Goal: Task Accomplishment & Management: Use online tool/utility

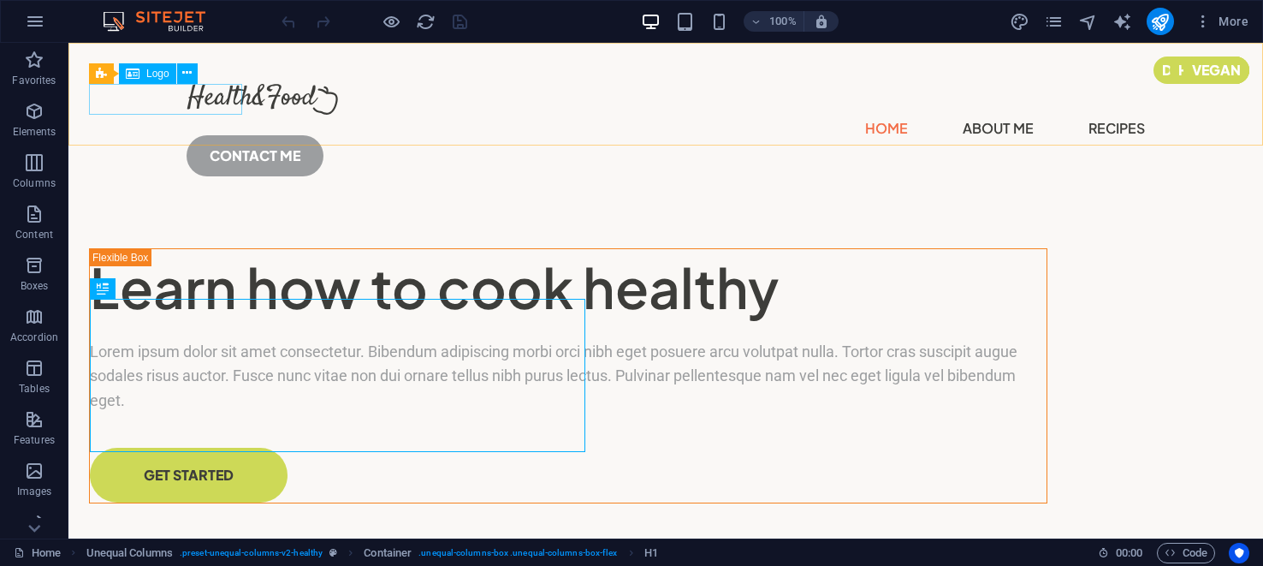
click at [152, 71] on span "Logo" at bounding box center [157, 73] width 23 height 10
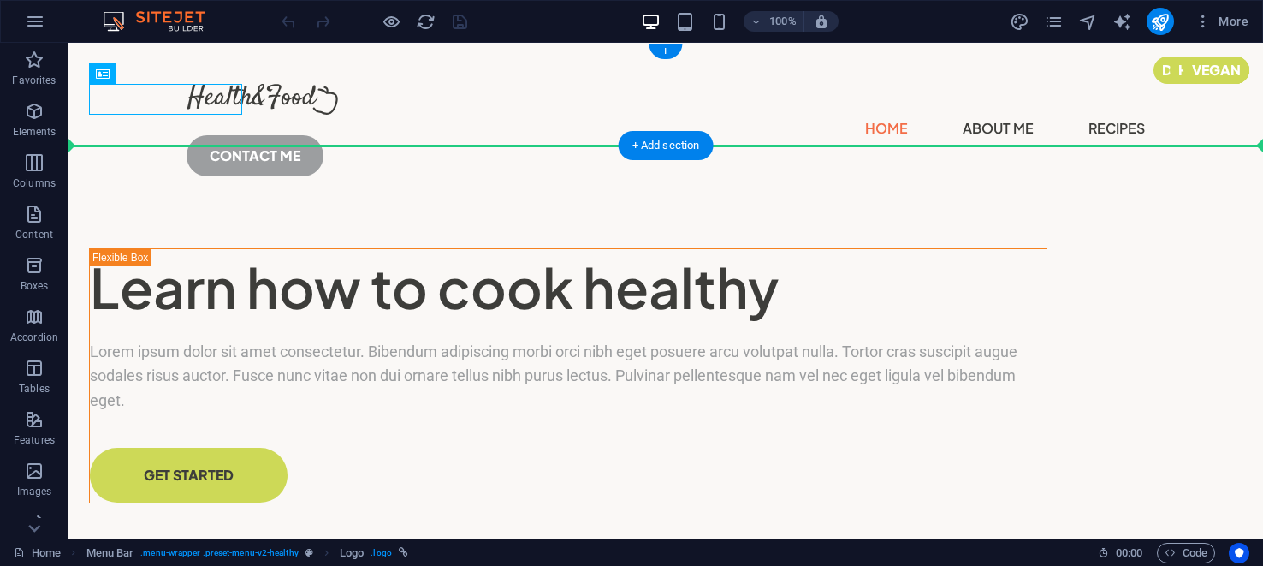
drag, startPoint x: 221, startPoint y: 114, endPoint x: 146, endPoint y: 110, distance: 74.5
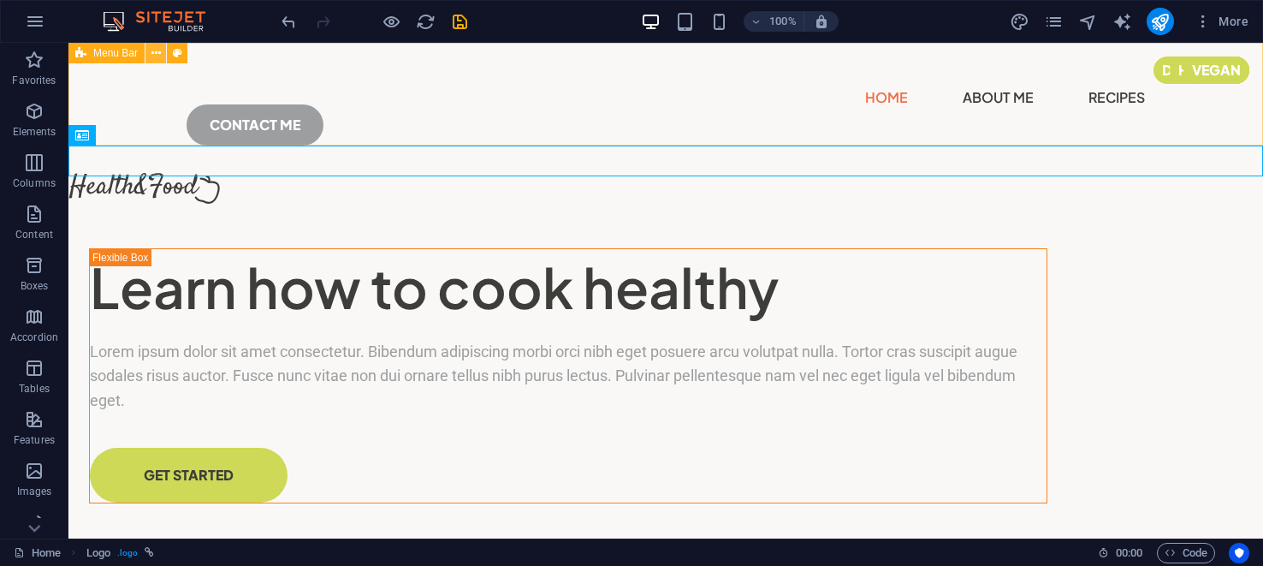
click at [157, 54] on icon at bounding box center [155, 54] width 9 height 18
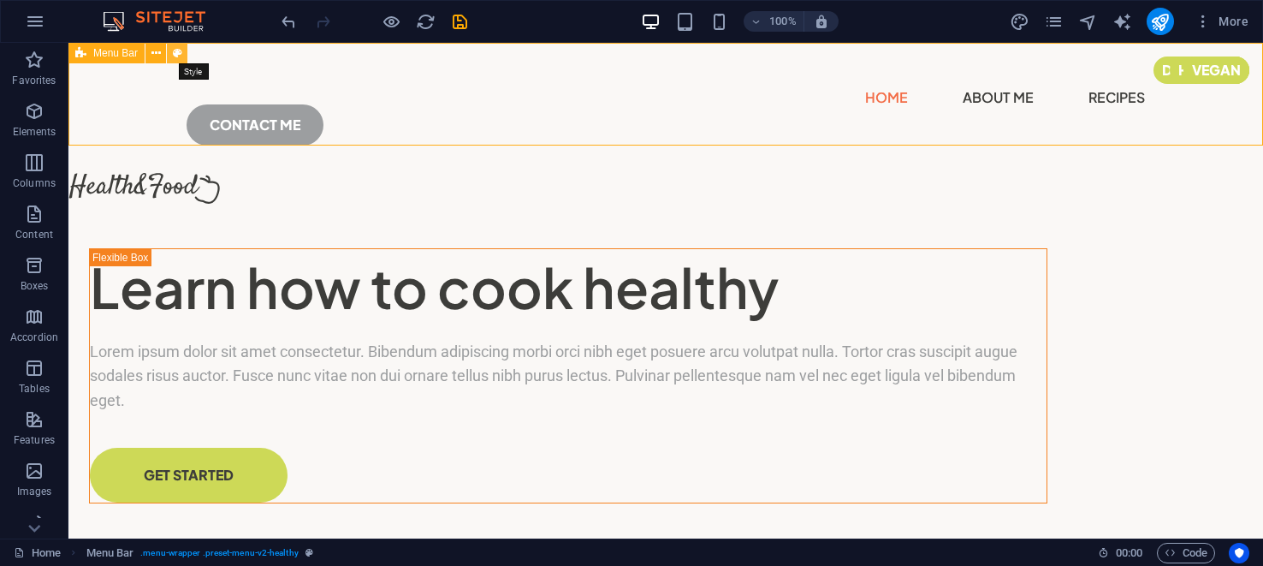
click at [181, 55] on icon at bounding box center [177, 54] width 9 height 18
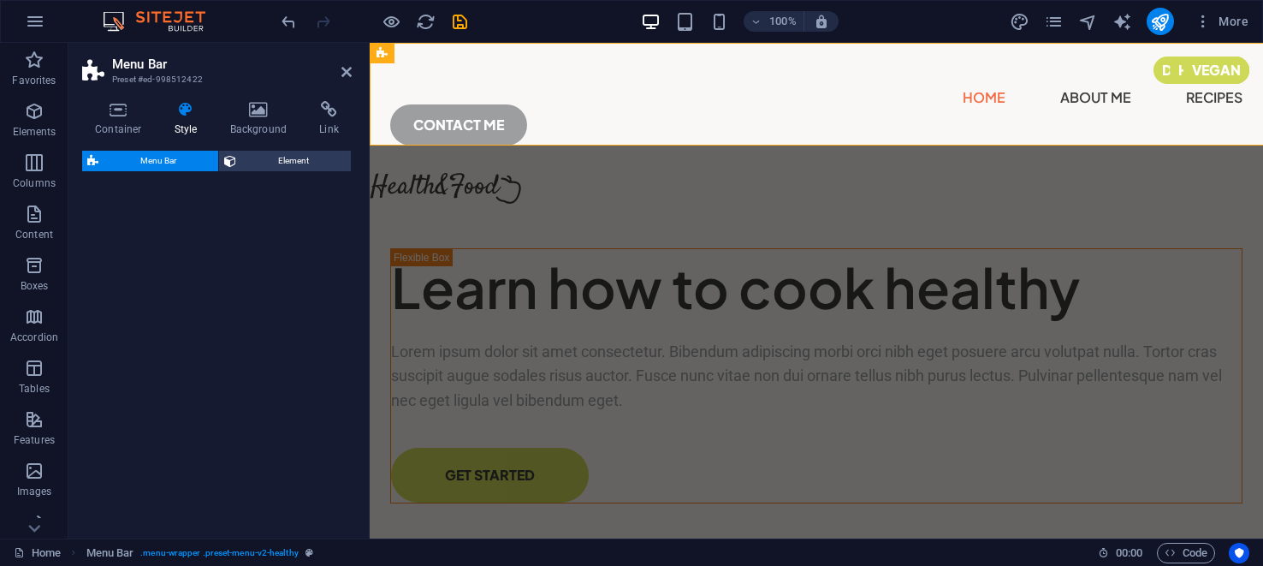
select select "px"
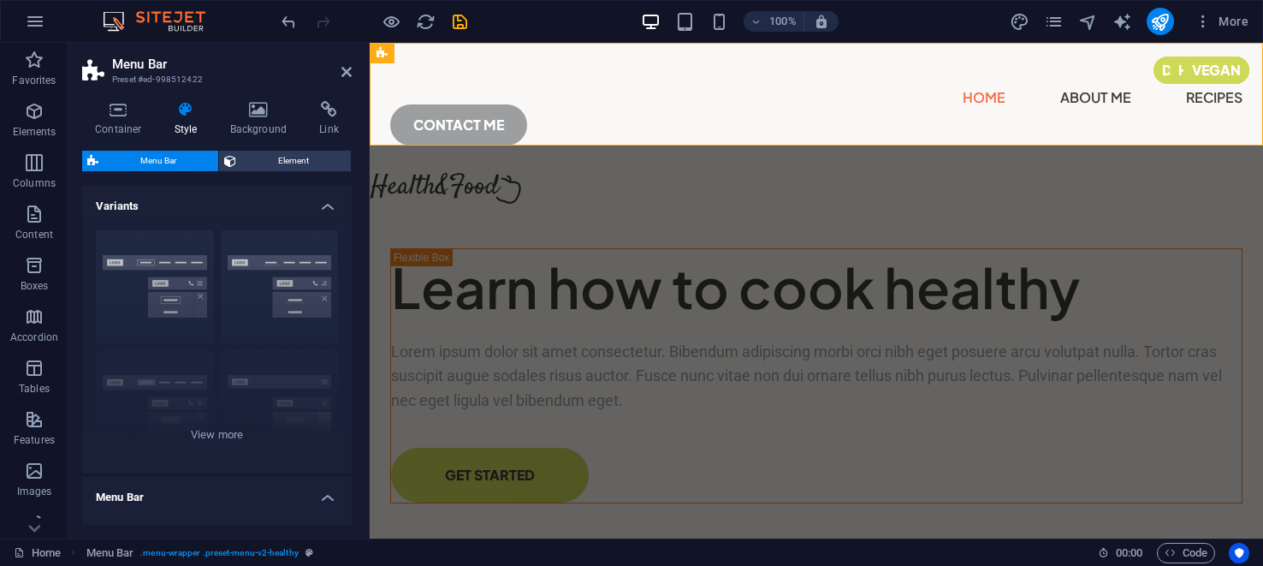
click at [320, 205] on h4 "Variants" at bounding box center [217, 201] width 270 height 31
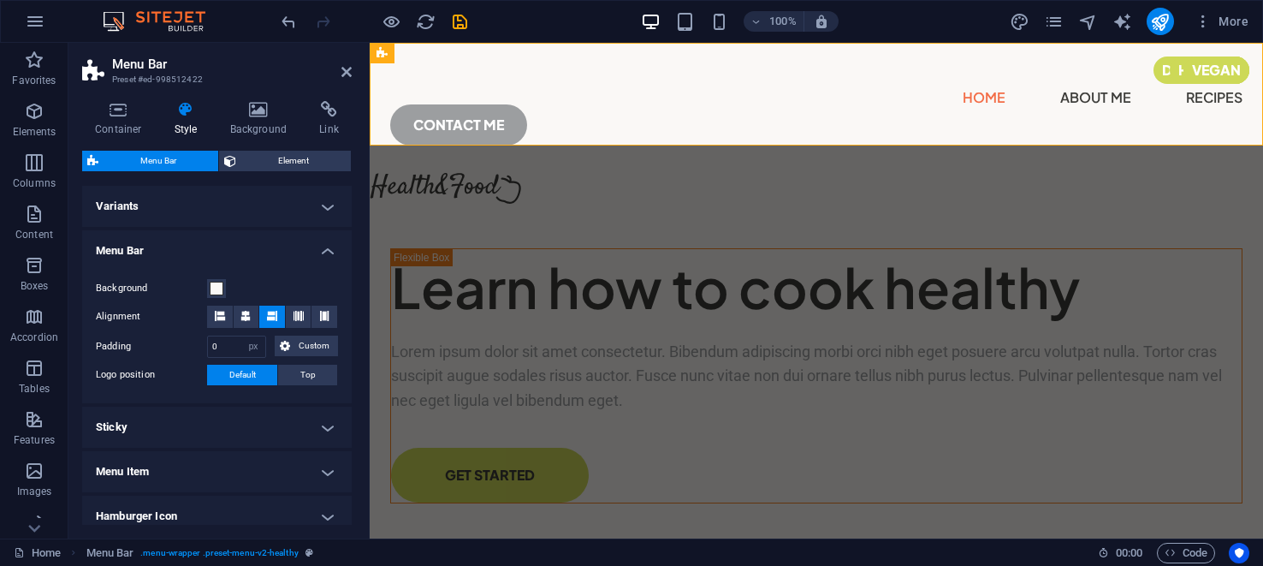
click at [320, 205] on h4 "Variants" at bounding box center [217, 206] width 270 height 41
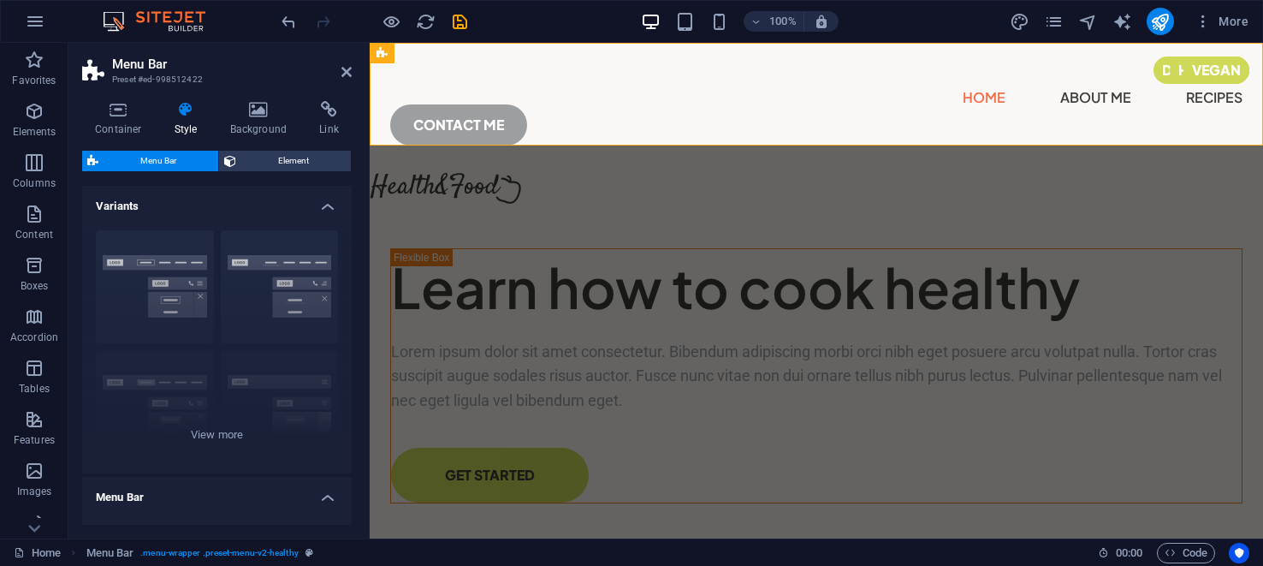
click at [320, 205] on h4 "Variants" at bounding box center [217, 201] width 270 height 31
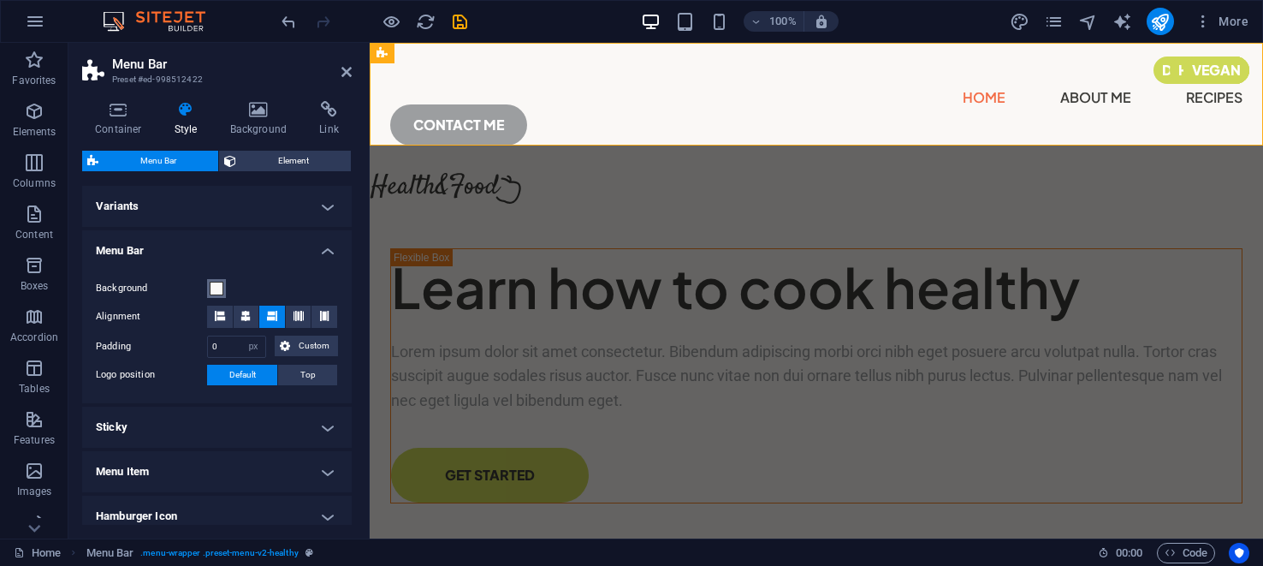
click at [219, 288] on span at bounding box center [217, 289] width 14 height 14
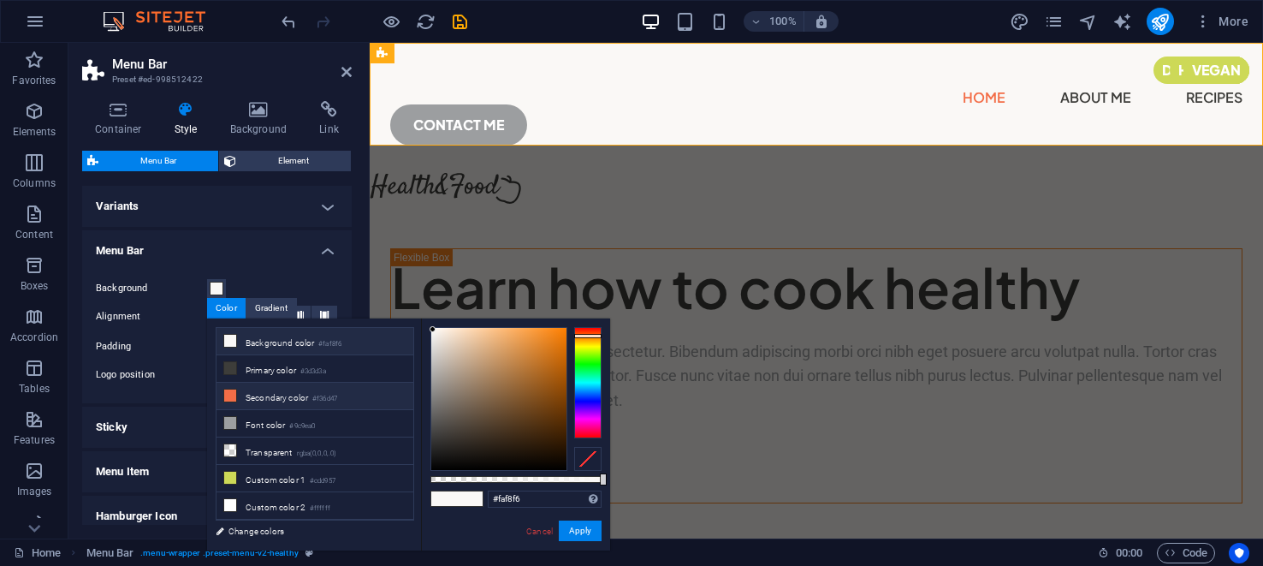
click at [229, 389] on icon at bounding box center [230, 395] width 12 height 12
type input "#f36d47"
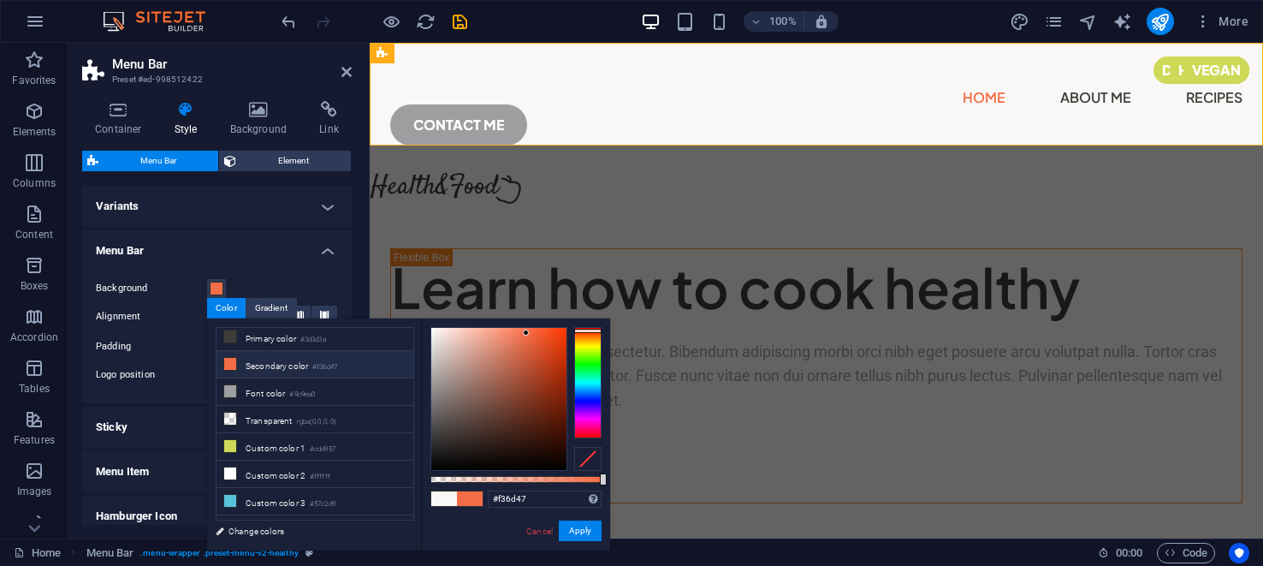
scroll to position [34, 0]
click at [278, 306] on div "Gradient" at bounding box center [272, 308] width 50 height 21
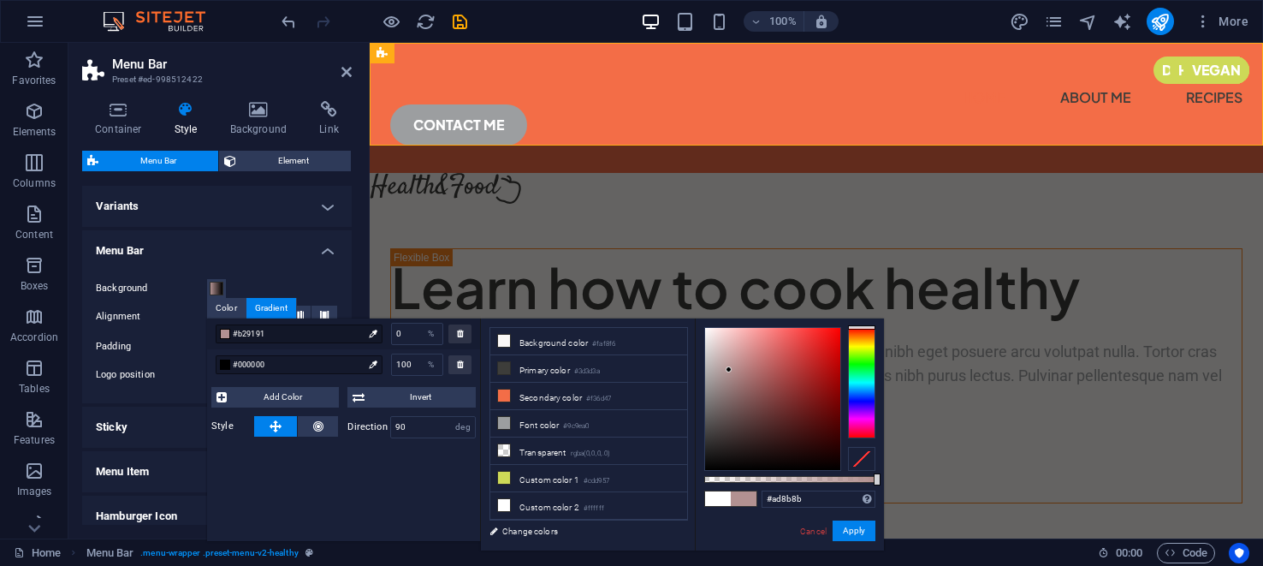
drag, startPoint x: 702, startPoint y: 324, endPoint x: 729, endPoint y: 369, distance: 53.0
click at [731, 372] on div at bounding box center [729, 369] width 6 height 6
drag, startPoint x: 728, startPoint y: 367, endPoint x: 852, endPoint y: 337, distance: 127.7
click at [874, 342] on div at bounding box center [789, 399] width 171 height 144
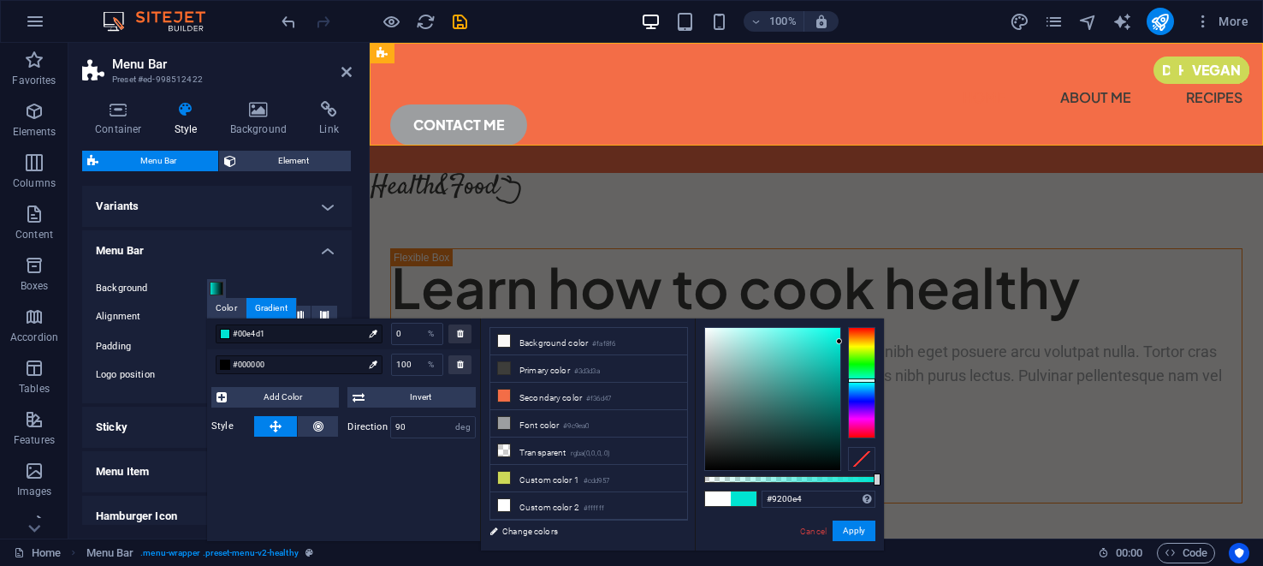
drag, startPoint x: 867, startPoint y: 360, endPoint x: 834, endPoint y: 465, distance: 109.6
click at [853, 431] on div at bounding box center [861, 382] width 27 height 111
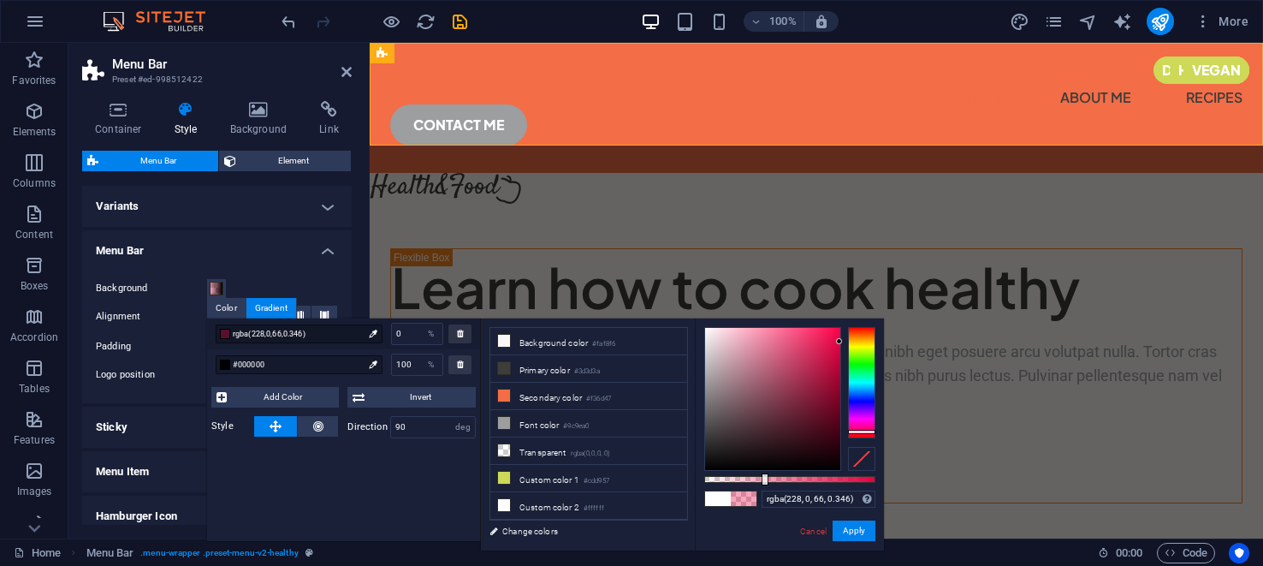
drag, startPoint x: 877, startPoint y: 478, endPoint x: 763, endPoint y: 476, distance: 113.9
click at [763, 476] on div at bounding box center [765, 479] width 7 height 12
drag, startPoint x: 764, startPoint y: 479, endPoint x: 881, endPoint y: 485, distance: 116.6
click at [881, 485] on div "#e40042 Supported formats #0852ed rgb(8, 82, 237) rgba(8, 82, 237, 90%) hsv(221…" at bounding box center [789, 558] width 189 height 480
click at [848, 530] on button "Apply" at bounding box center [854, 530] width 43 height 21
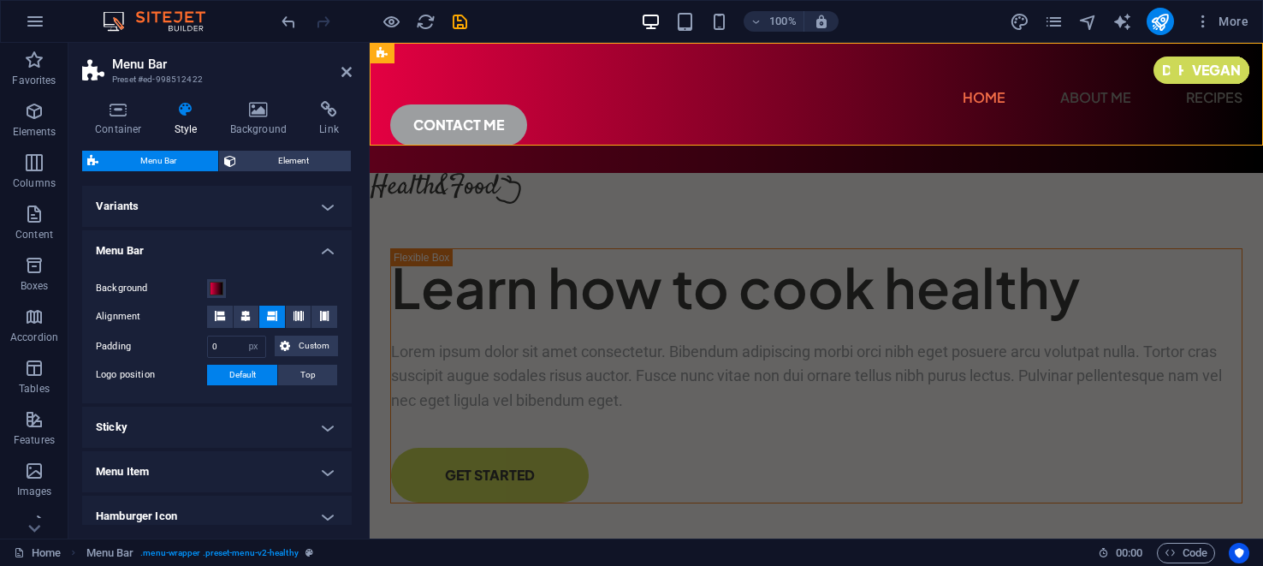
click at [241, 369] on span "Default" at bounding box center [242, 375] width 27 height 21
click at [237, 367] on span "Default" at bounding box center [242, 375] width 27 height 21
click at [234, 366] on span "Default" at bounding box center [242, 375] width 27 height 21
click at [217, 285] on span at bounding box center [217, 289] width 14 height 14
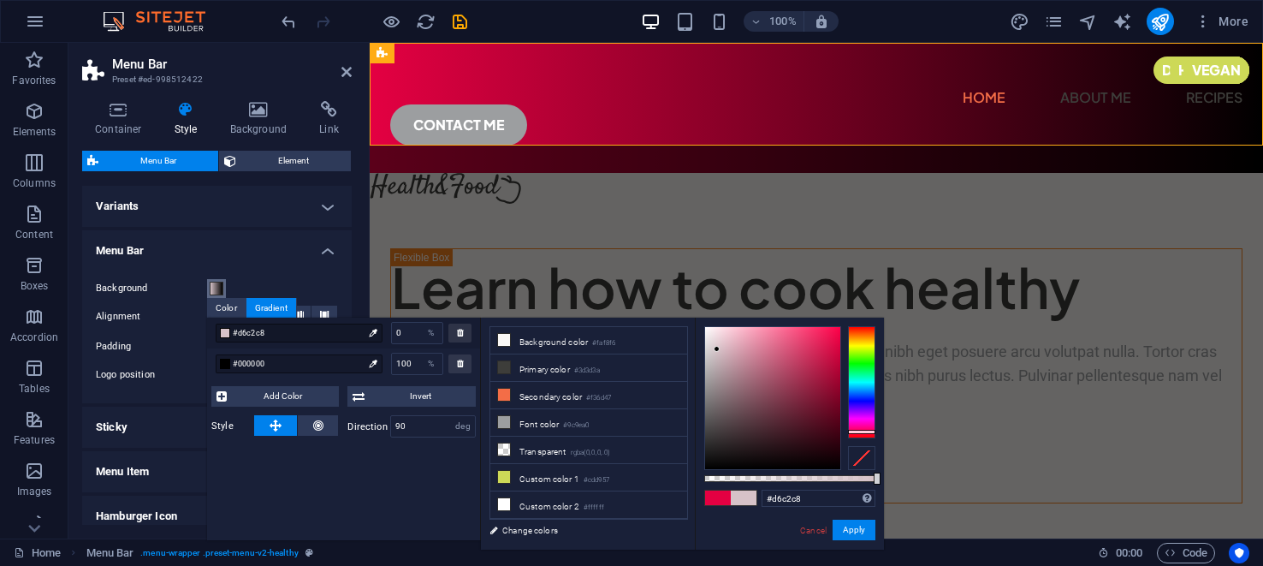
drag, startPoint x: 841, startPoint y: 340, endPoint x: 717, endPoint y: 349, distance: 123.6
click at [717, 349] on div at bounding box center [717, 349] width 6 height 6
click at [852, 529] on button "Apply" at bounding box center [854, 530] width 43 height 21
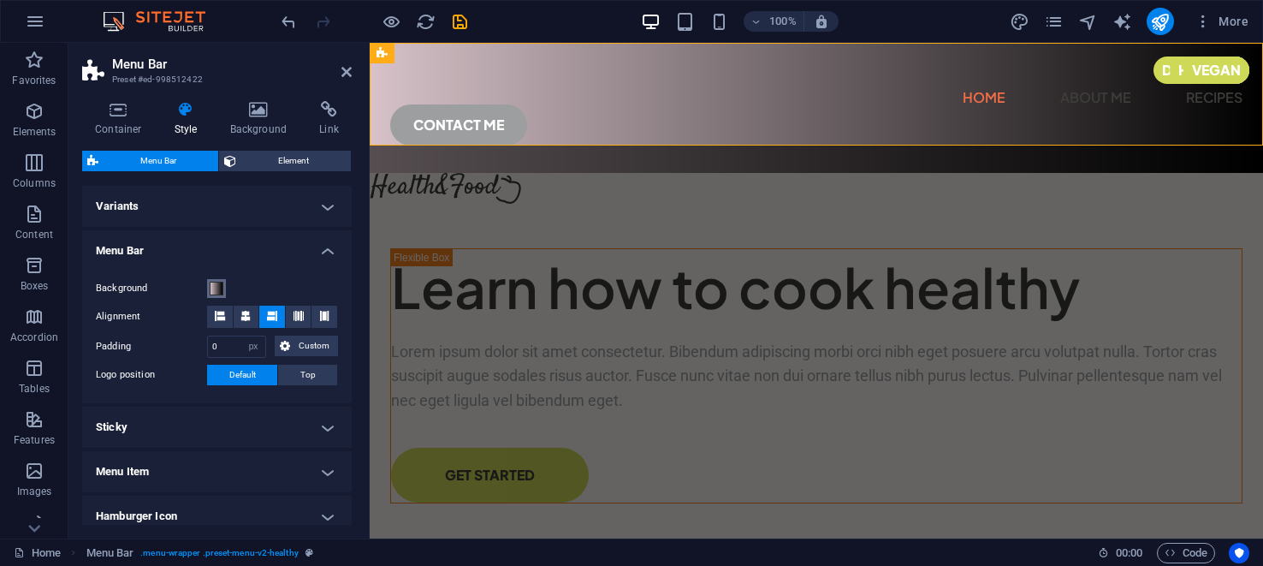
click at [217, 288] on span at bounding box center [217, 289] width 14 height 14
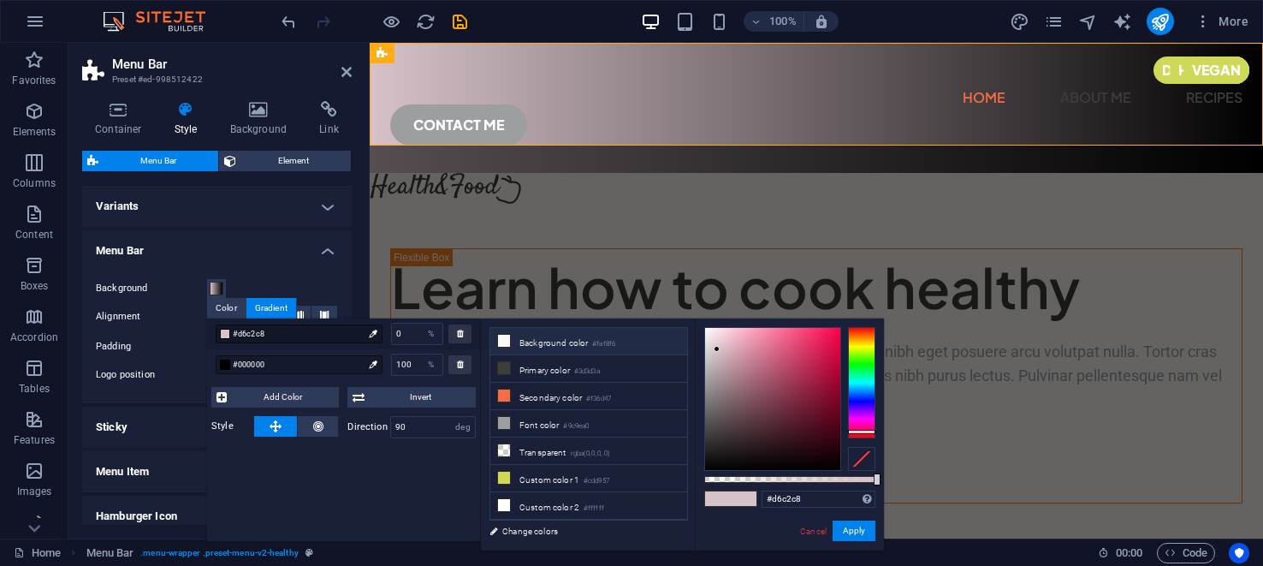
click at [507, 336] on icon at bounding box center [504, 341] width 12 height 12
type input "#faf8f6"
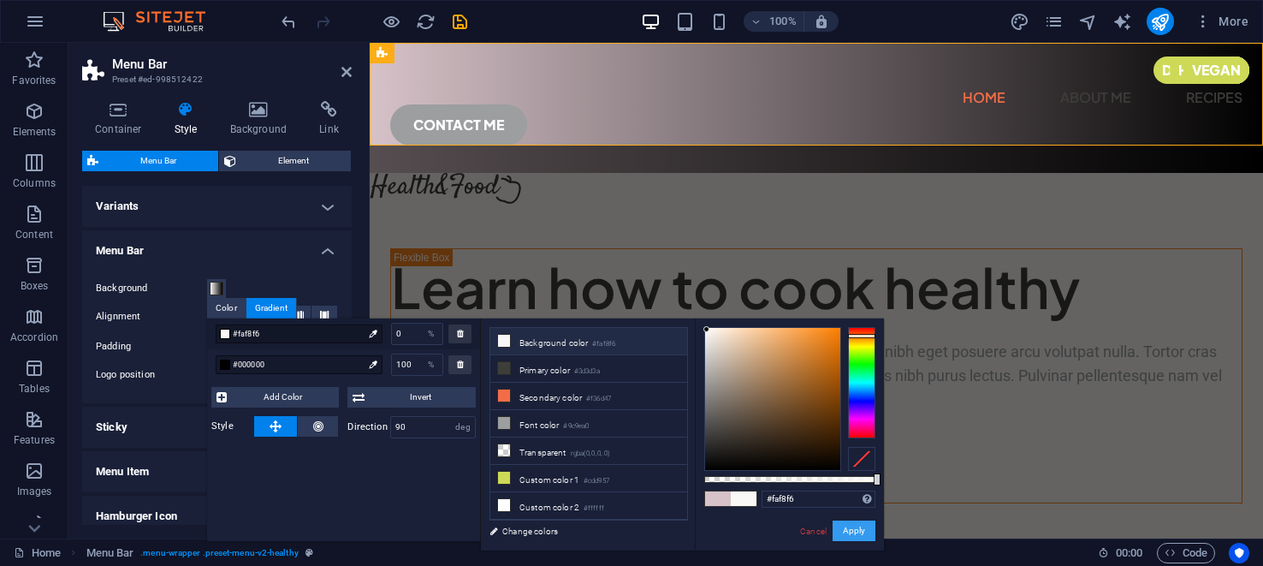
click at [851, 530] on button "Apply" at bounding box center [854, 530] width 43 height 21
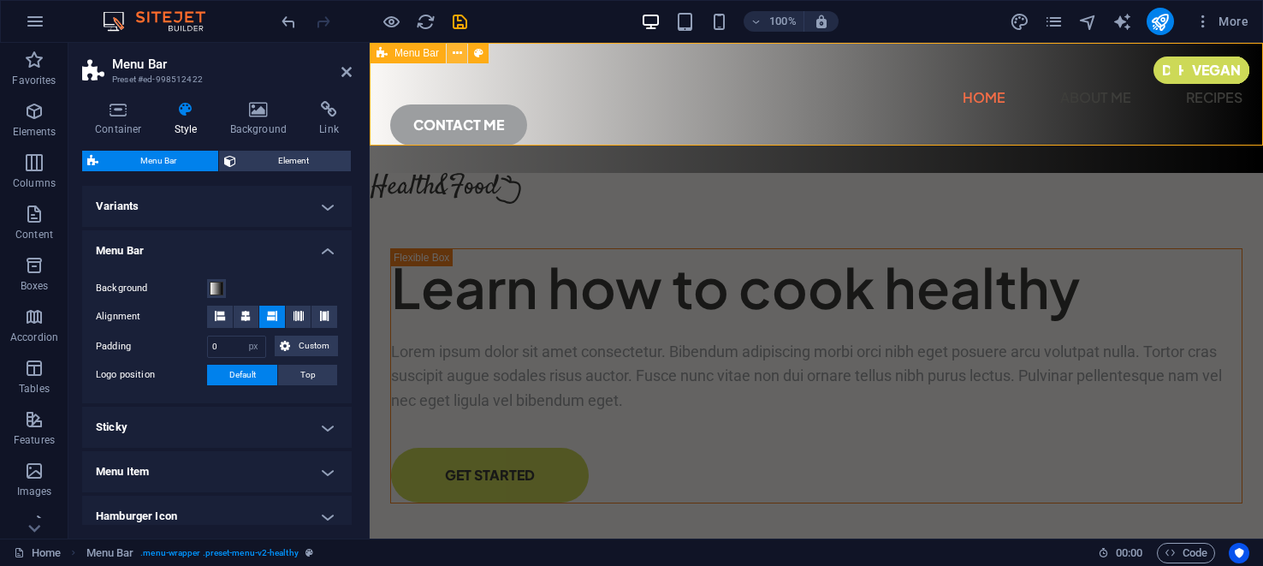
click at [460, 51] on icon at bounding box center [457, 54] width 9 height 18
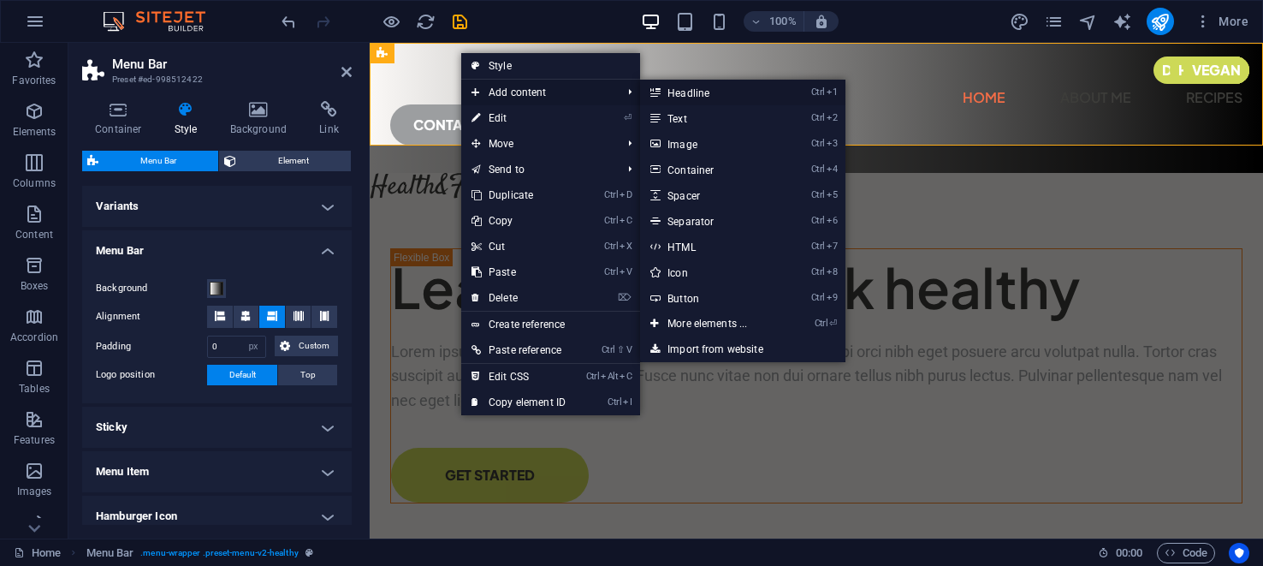
click at [697, 90] on link "Ctrl 1 Headline" at bounding box center [710, 93] width 141 height 26
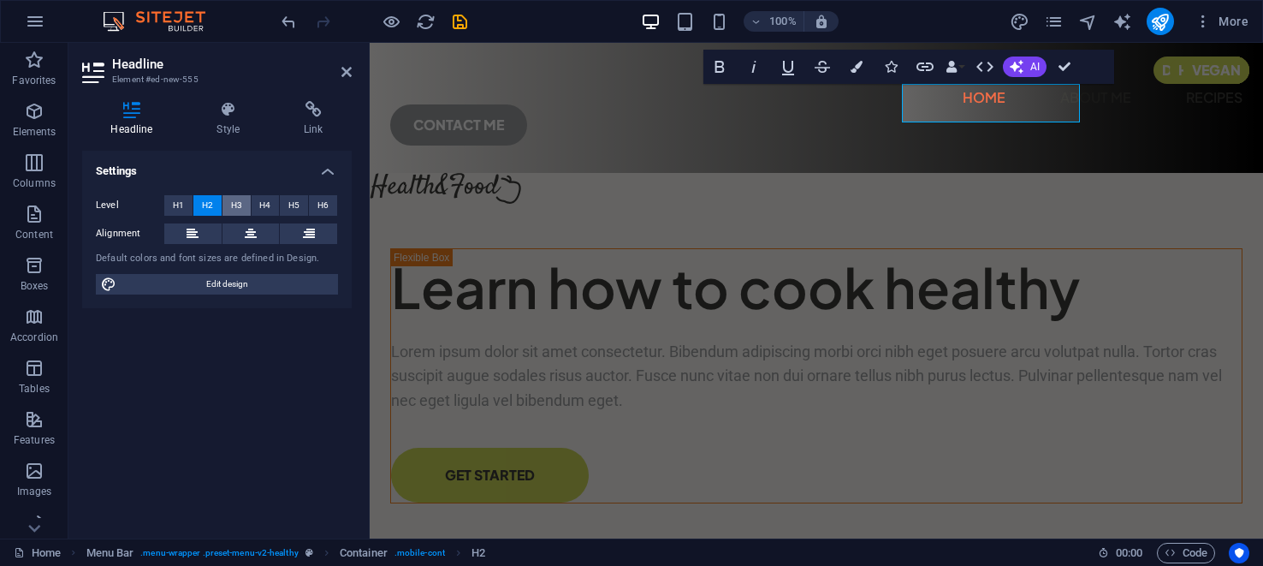
click at [237, 202] on span "H3" at bounding box center [236, 205] width 11 height 21
click at [265, 200] on span "H4" at bounding box center [264, 205] width 11 height 21
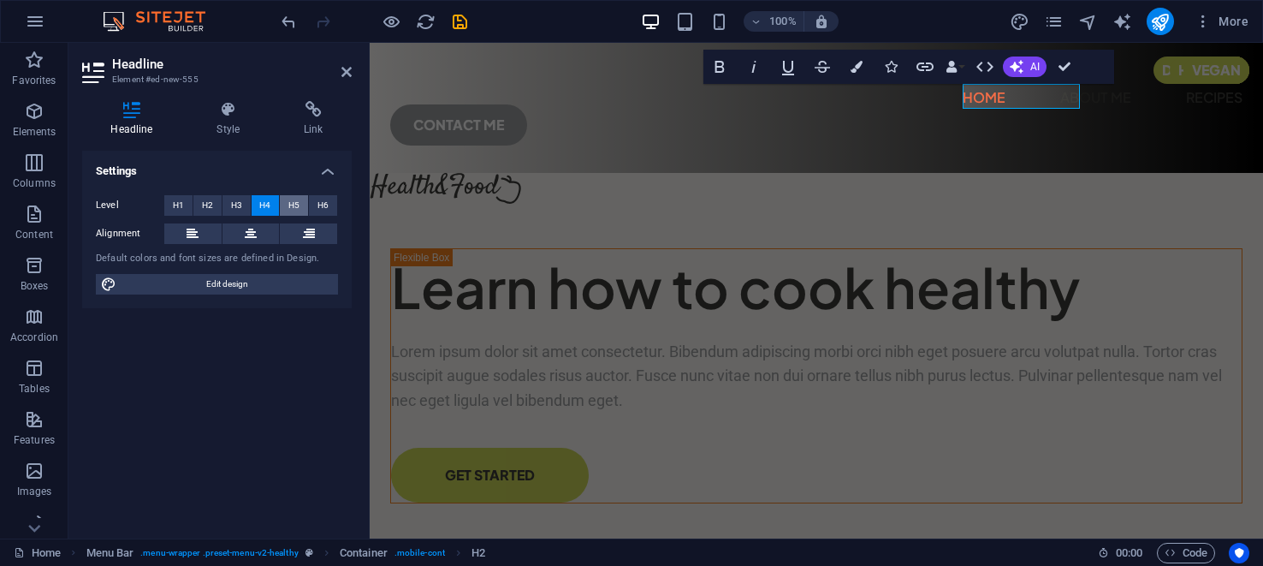
click at [288, 200] on span "H5" at bounding box center [293, 205] width 11 height 21
click at [322, 205] on span "H6" at bounding box center [323, 205] width 11 height 21
click at [176, 205] on span "H1" at bounding box center [178, 205] width 11 height 21
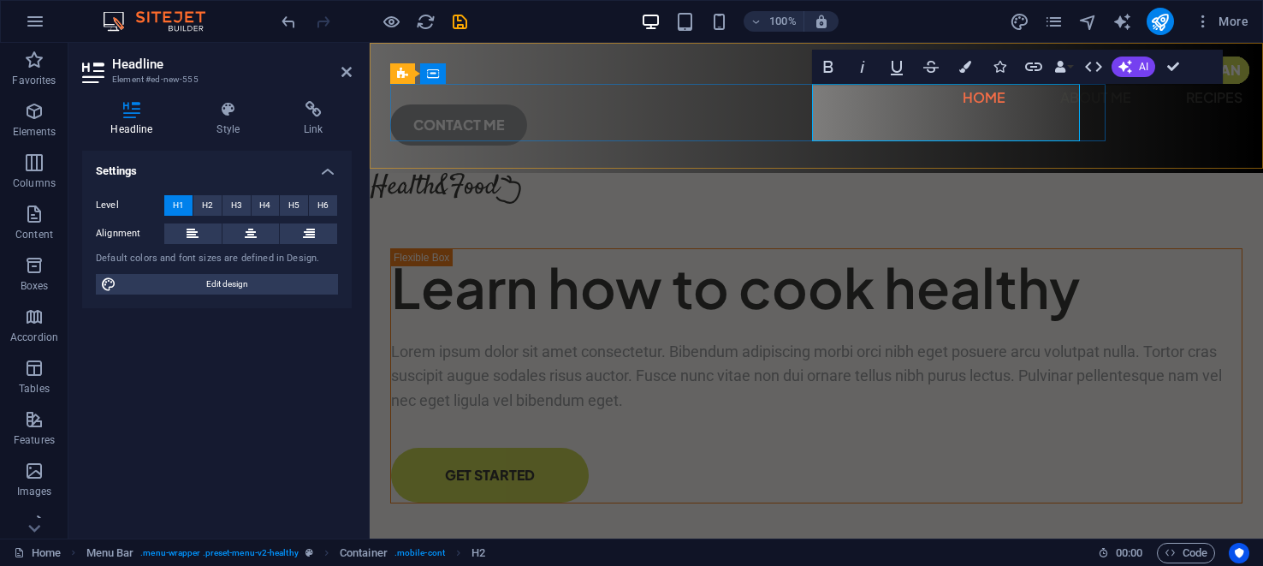
click at [370, 43] on h1 "New headline" at bounding box center [370, 43] width 0 height 0
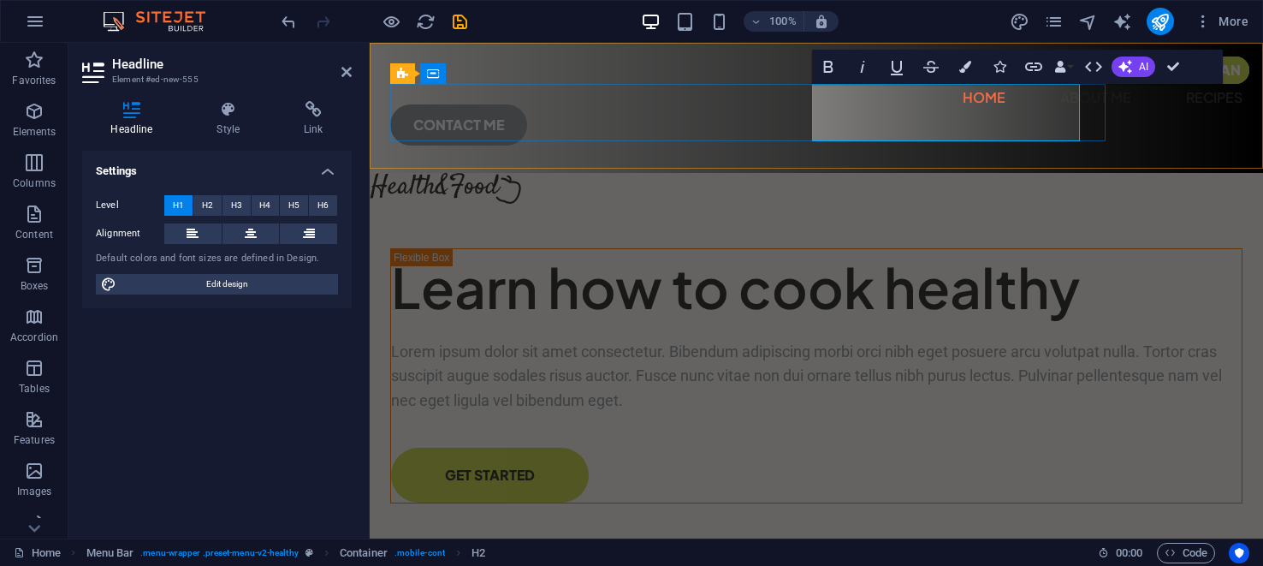
click at [370, 43] on h1 "New headline" at bounding box center [370, 43] width 0 height 0
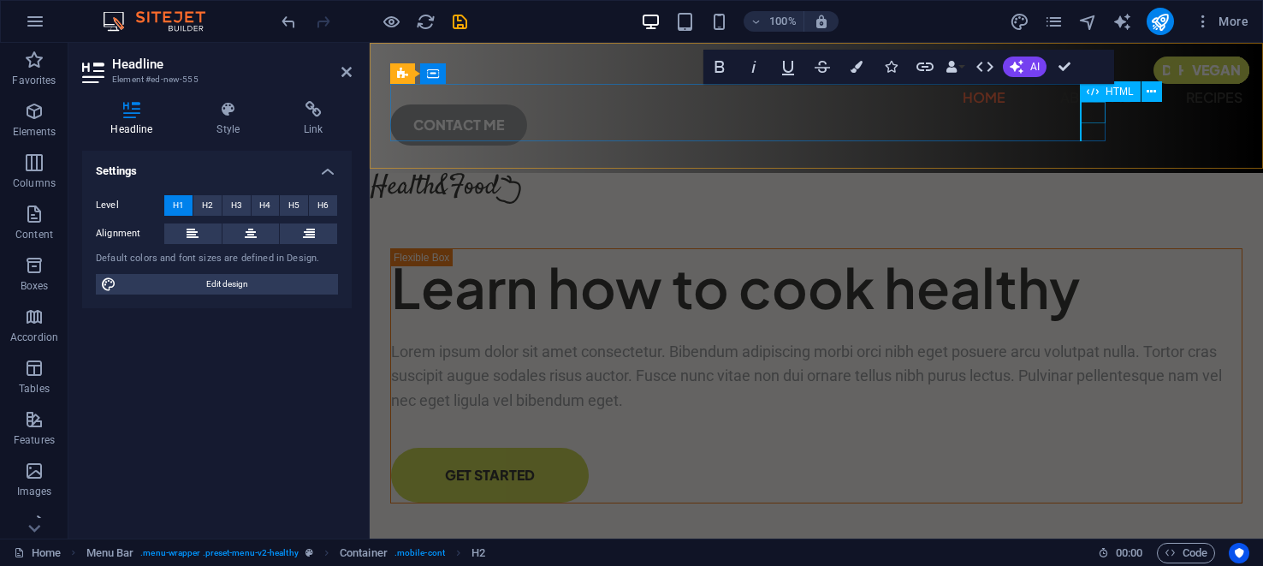
drag, startPoint x: 1083, startPoint y: 105, endPoint x: 1422, endPoint y: 83, distance: 339.7
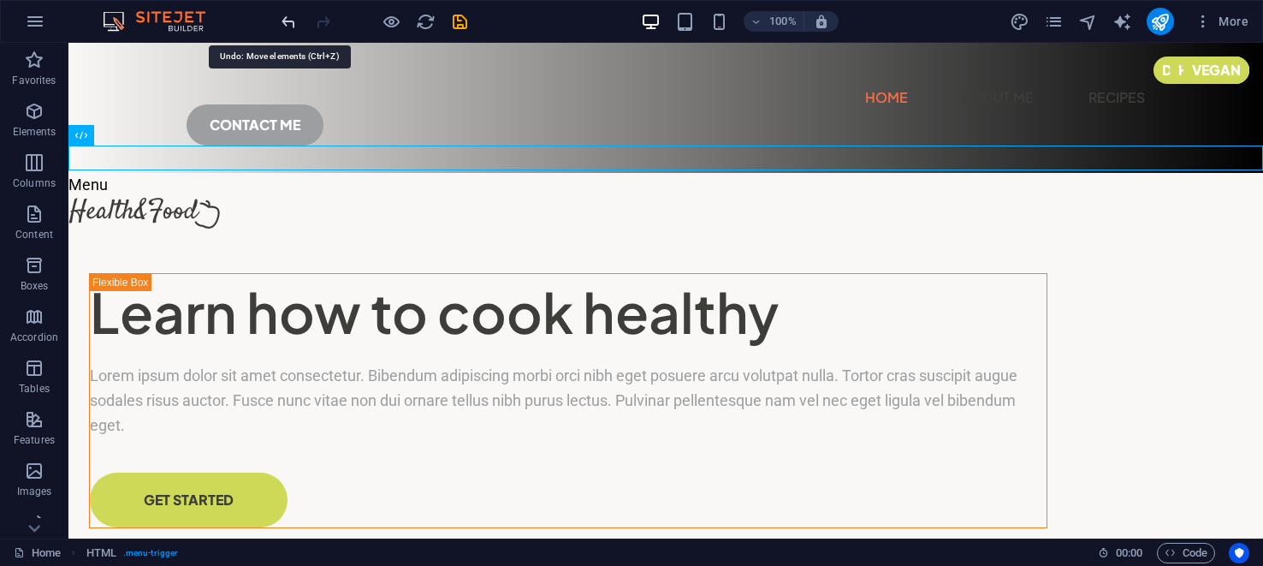
click at [299, 23] on icon "undo" at bounding box center [289, 22] width 20 height 20
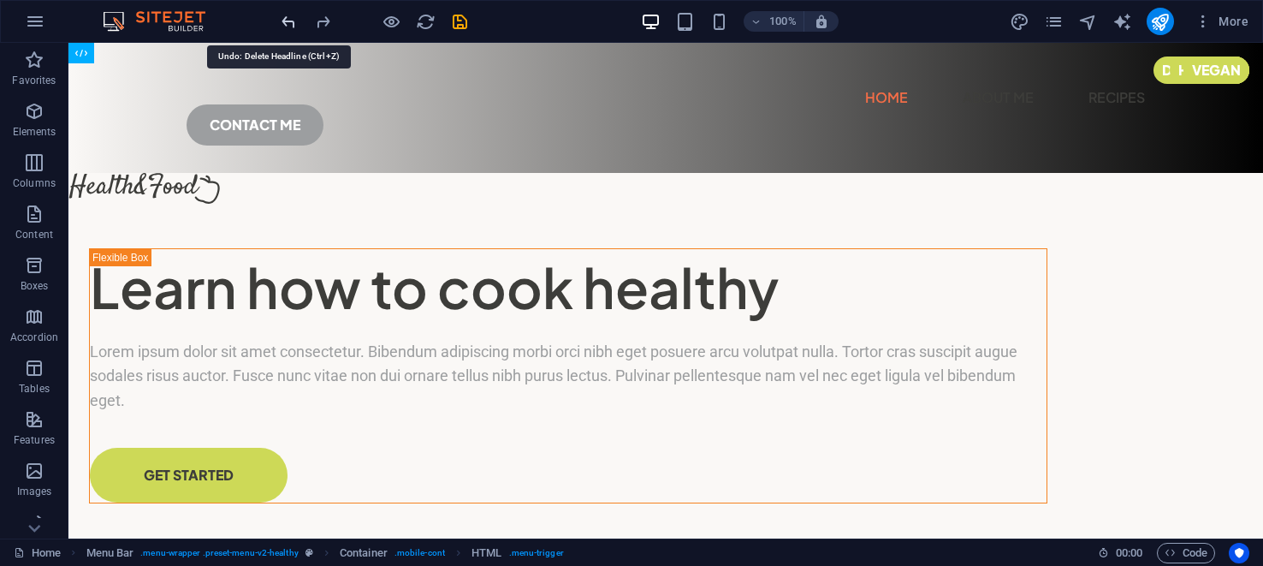
click at [299, 23] on icon "undo" at bounding box center [289, 22] width 20 height 20
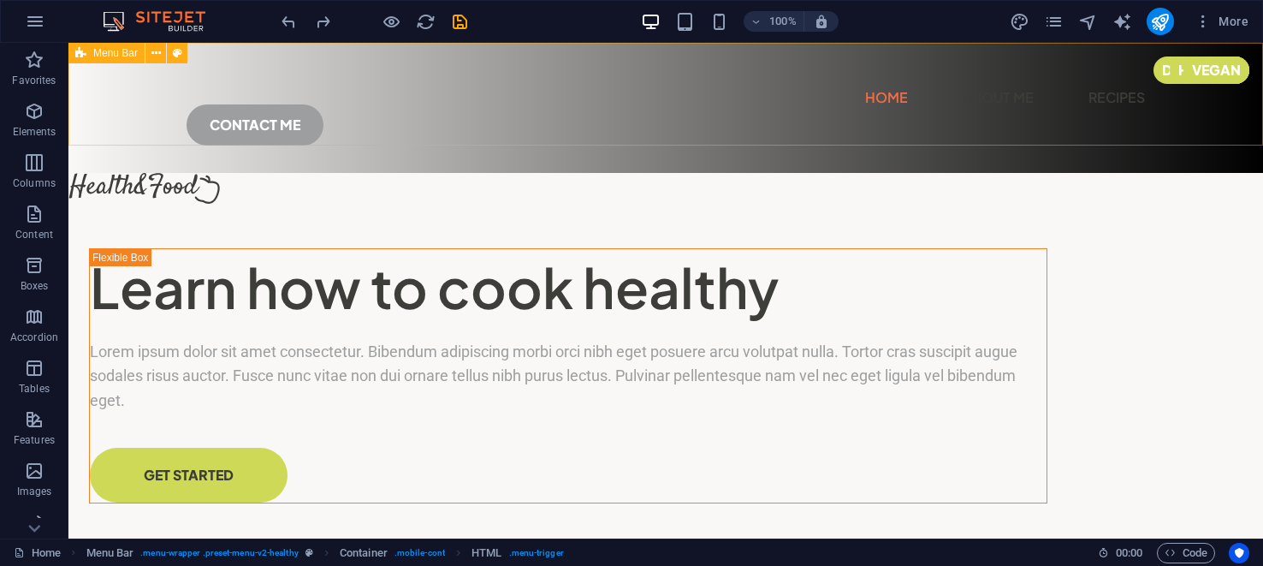
click at [76, 56] on icon at bounding box center [80, 53] width 11 height 21
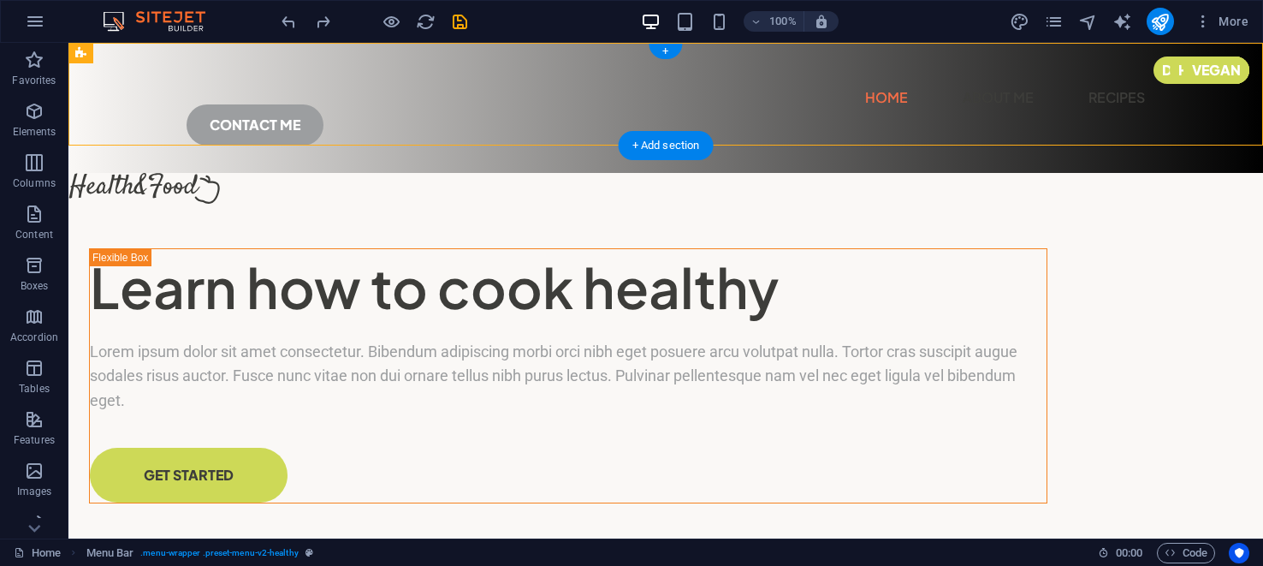
drag, startPoint x: 145, startPoint y: 98, endPoint x: 69, endPoint y: 76, distance: 78.5
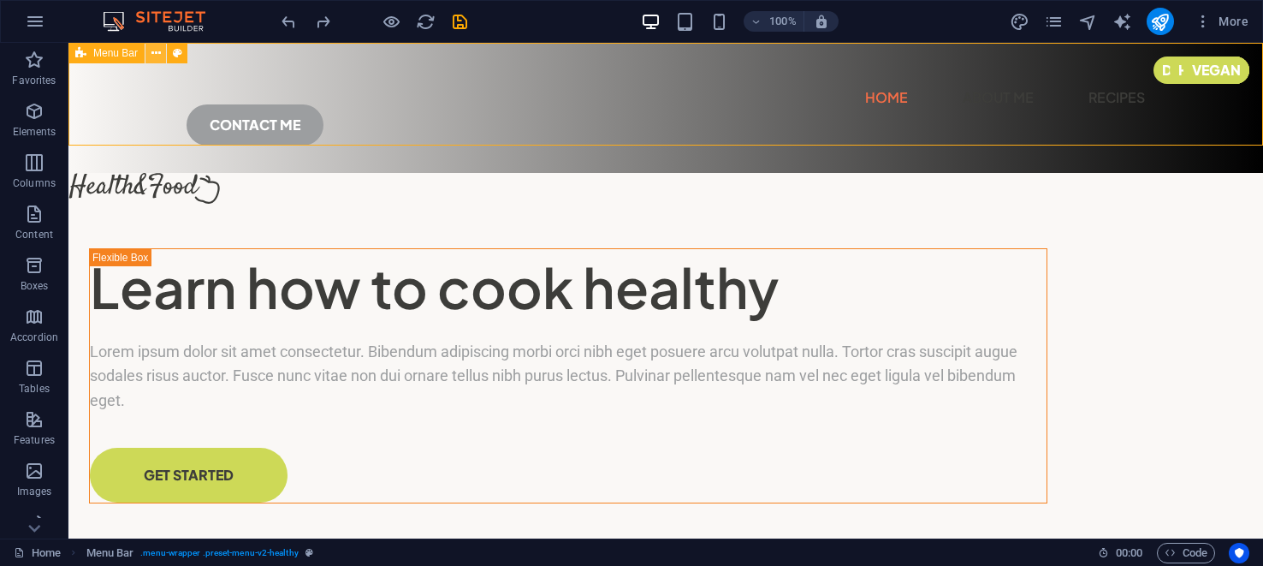
click at [154, 56] on icon at bounding box center [155, 54] width 9 height 18
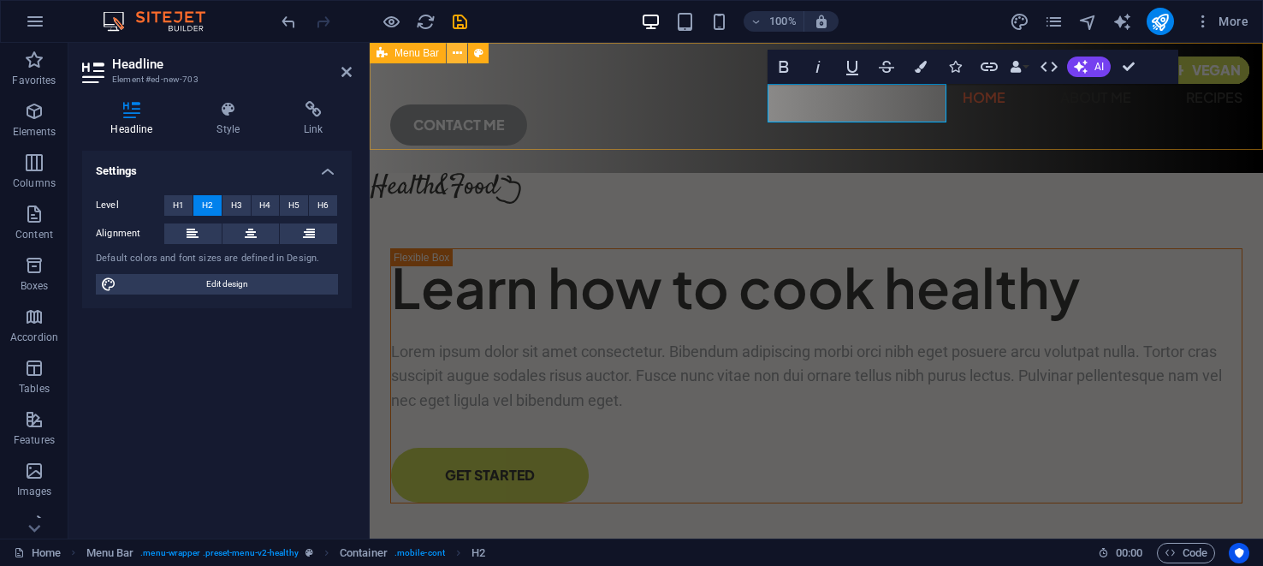
click at [458, 55] on icon at bounding box center [457, 54] width 9 height 18
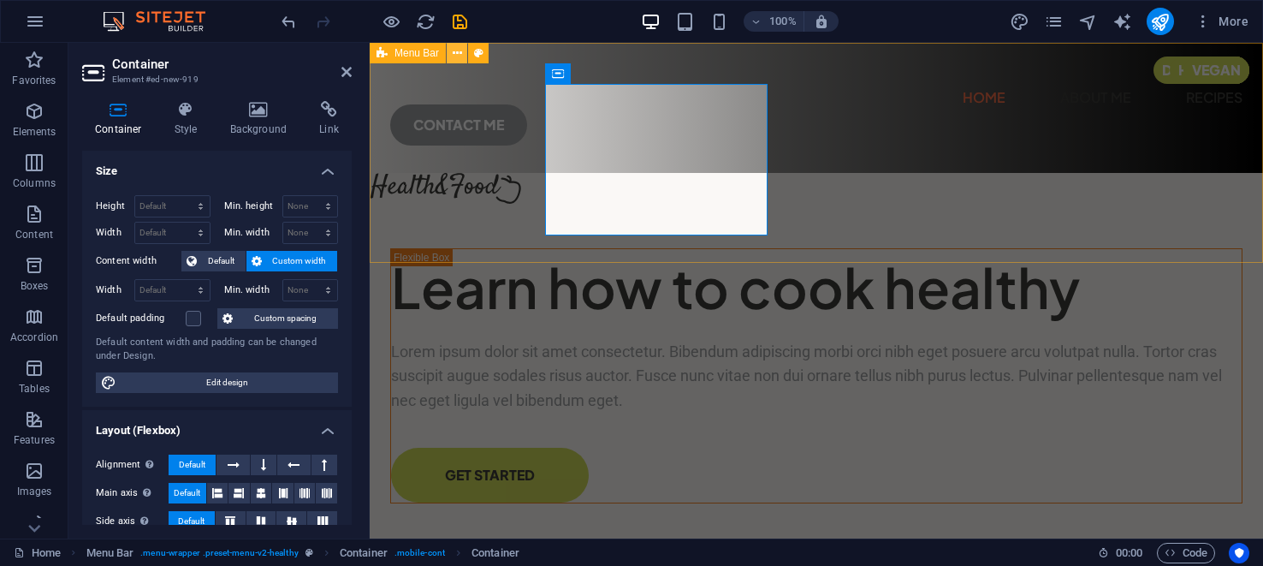
click at [460, 54] on icon at bounding box center [457, 54] width 9 height 18
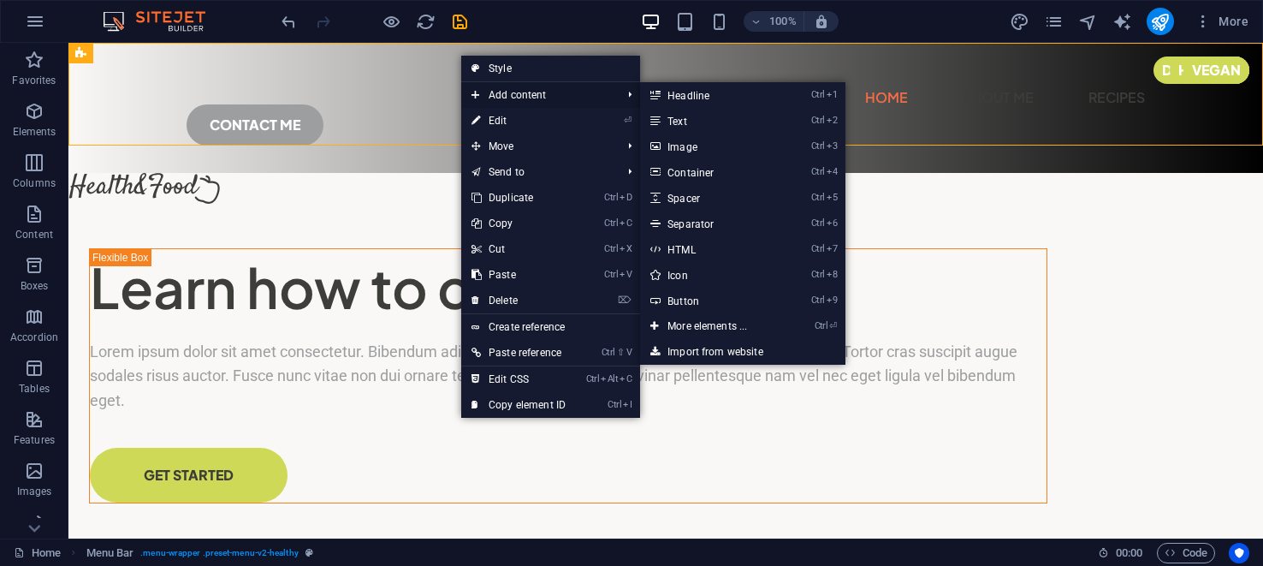
click at [538, 92] on span "Add content" at bounding box center [537, 95] width 153 height 26
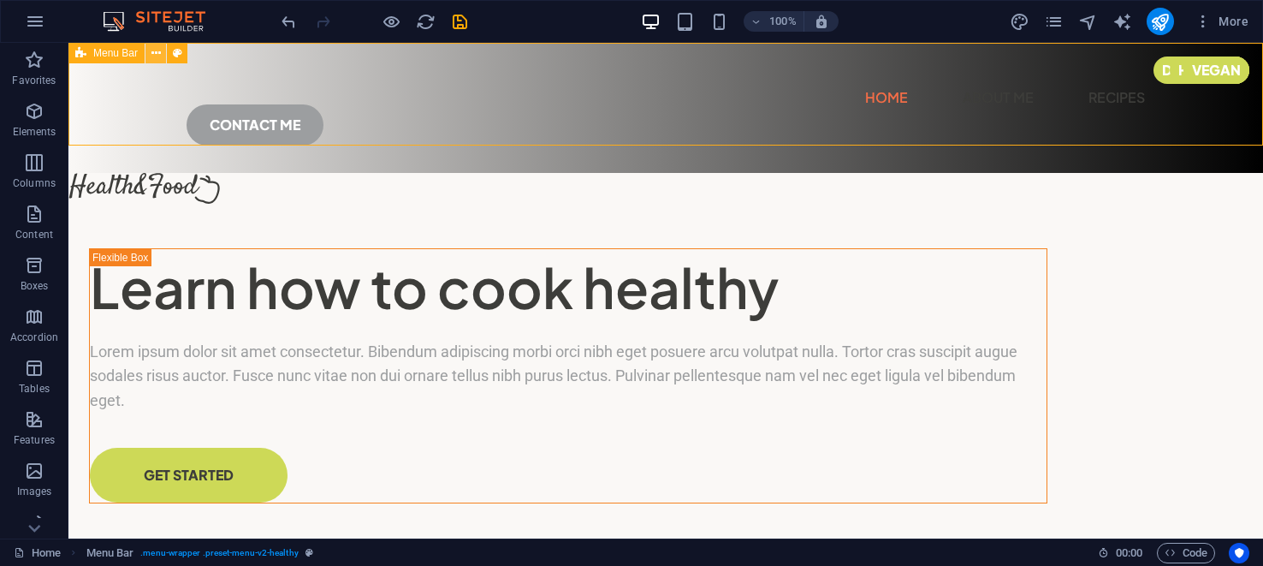
click at [151, 50] on icon at bounding box center [155, 54] width 9 height 18
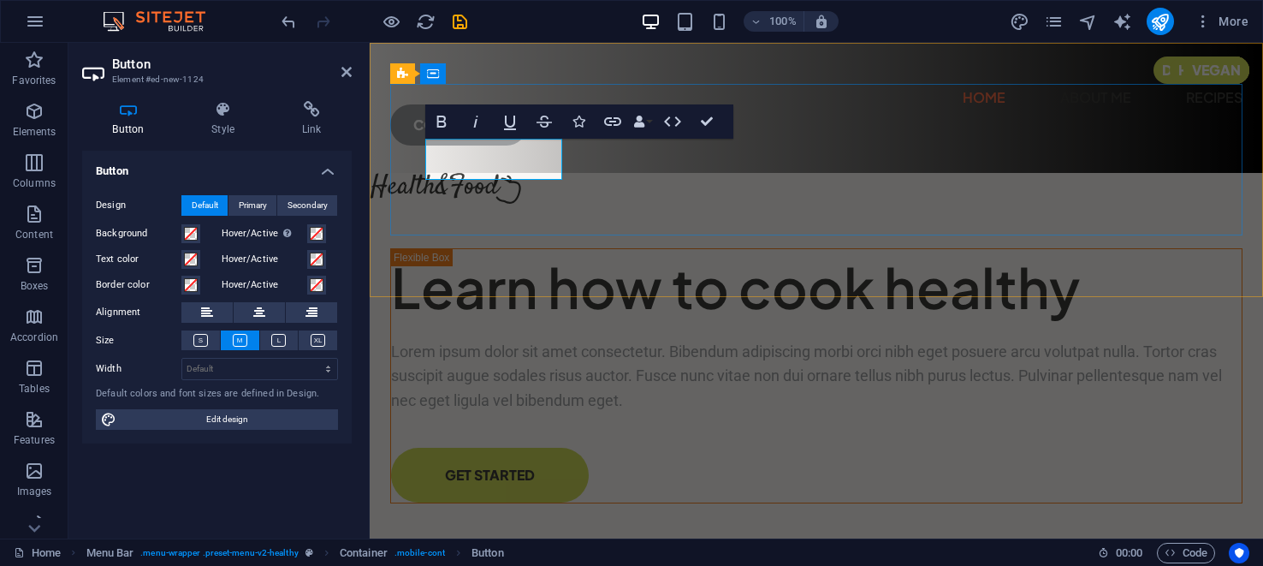
click at [370, 43] on link "Button label" at bounding box center [370, 43] width 0 height 0
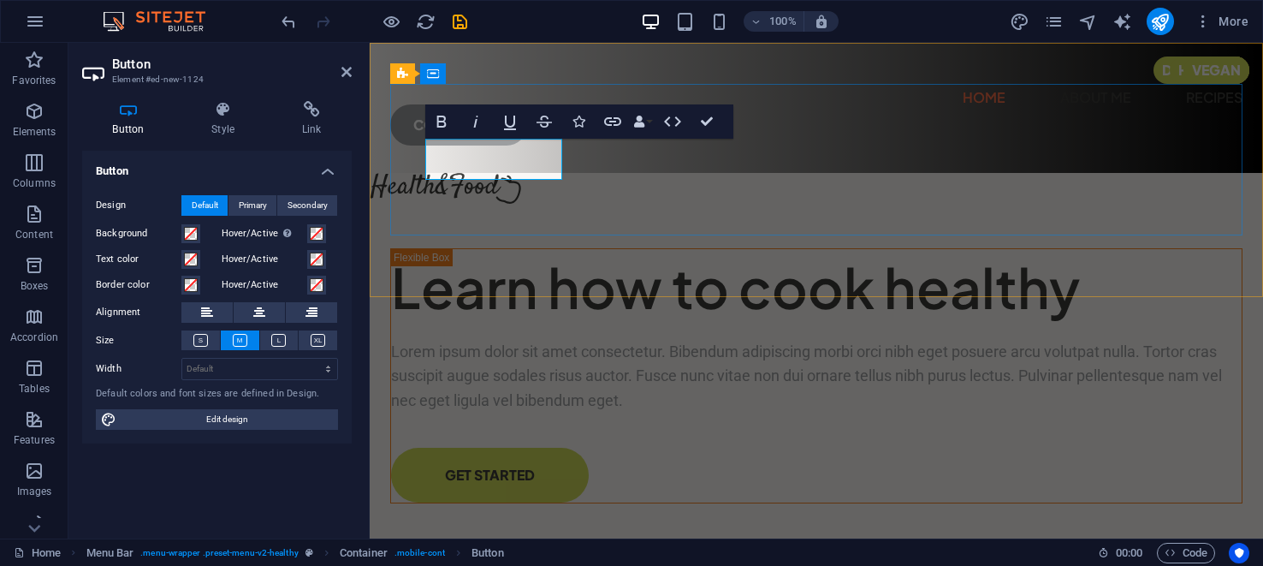
click at [370, 43] on link "Button label" at bounding box center [370, 43] width 0 height 0
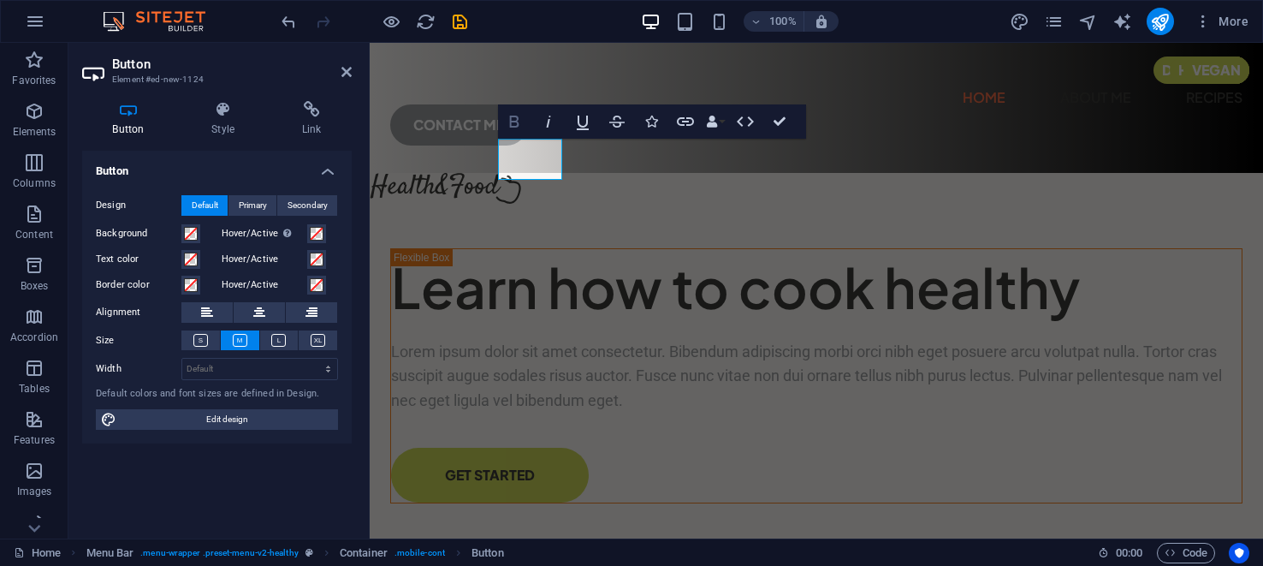
click at [514, 128] on icon "button" at bounding box center [514, 121] width 21 height 21
click at [553, 119] on icon "button" at bounding box center [548, 121] width 21 height 21
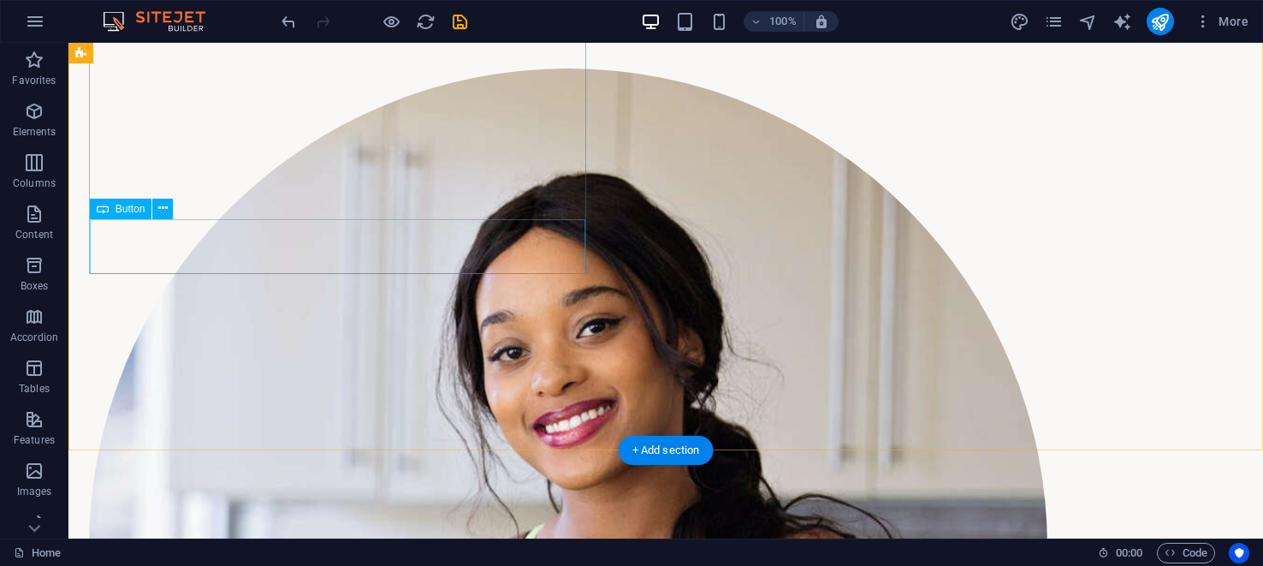
scroll to position [0, 0]
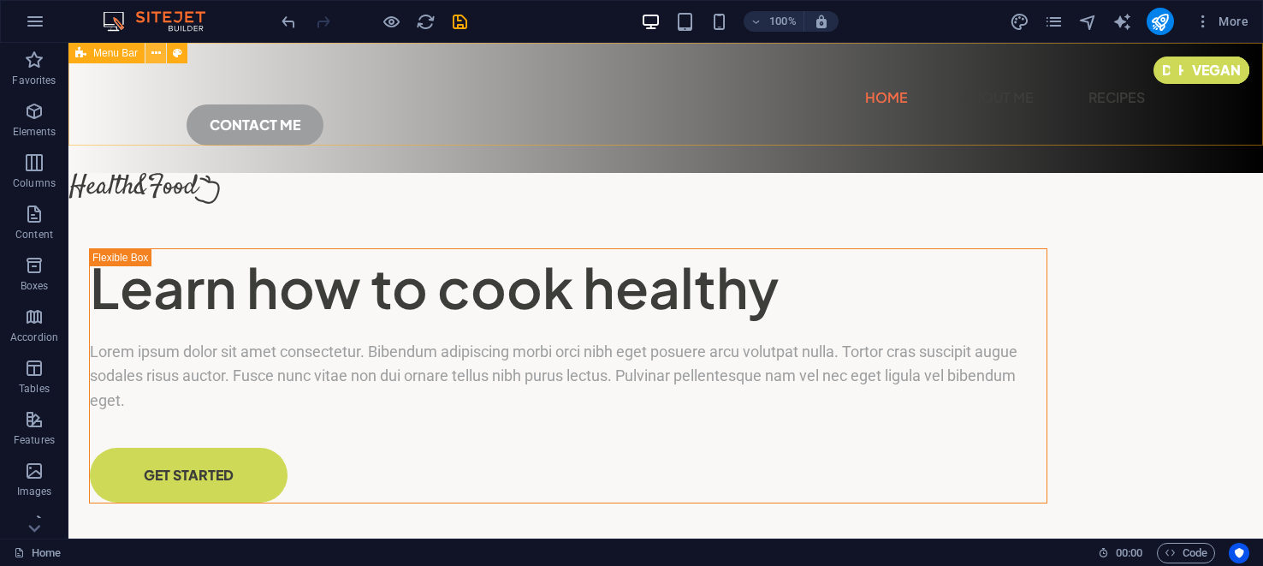
click at [157, 53] on icon at bounding box center [155, 54] width 9 height 18
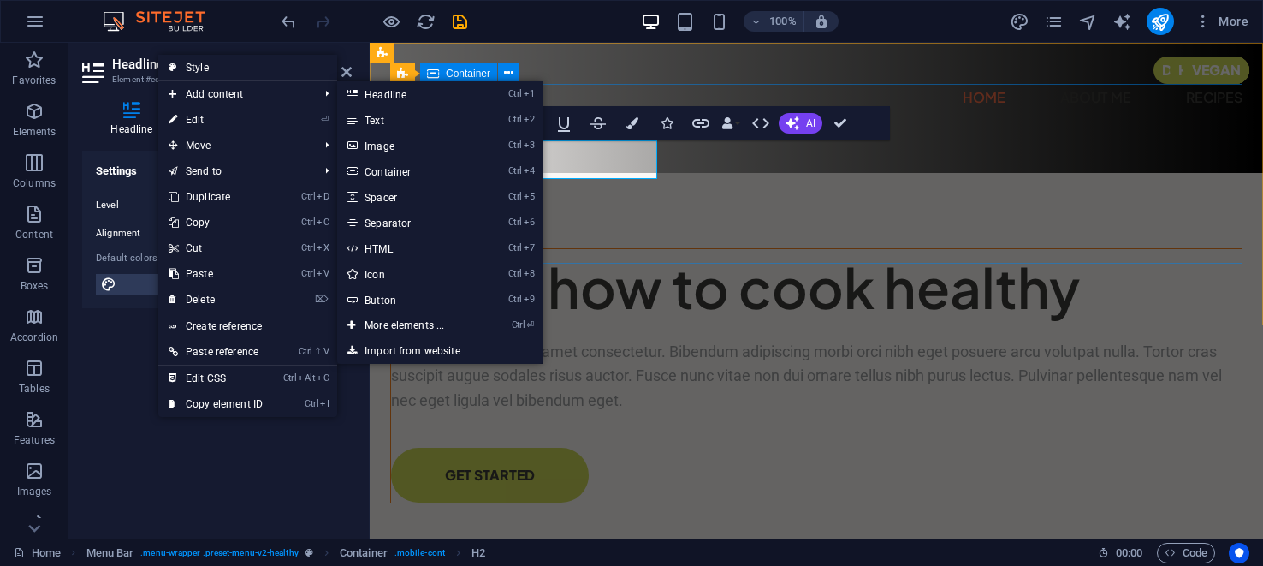
click at [370, 43] on div "New headline buy New text element Drop content here or Add elements Paste clipb…" at bounding box center [370, 43] width 0 height 0
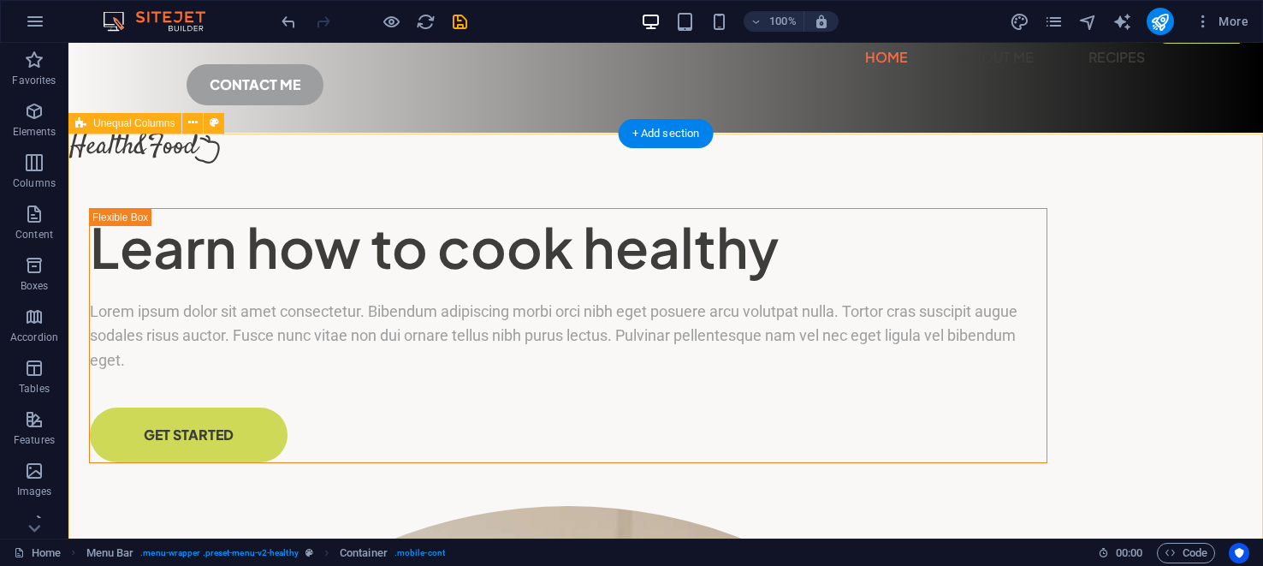
scroll to position [47, 0]
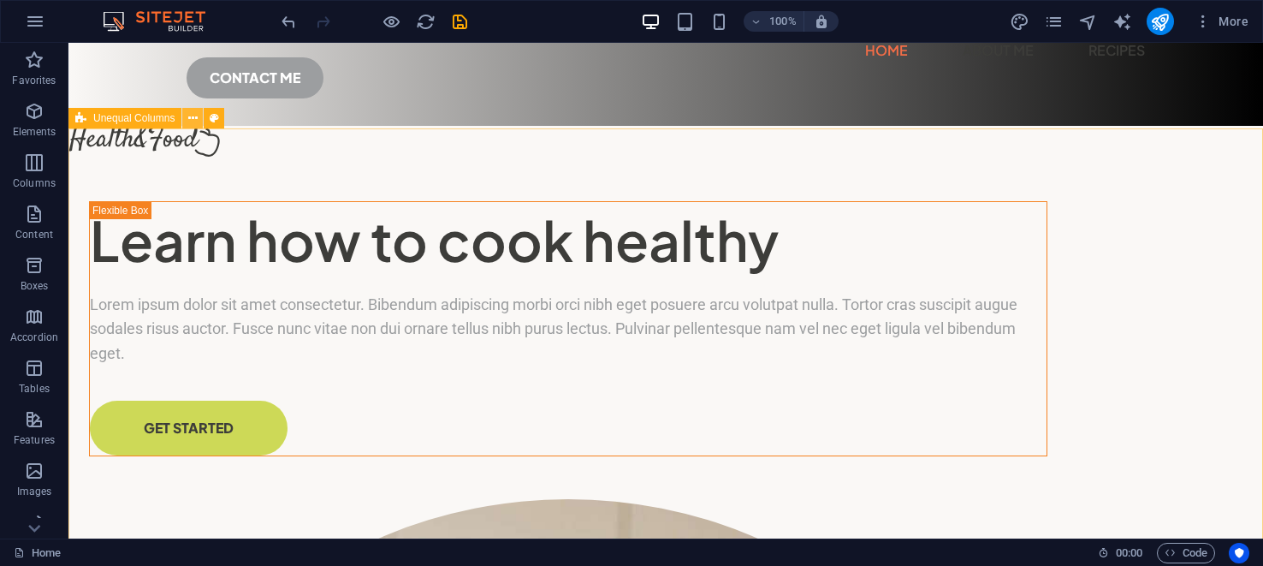
click at [196, 121] on icon at bounding box center [192, 119] width 9 height 18
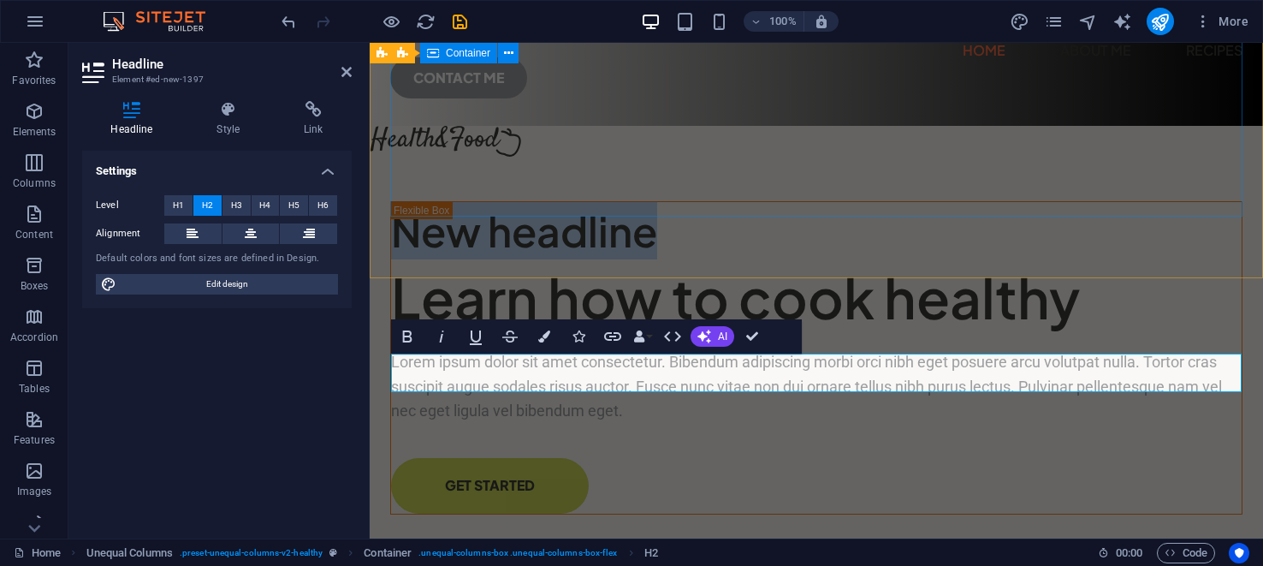
click at [370, 43] on div "New headline buy New text element Drop content here or Add elements Paste clipb…" at bounding box center [370, 43] width 0 height 0
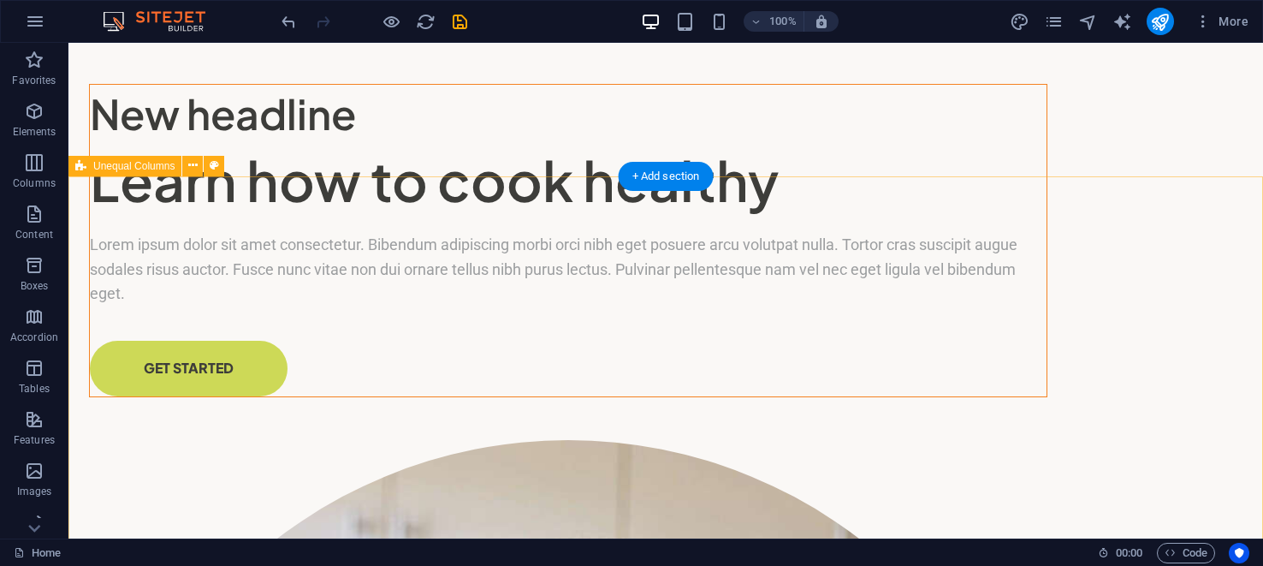
scroll to position [0, 0]
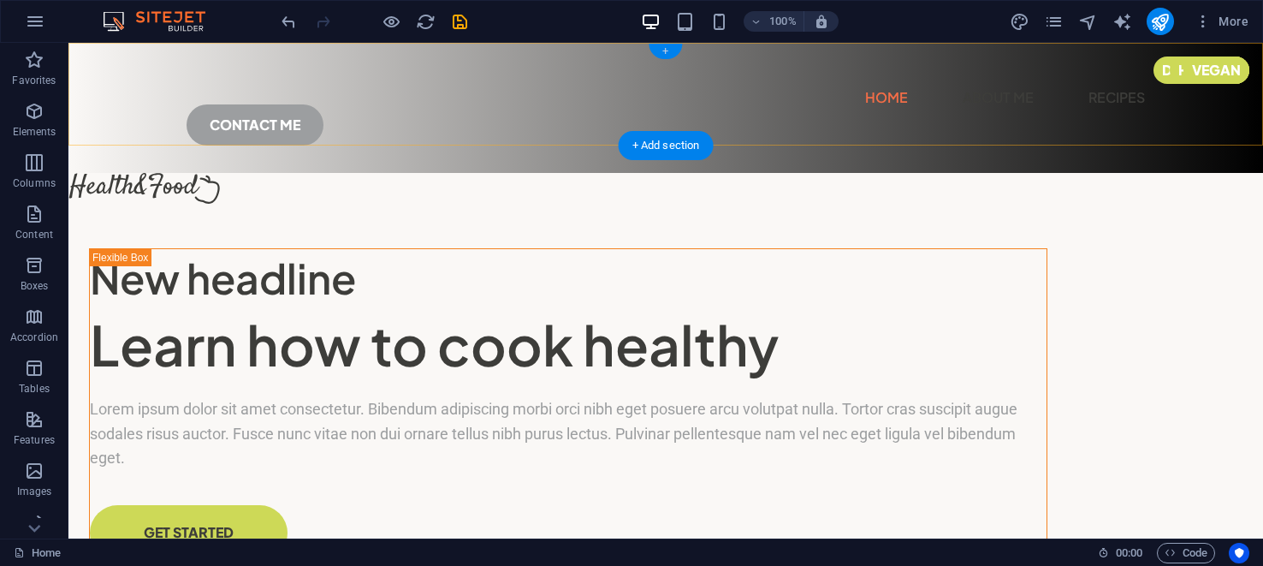
click at [667, 48] on div "+" at bounding box center [665, 51] width 33 height 15
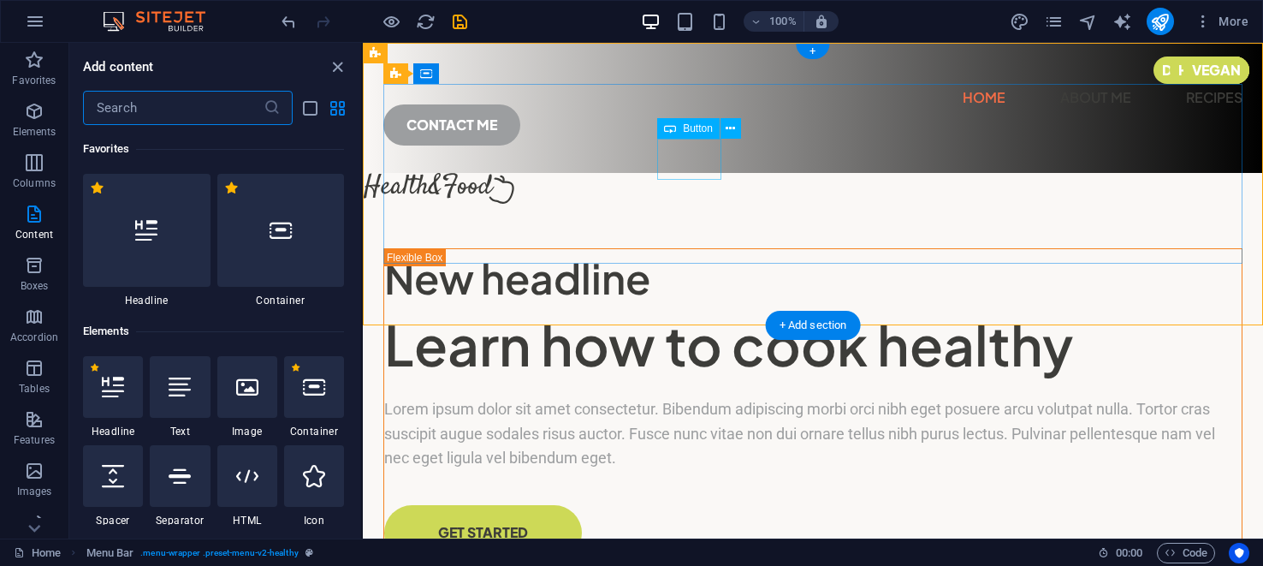
scroll to position [2994, 0]
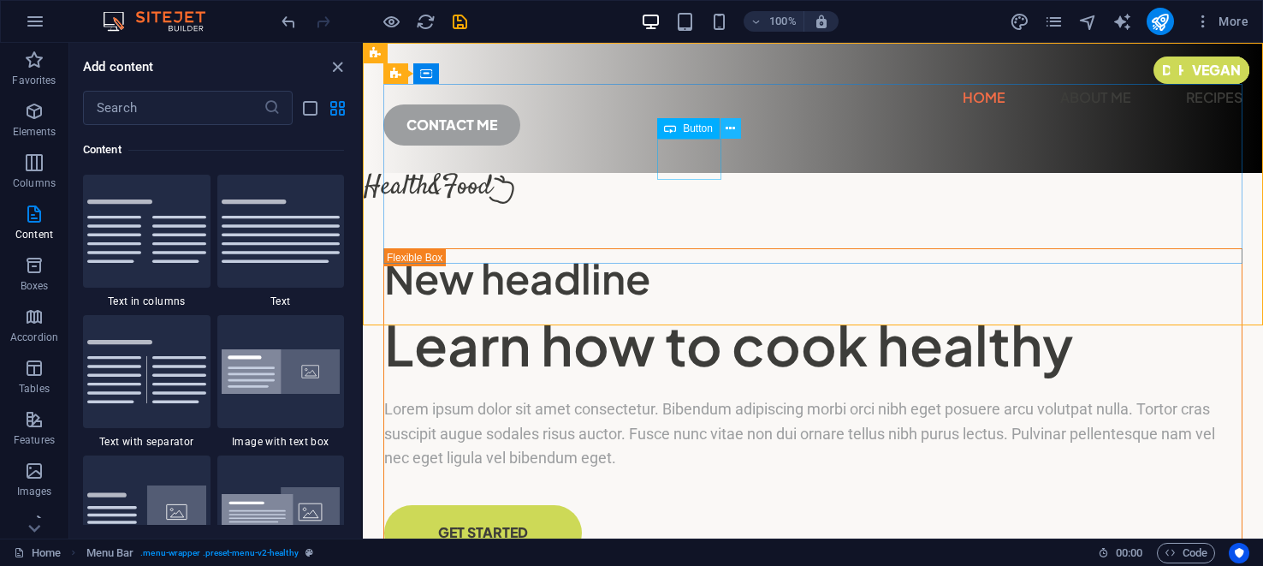
click at [732, 127] on icon at bounding box center [730, 129] width 9 height 18
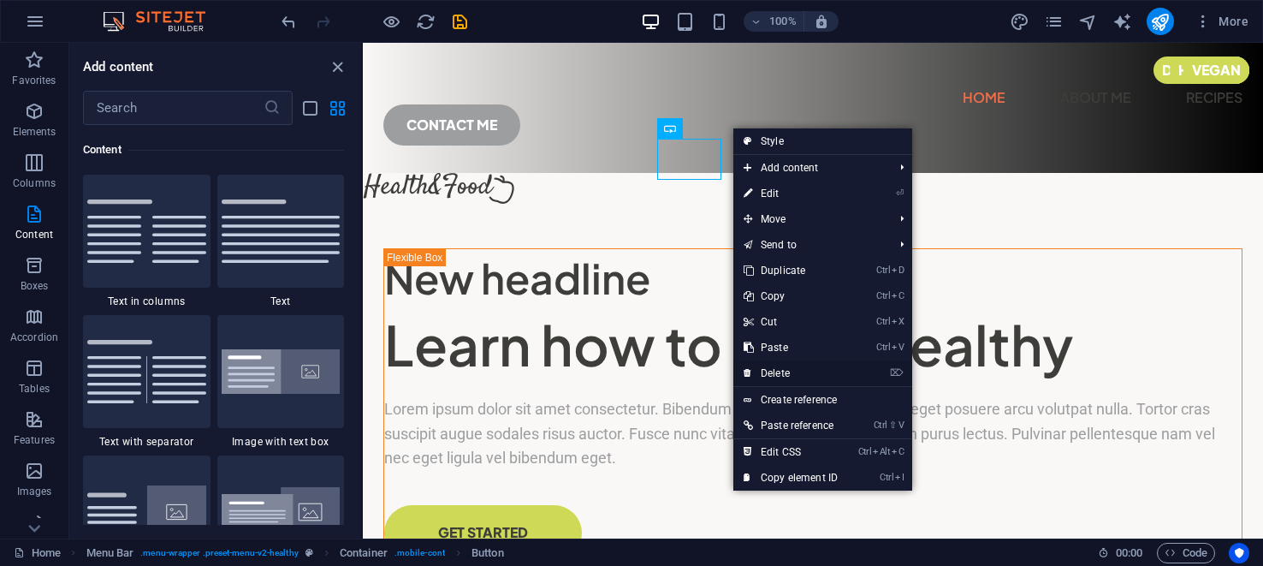
click at [788, 371] on link "⌦ Delete" at bounding box center [791, 373] width 115 height 26
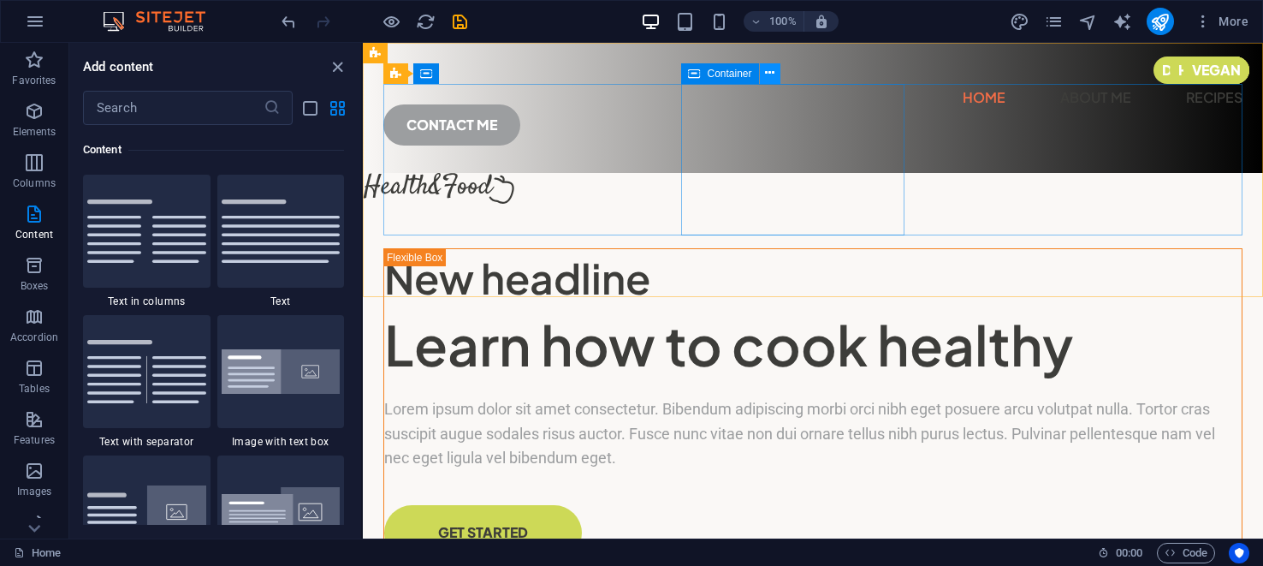
click at [772, 74] on icon at bounding box center [769, 73] width 9 height 18
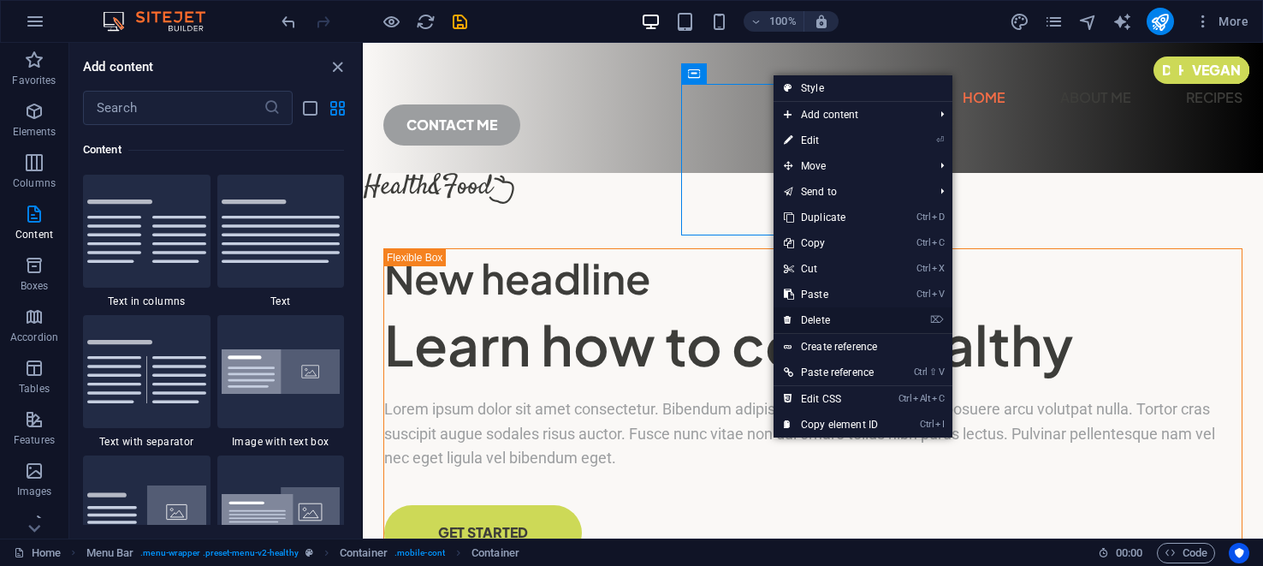
click at [813, 317] on link "⌦ Delete" at bounding box center [831, 320] width 115 height 26
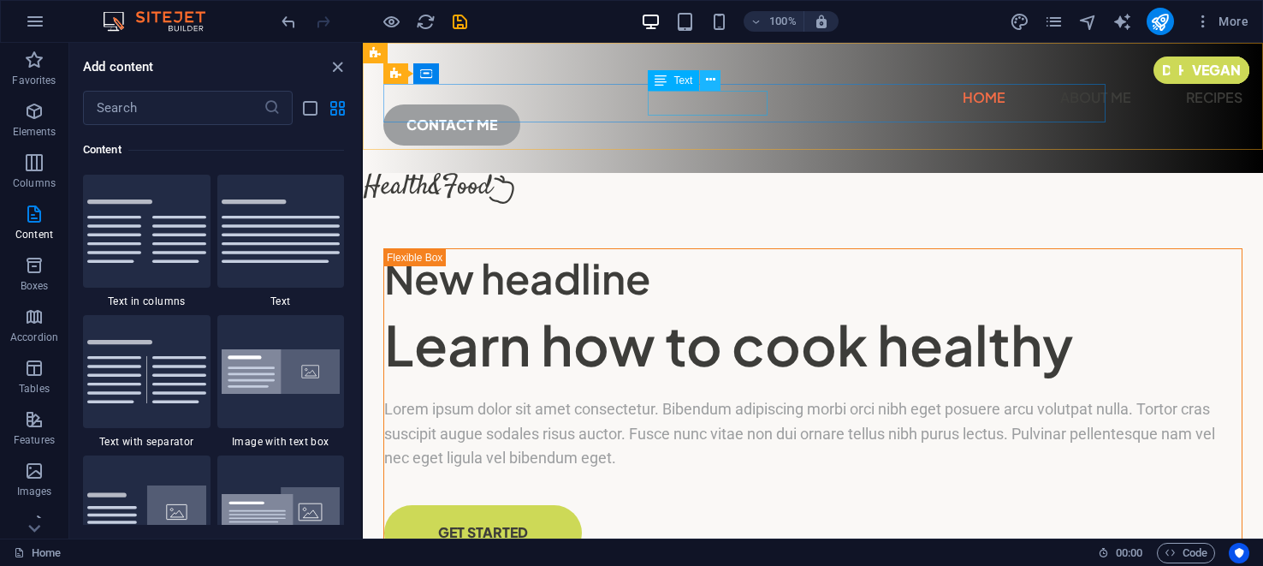
click at [711, 77] on icon at bounding box center [710, 80] width 9 height 18
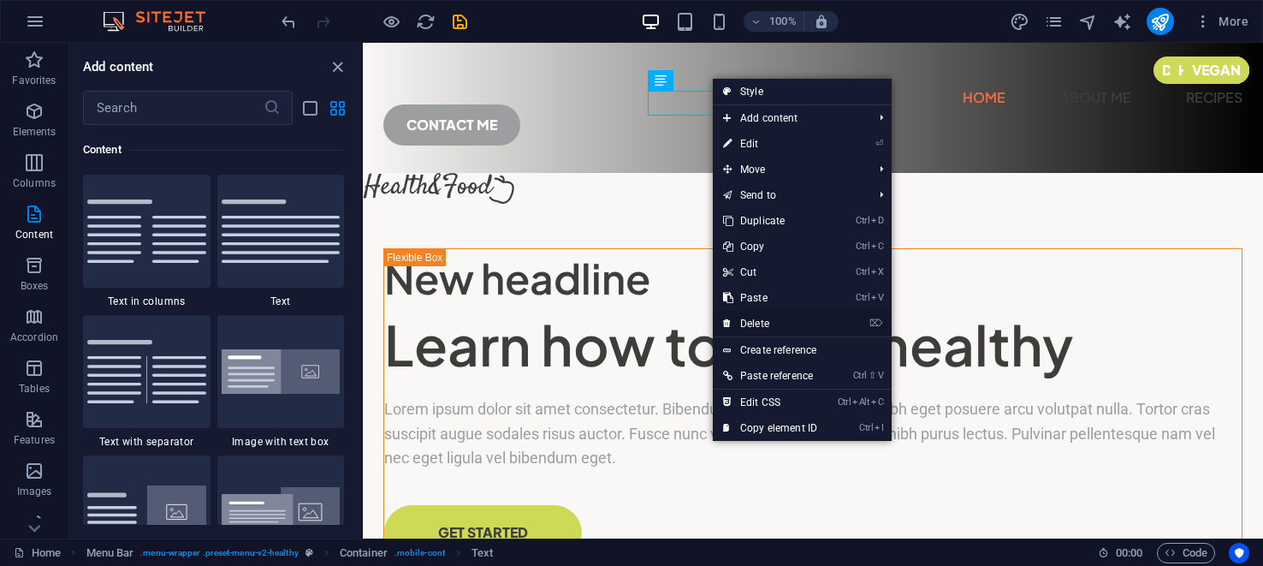
click at [759, 322] on link "⌦ Delete" at bounding box center [770, 324] width 115 height 26
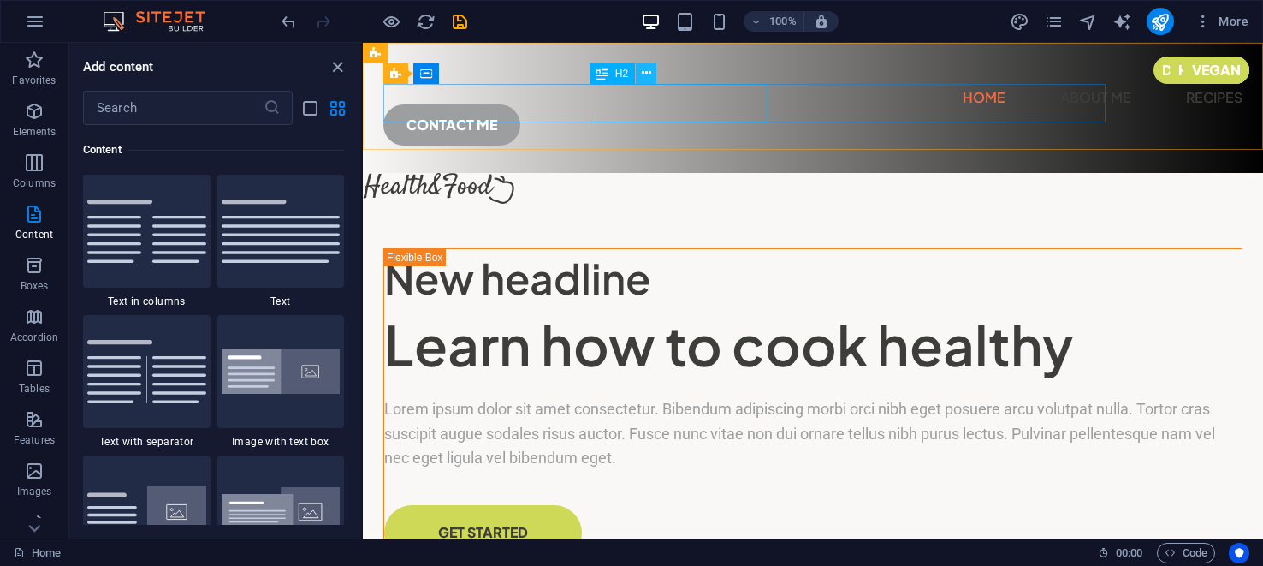
click at [645, 69] on icon at bounding box center [646, 73] width 9 height 18
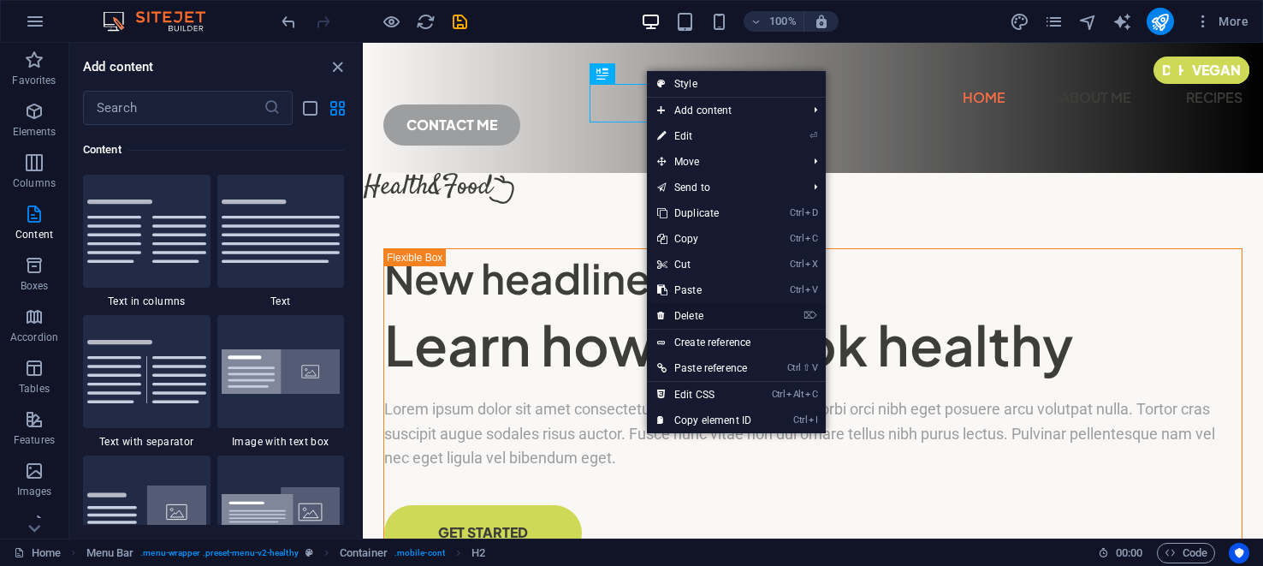
click at [685, 310] on link "⌦ Delete" at bounding box center [704, 316] width 115 height 26
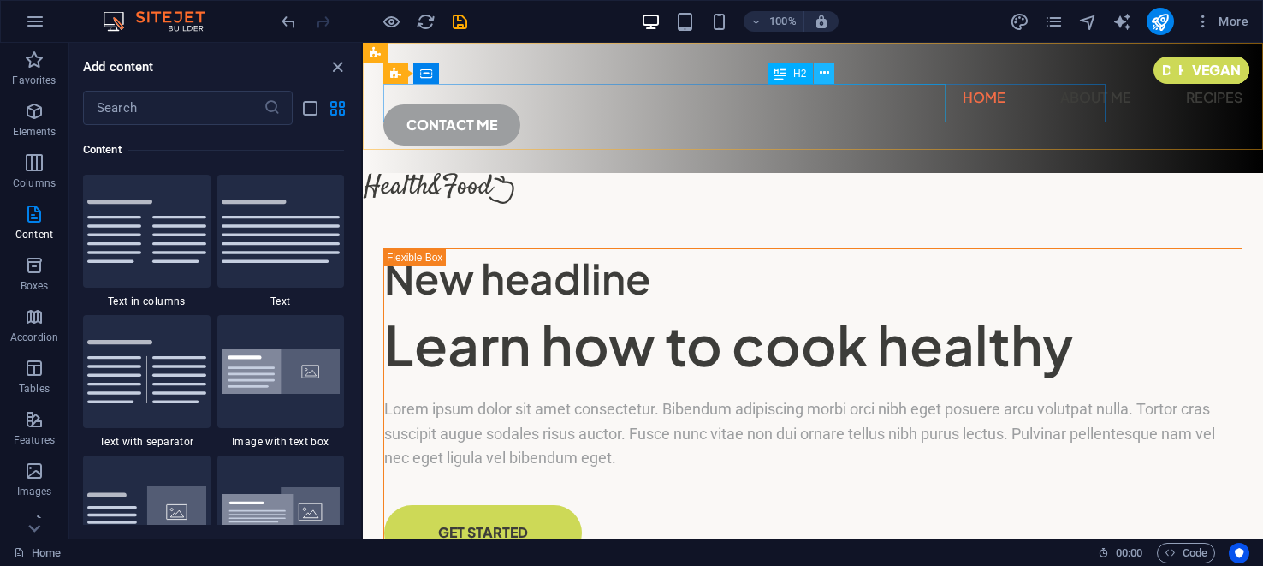
click at [823, 68] on icon at bounding box center [824, 73] width 9 height 18
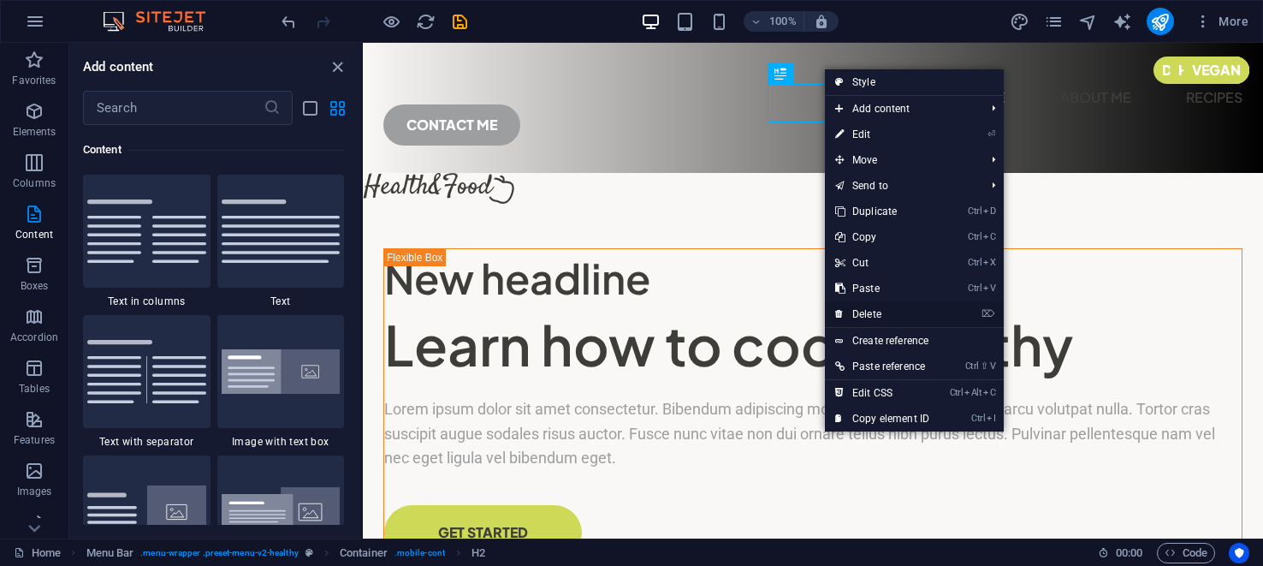
click at [869, 311] on link "⌦ Delete" at bounding box center [882, 314] width 115 height 26
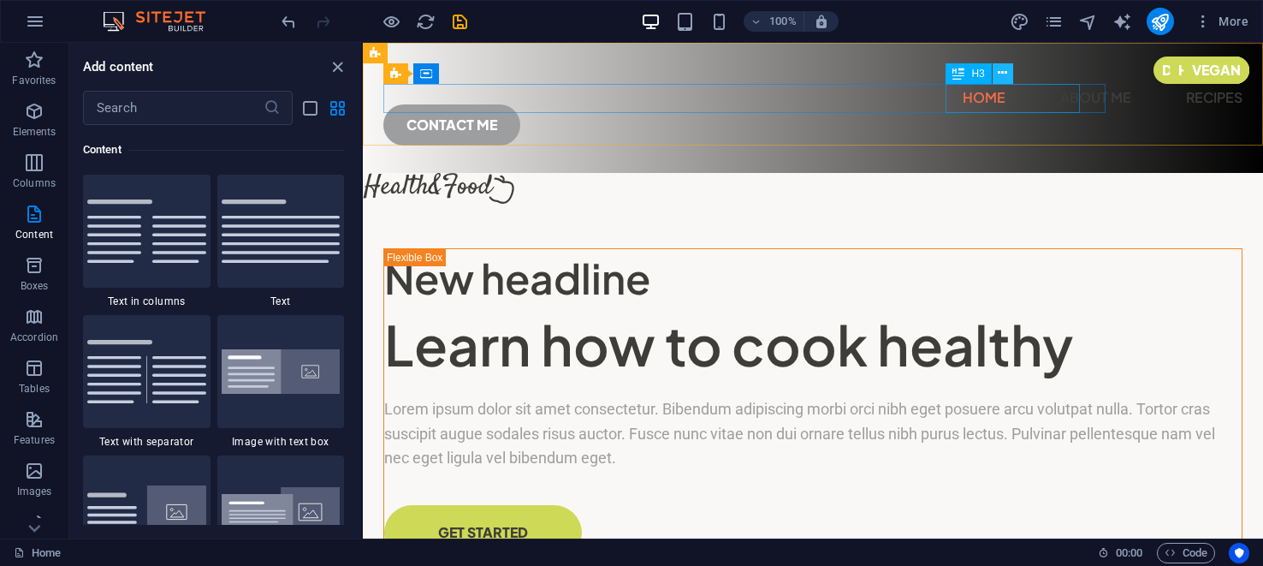
click at [1001, 71] on icon at bounding box center [1002, 73] width 9 height 18
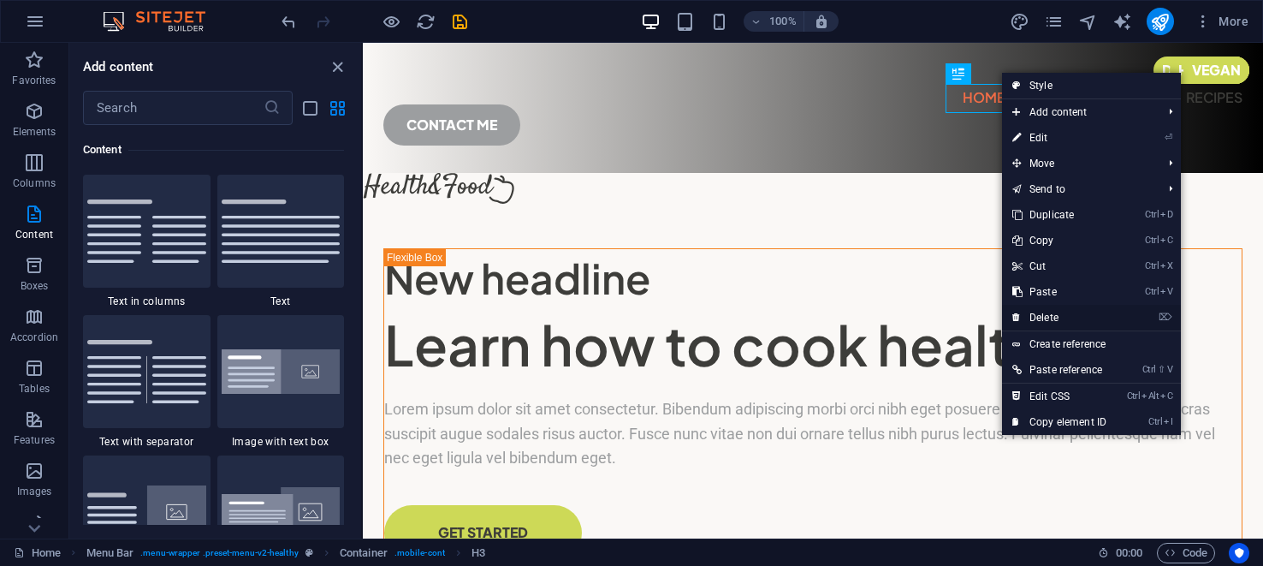
click at [1041, 314] on link "⌦ Delete" at bounding box center [1059, 318] width 115 height 26
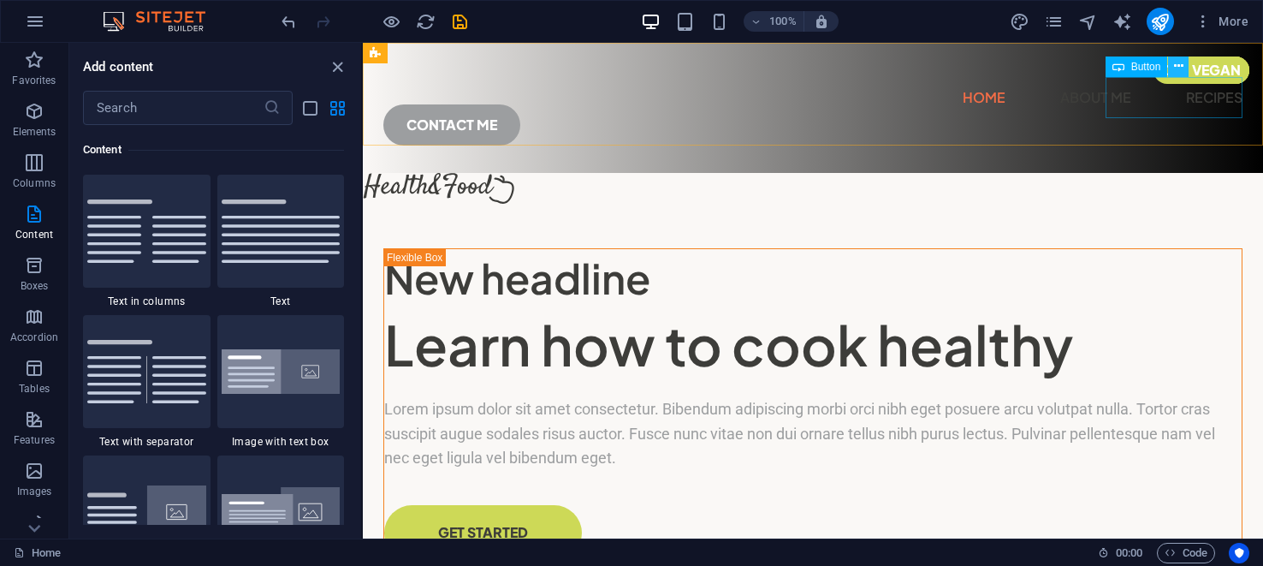
click at [1182, 67] on icon at bounding box center [1178, 66] width 9 height 18
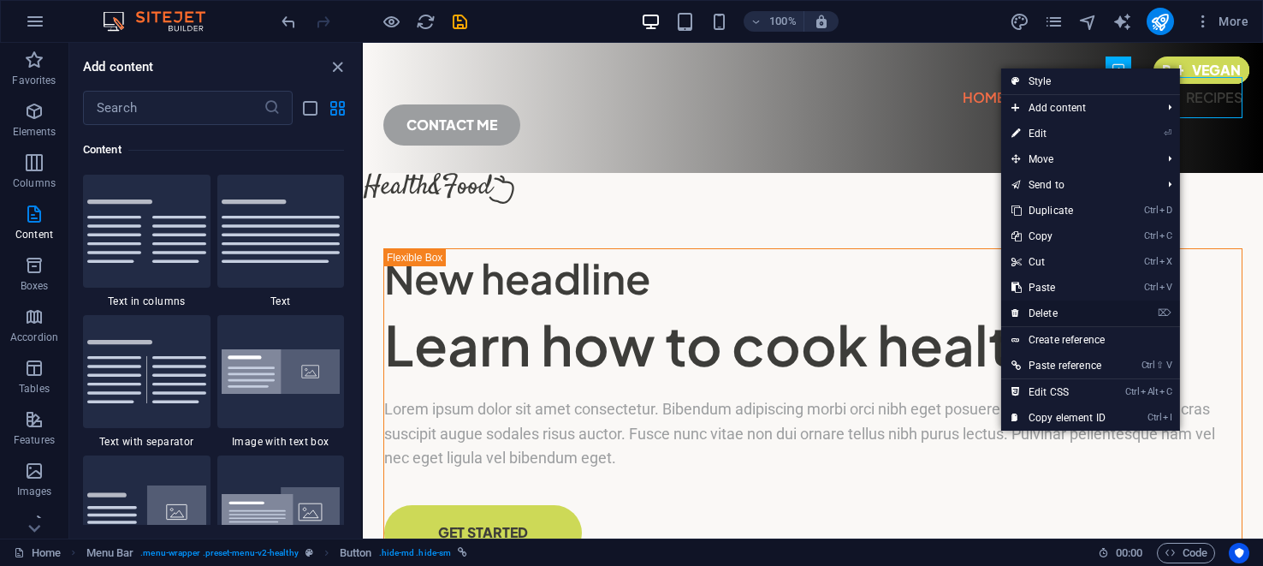
click at [1055, 311] on link "⌦ Delete" at bounding box center [1058, 313] width 115 height 26
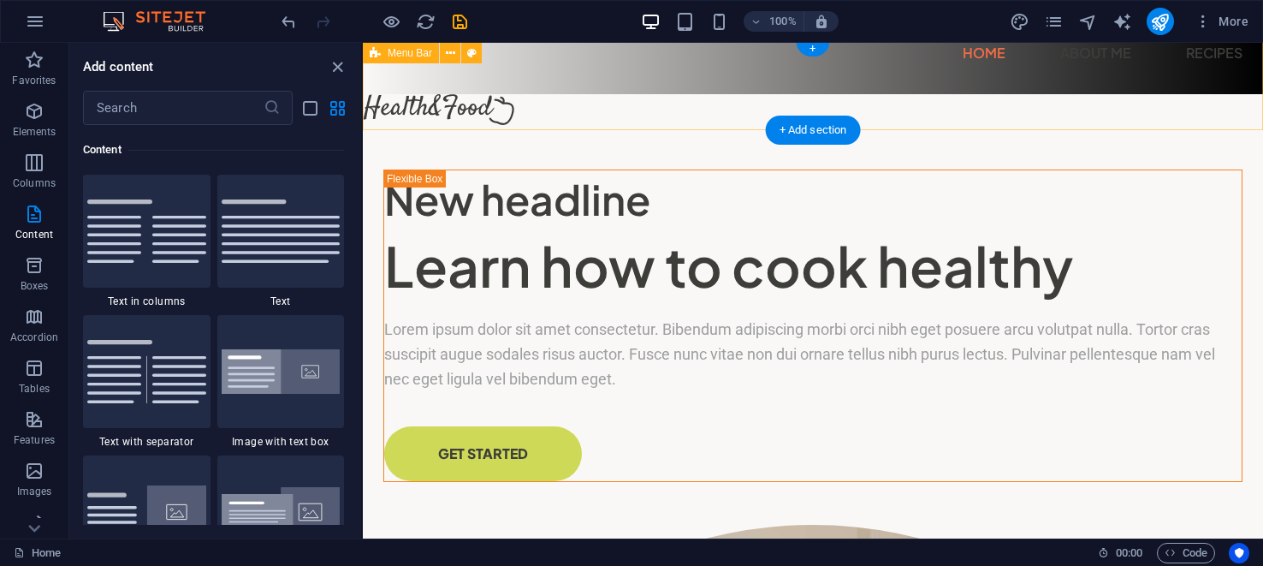
scroll to position [0, 0]
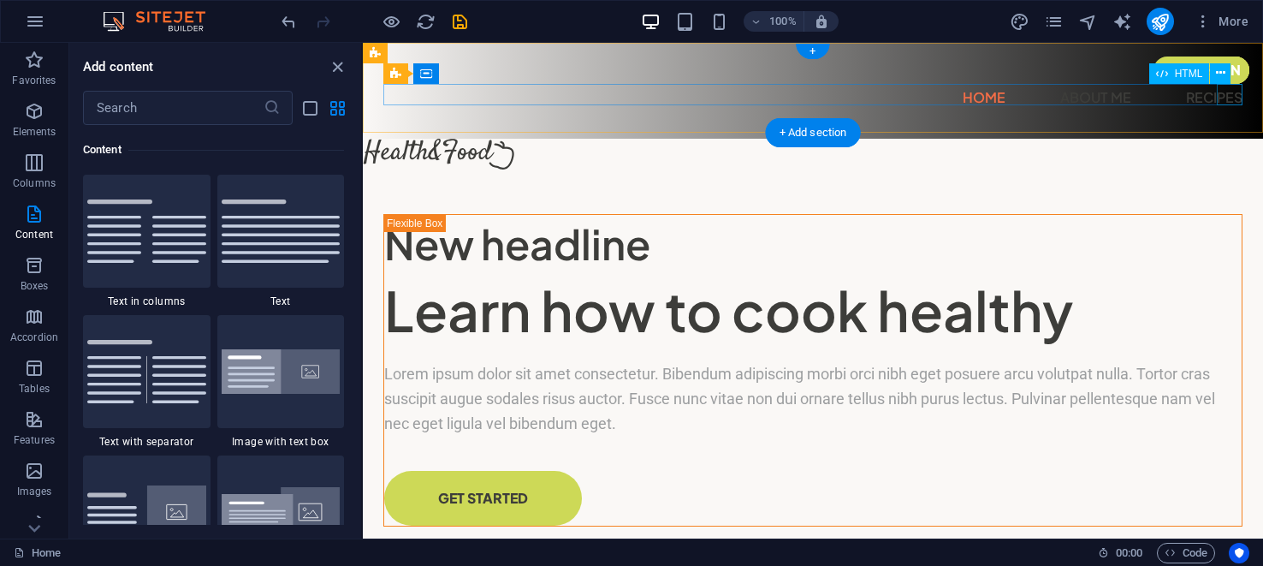
click at [363, 43] on div "Menu" at bounding box center [363, 43] width 0 height 0
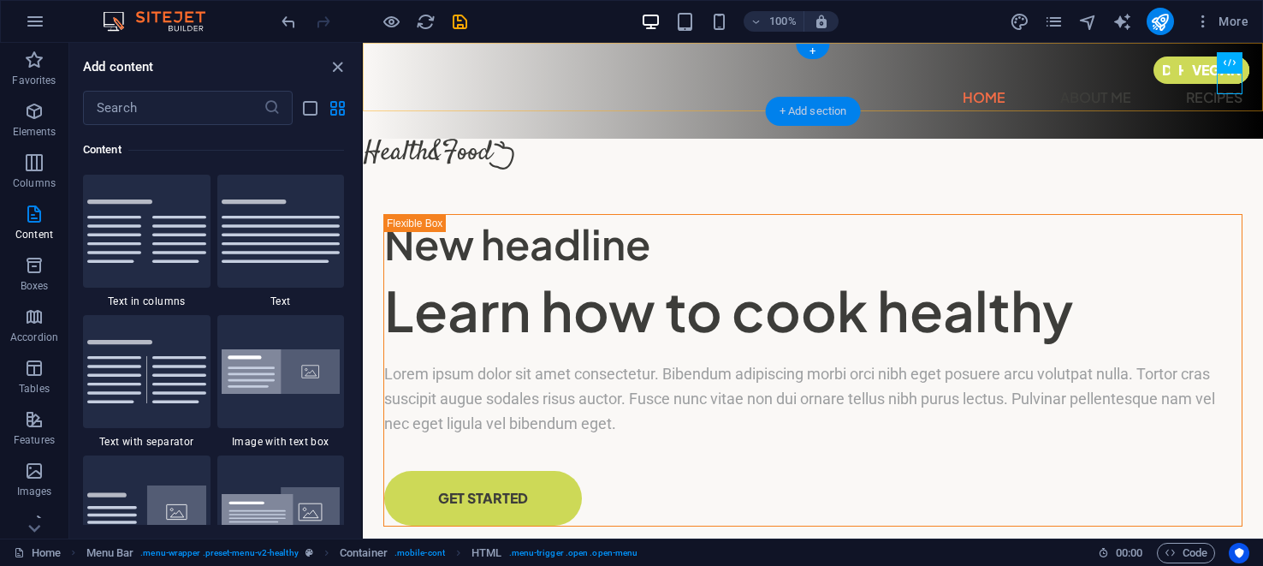
click at [784, 107] on div "+ Add section" at bounding box center [813, 111] width 95 height 29
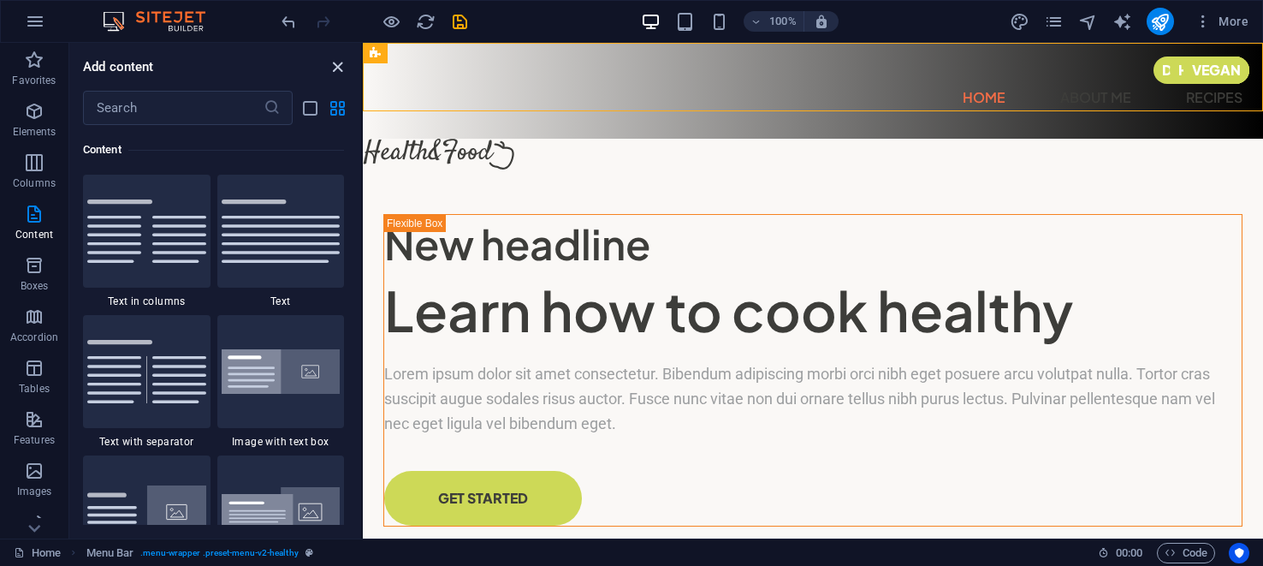
click at [339, 65] on icon "close panel" at bounding box center [338, 67] width 20 height 20
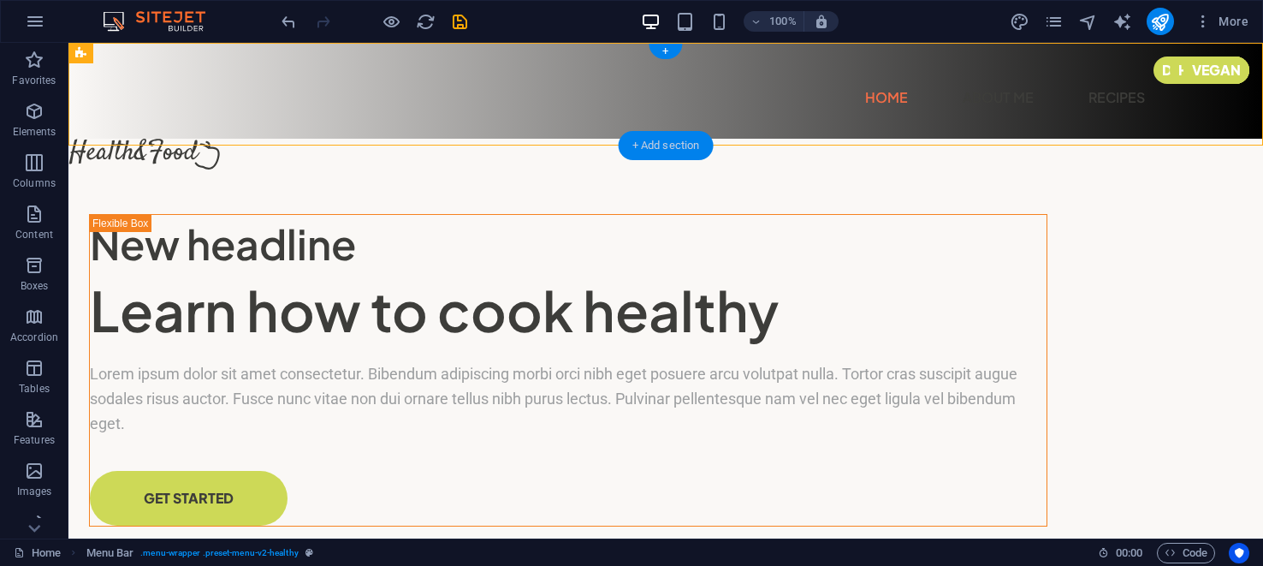
drag, startPoint x: 633, startPoint y: 140, endPoint x: 276, endPoint y: 105, distance: 358.6
click at [633, 140] on div "+ Add section" at bounding box center [666, 145] width 95 height 29
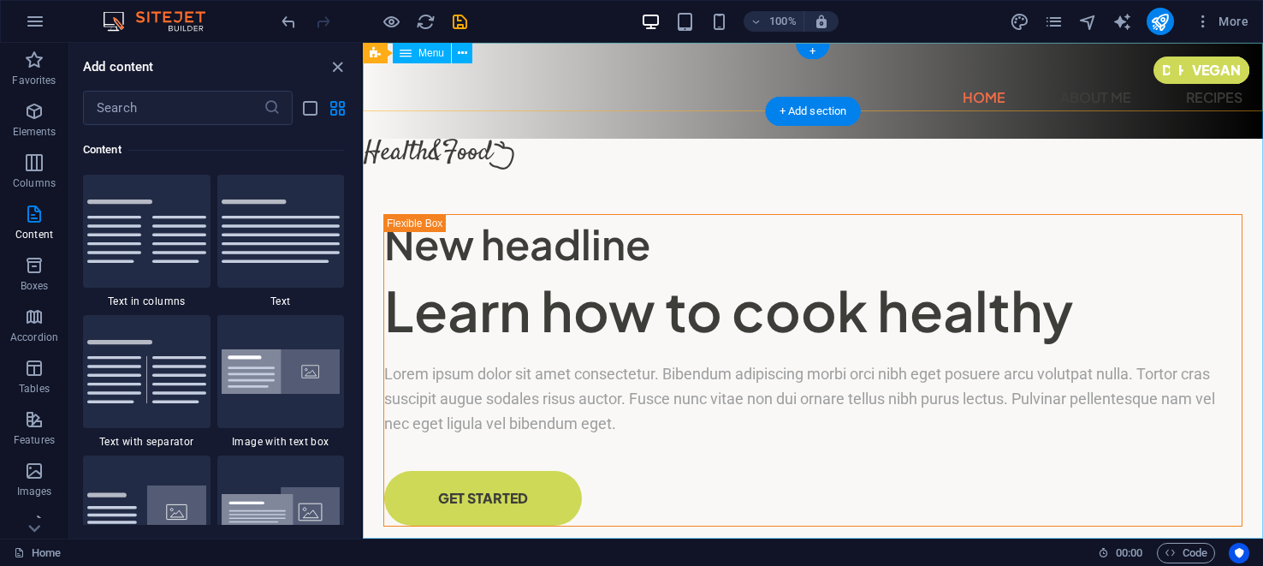
click at [810, 111] on nav "Home About Me Recipes" at bounding box center [812, 97] width 859 height 27
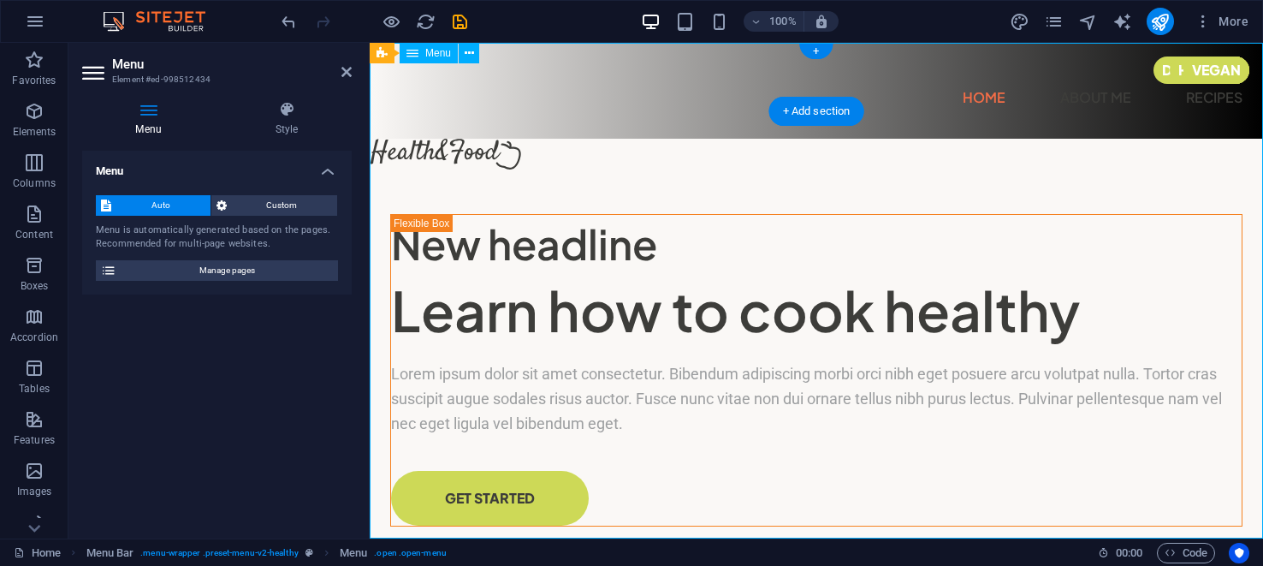
click at [828, 111] on nav "Home About Me Recipes" at bounding box center [816, 97] width 852 height 27
click at [818, 111] on nav "Home About Me Recipes" at bounding box center [816, 97] width 852 height 27
click at [347, 69] on icon at bounding box center [347, 72] width 10 height 14
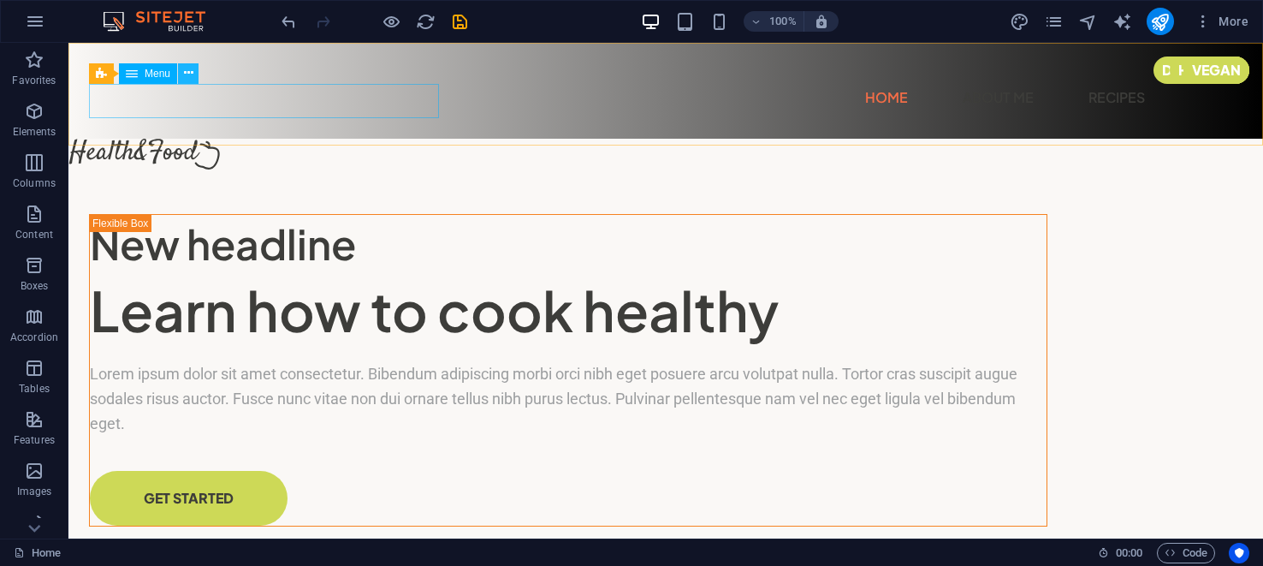
click at [185, 74] on icon at bounding box center [188, 73] width 9 height 18
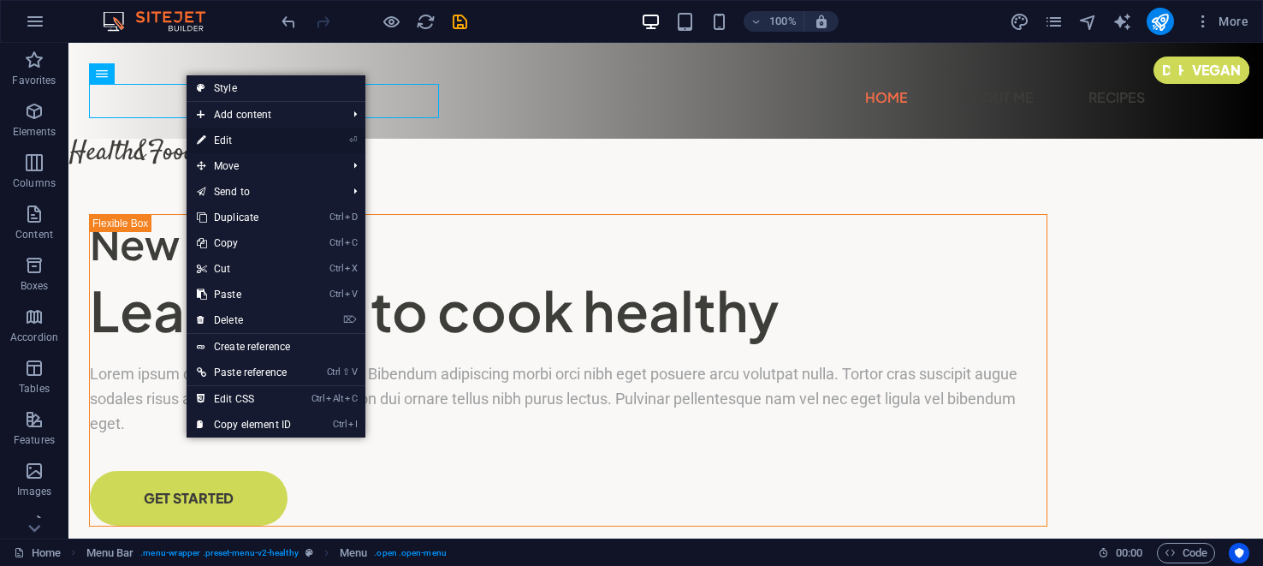
click at [223, 140] on link "⏎ Edit" at bounding box center [244, 141] width 115 height 26
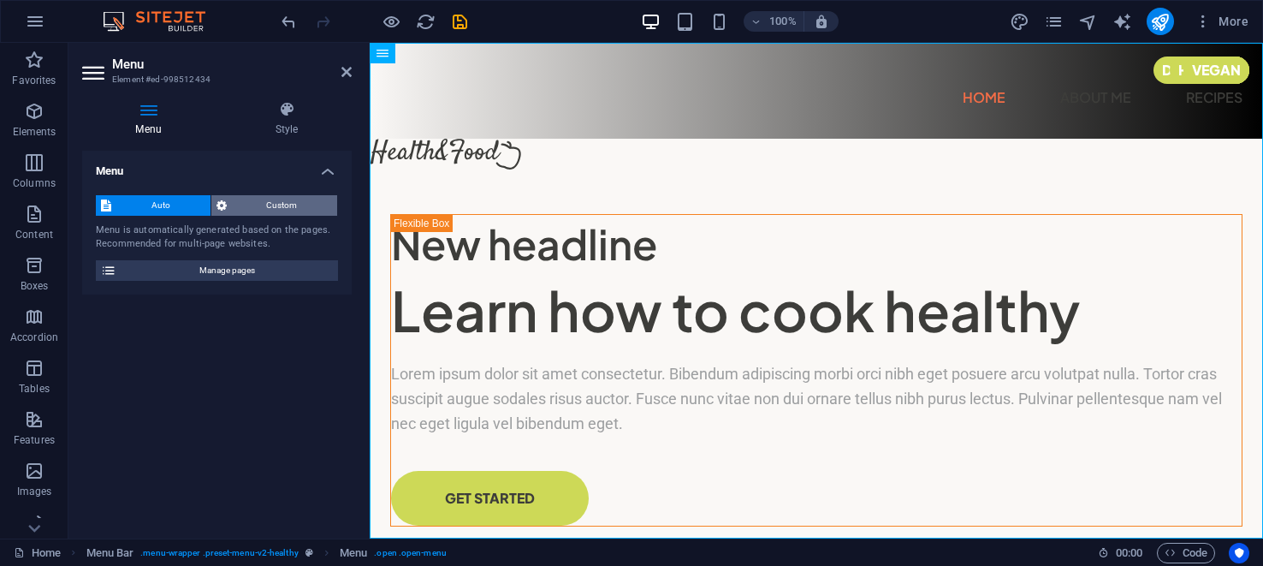
click at [281, 203] on span "Custom" at bounding box center [282, 205] width 101 height 21
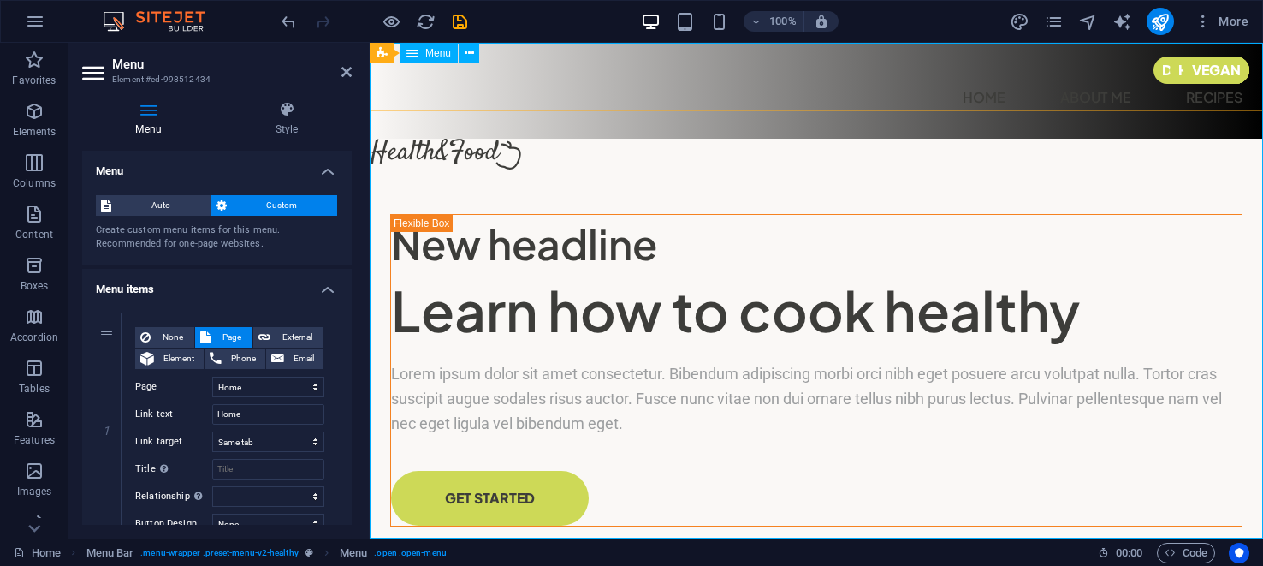
click at [822, 111] on nav "Home About Me Recipes" at bounding box center [816, 97] width 852 height 27
click at [472, 51] on icon at bounding box center [469, 54] width 9 height 18
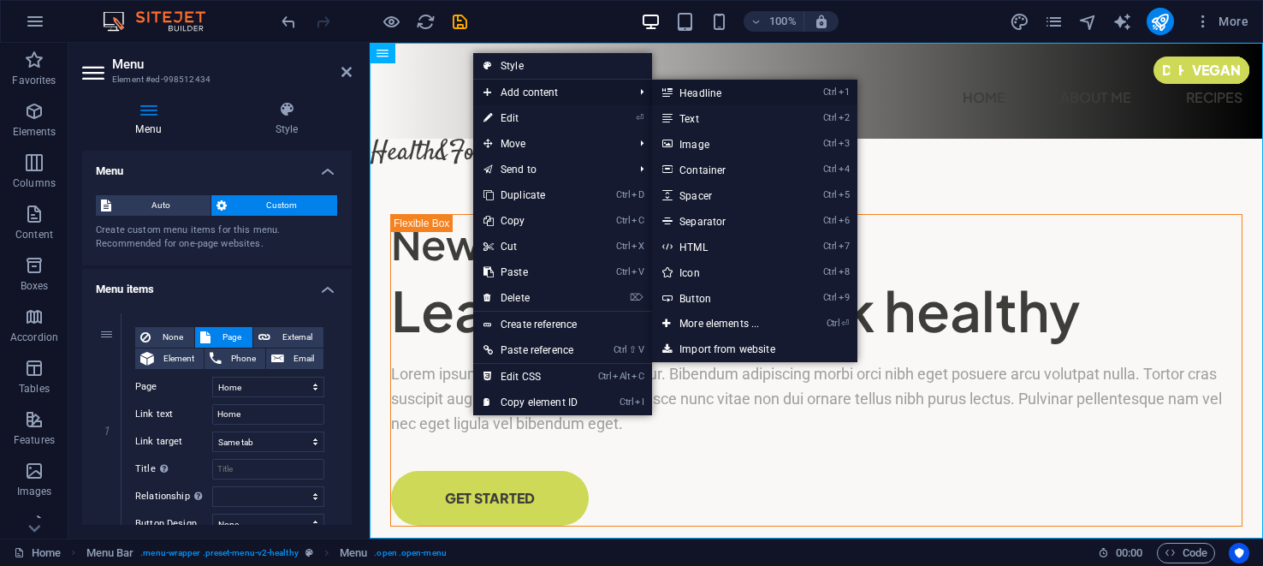
click at [711, 90] on link "Ctrl 1 Headline" at bounding box center [722, 93] width 141 height 26
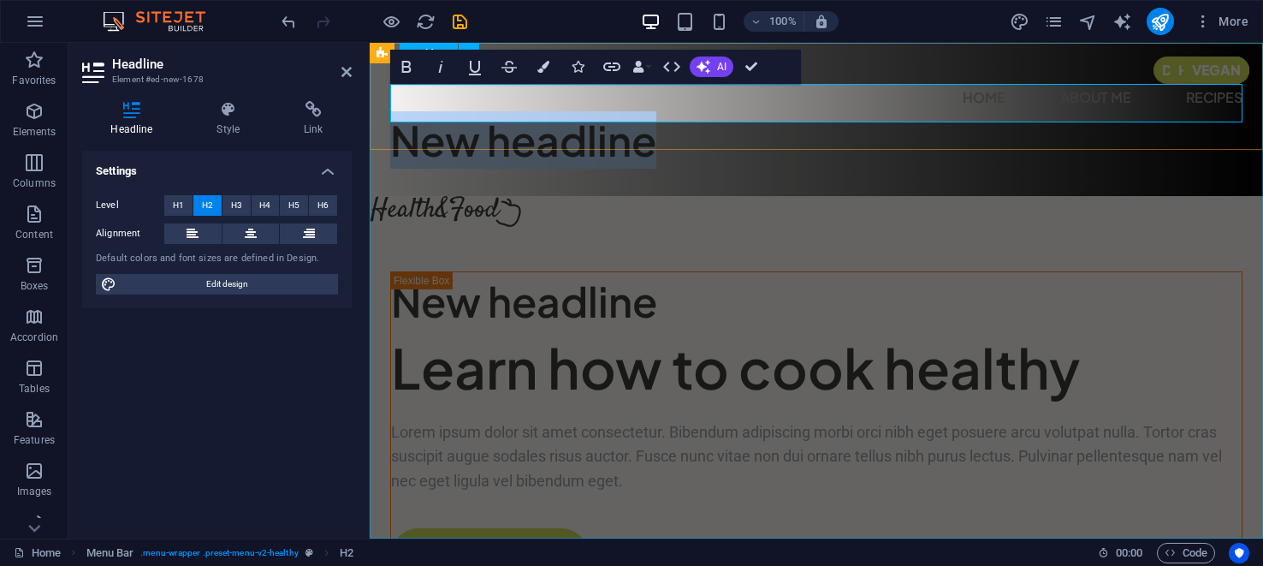
click at [466, 95] on nav "Home About Me Recipes" at bounding box center [816, 97] width 852 height 27
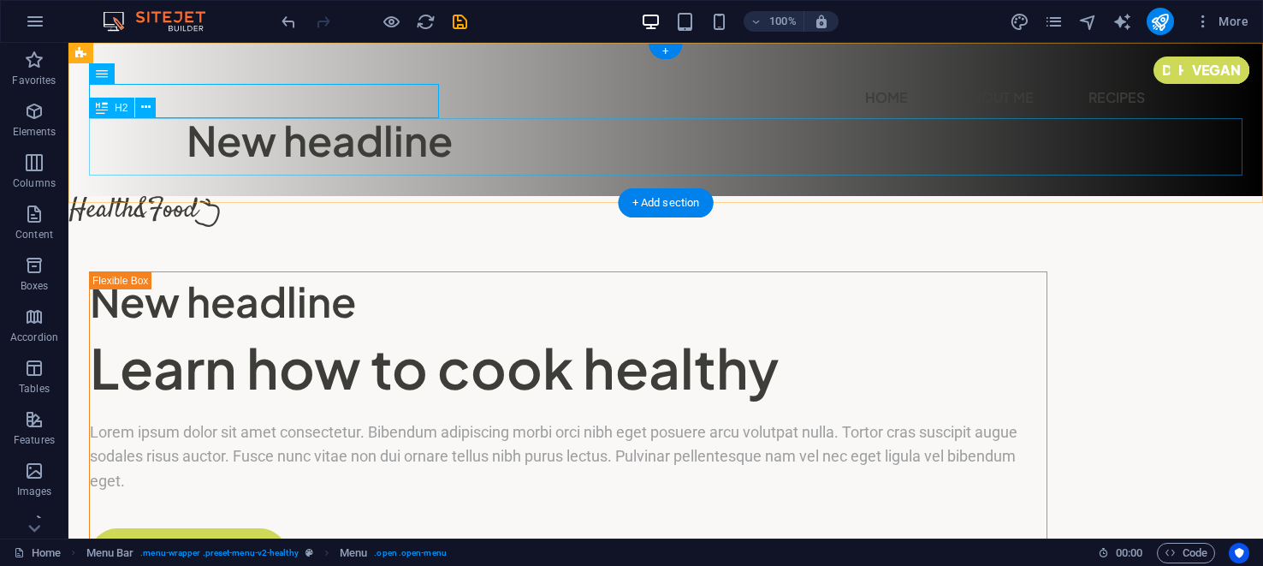
click at [388, 149] on div "New headline" at bounding box center [666, 139] width 959 height 57
click at [392, 154] on div "New headline" at bounding box center [666, 139] width 959 height 57
click at [393, 155] on div "New headline" at bounding box center [666, 139] width 959 height 57
click at [361, 139] on div "New headline" at bounding box center [666, 139] width 959 height 57
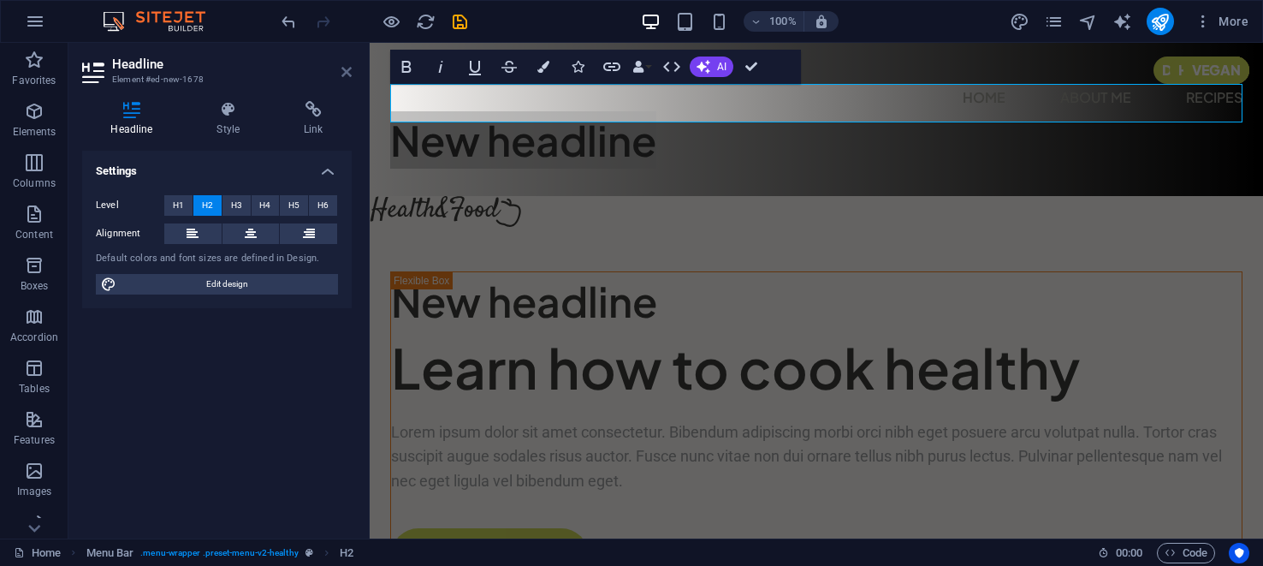
click at [347, 71] on icon at bounding box center [347, 72] width 10 height 14
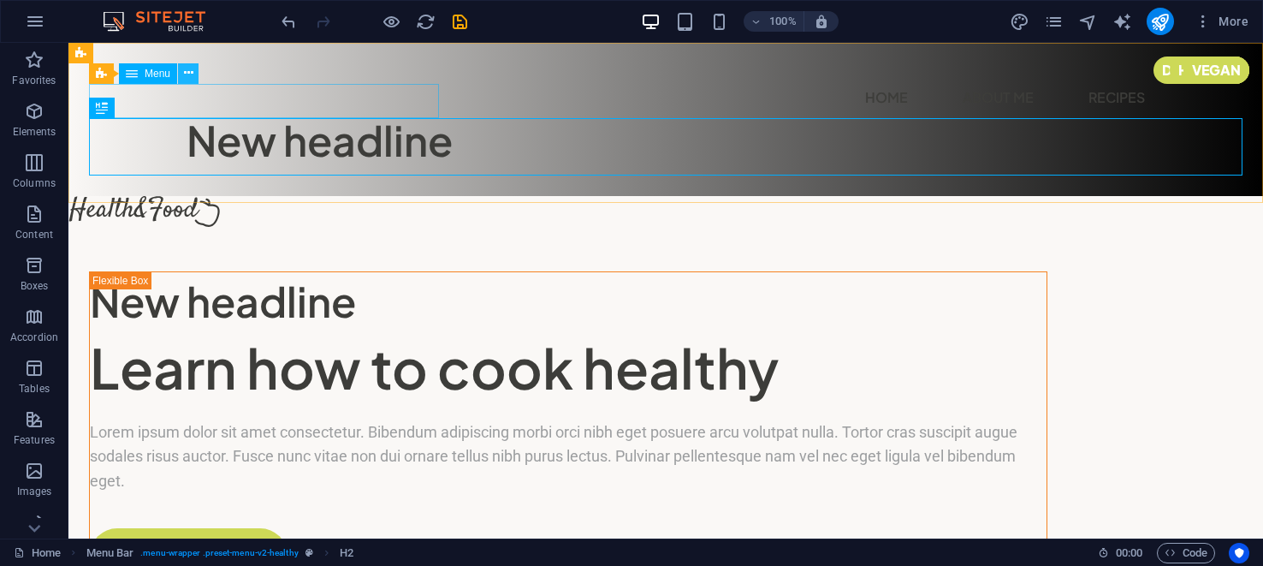
click at [188, 70] on icon at bounding box center [188, 73] width 9 height 18
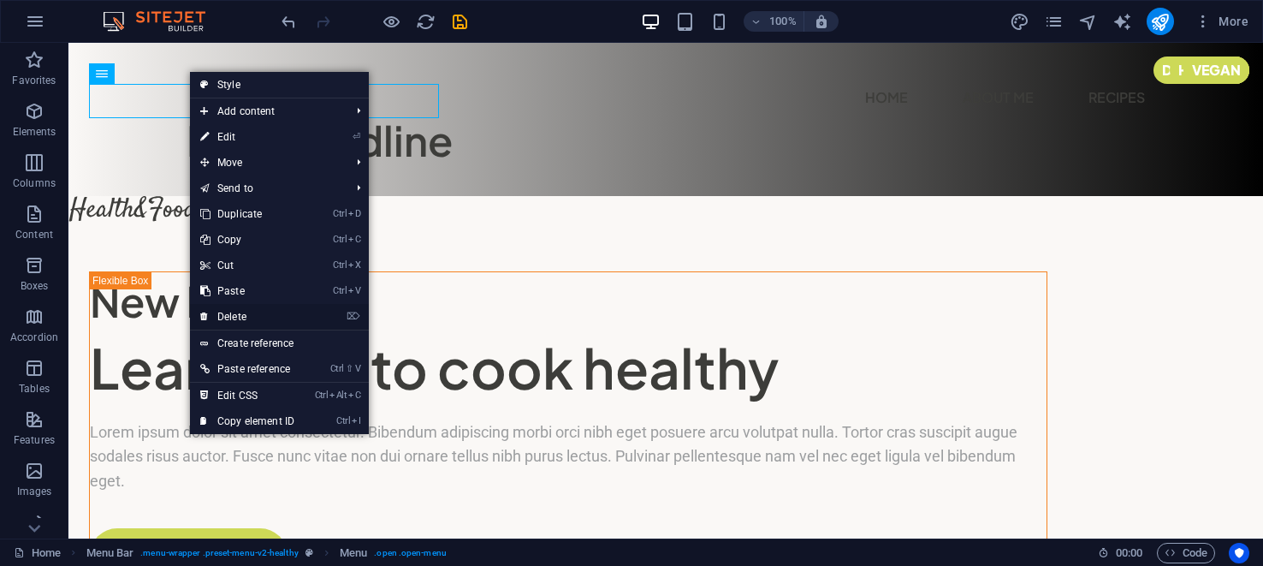
click at [230, 311] on link "⌦ Delete" at bounding box center [247, 317] width 115 height 26
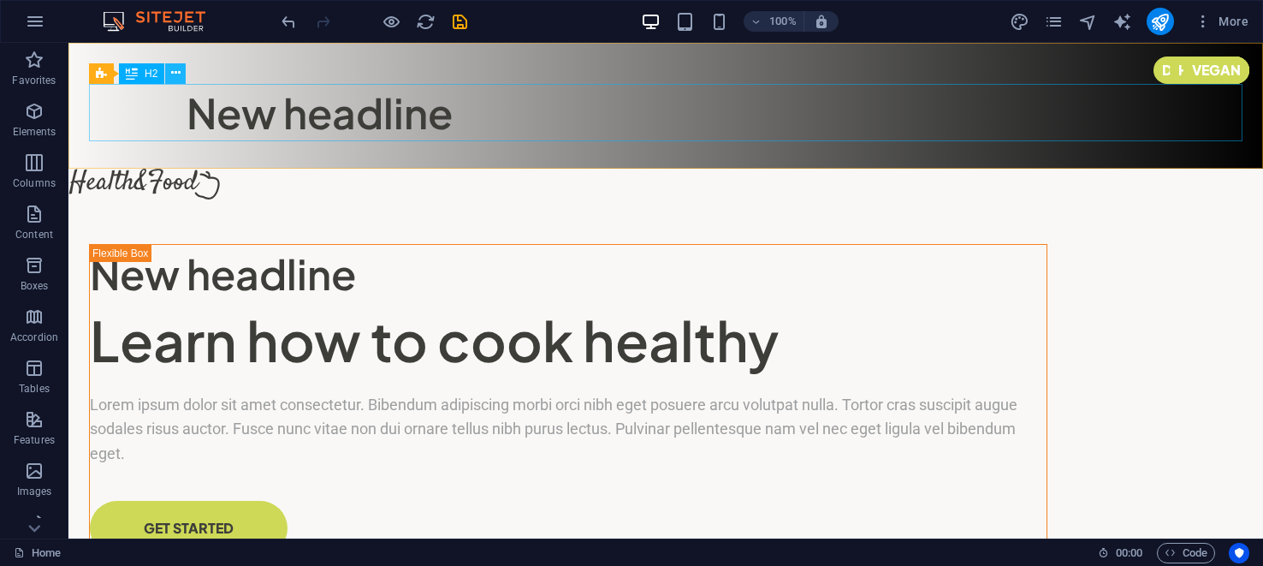
click at [175, 74] on icon at bounding box center [175, 73] width 9 height 18
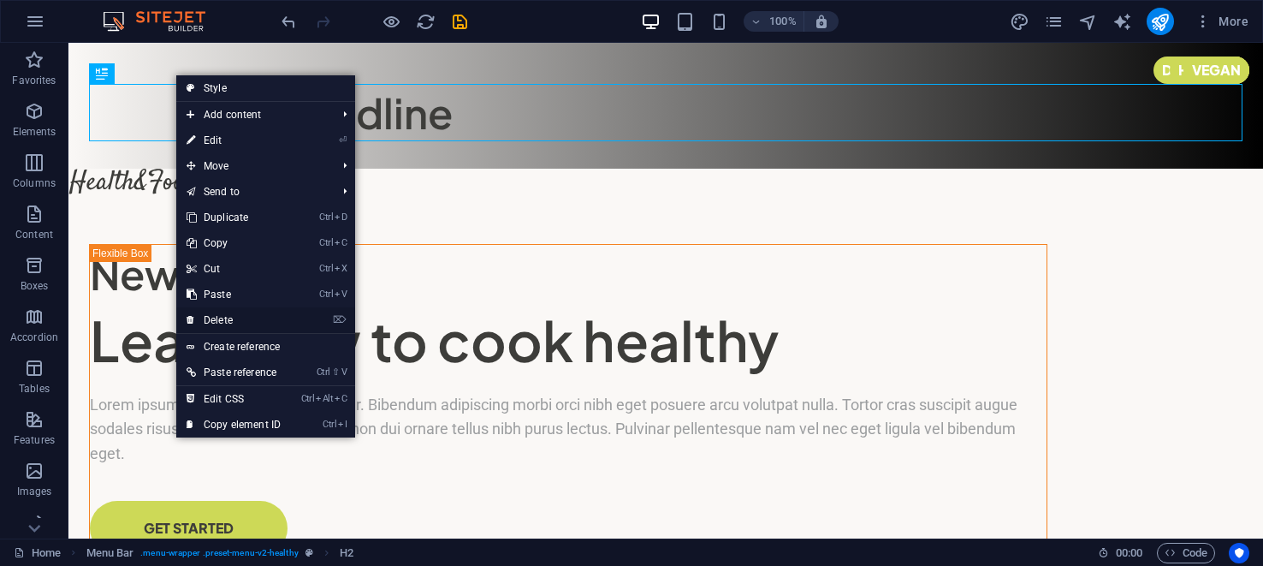
click at [224, 313] on link "⌦ Delete" at bounding box center [233, 320] width 115 height 26
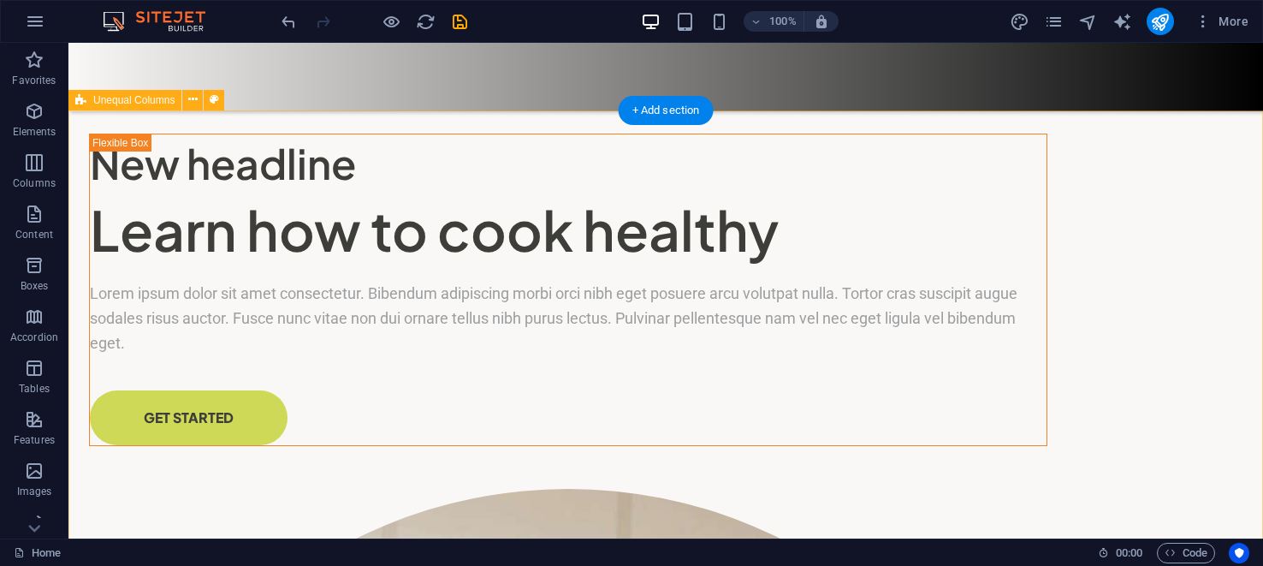
scroll to position [125, 0]
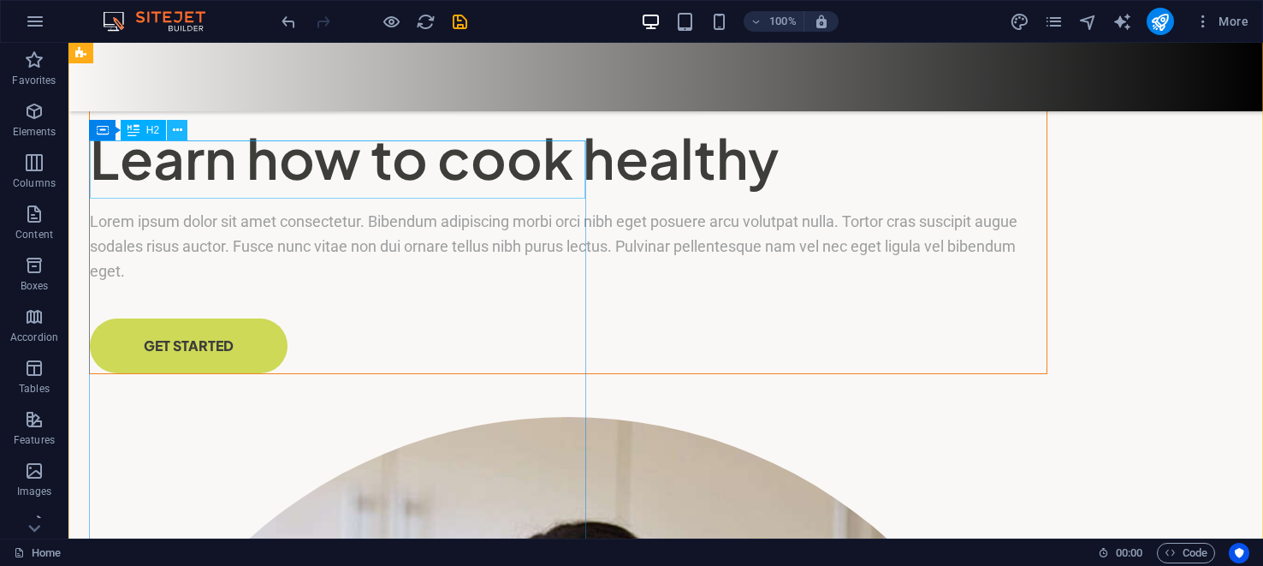
click at [178, 127] on icon at bounding box center [177, 131] width 9 height 18
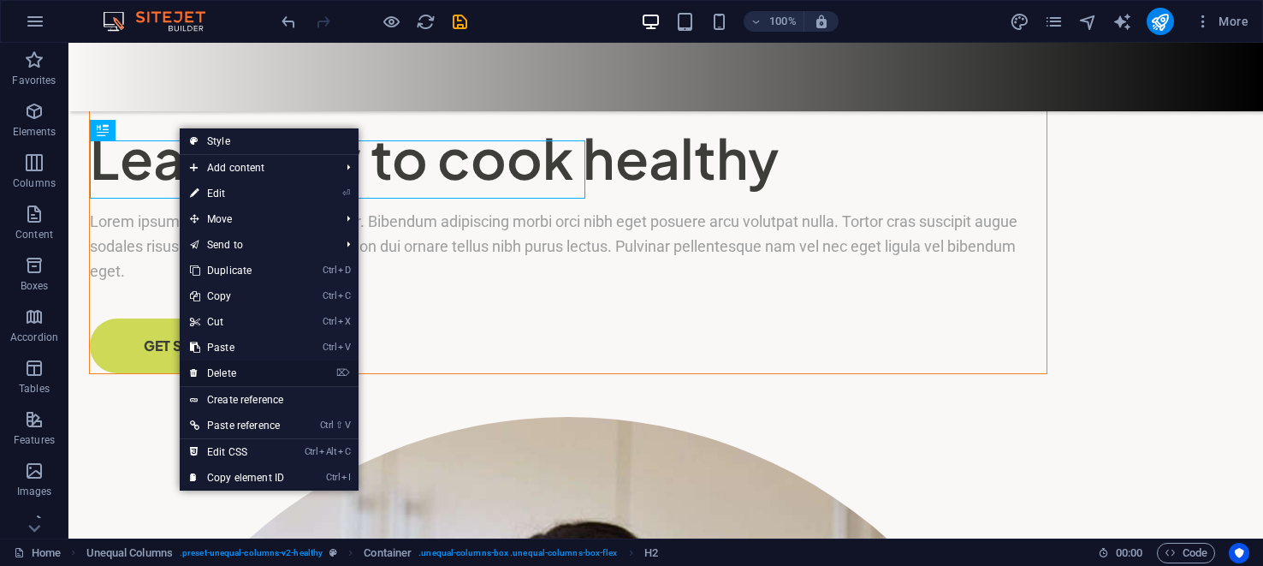
drag, startPoint x: 220, startPoint y: 366, endPoint x: 147, endPoint y: 320, distance: 86.2
click at [220, 366] on link "⌦ Delete" at bounding box center [237, 373] width 115 height 26
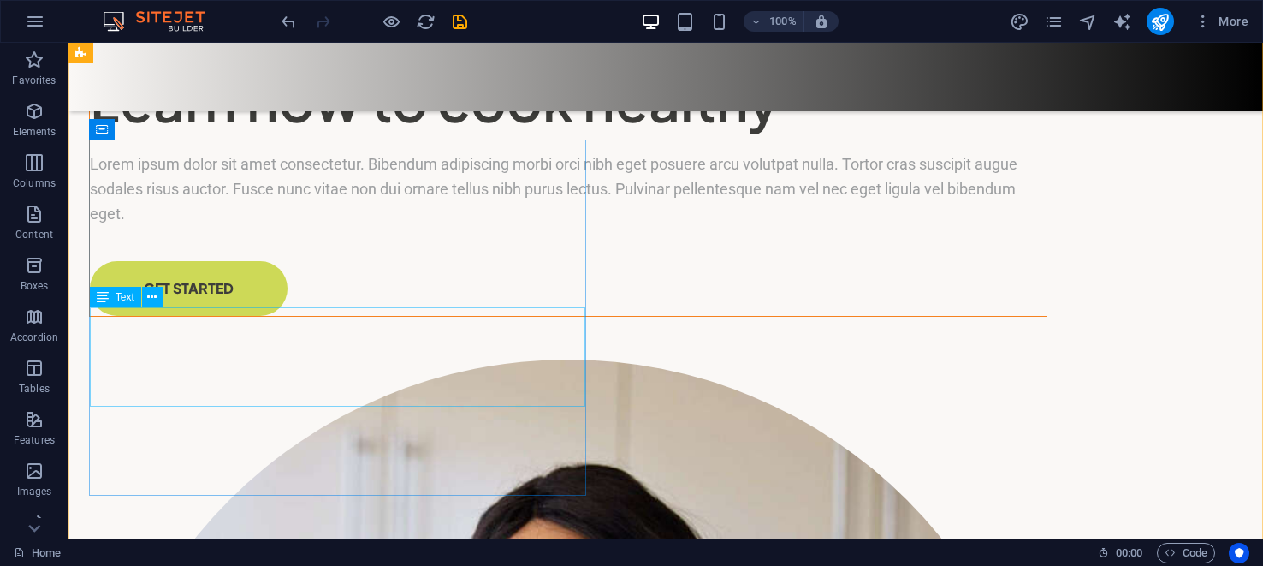
scroll to position [153, 0]
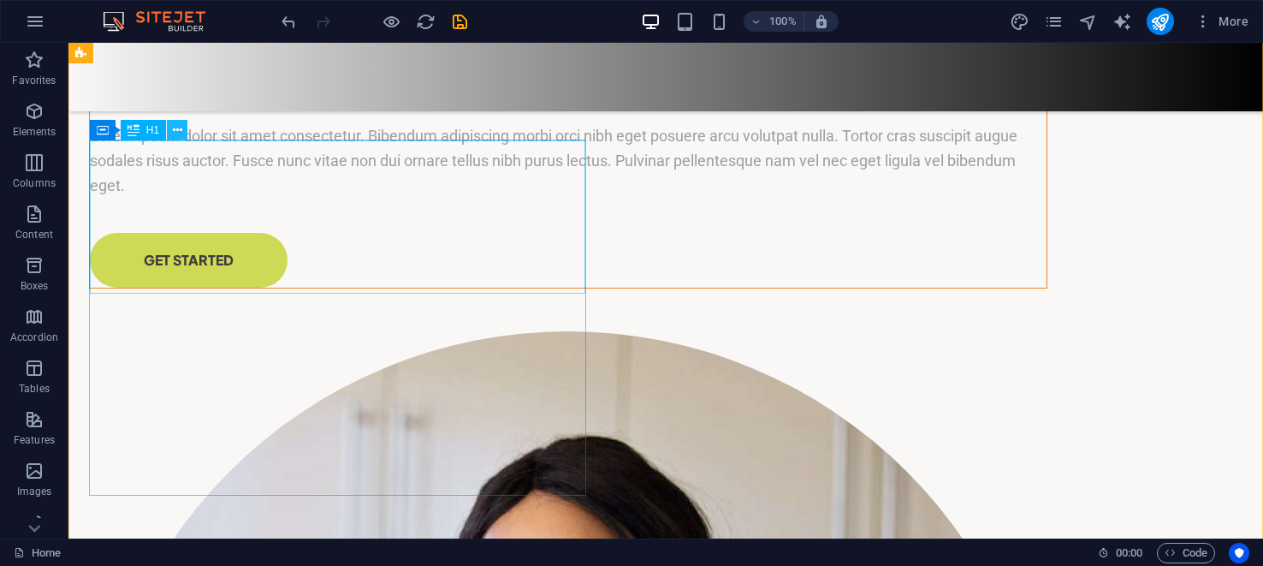
click at [175, 125] on icon at bounding box center [177, 131] width 9 height 18
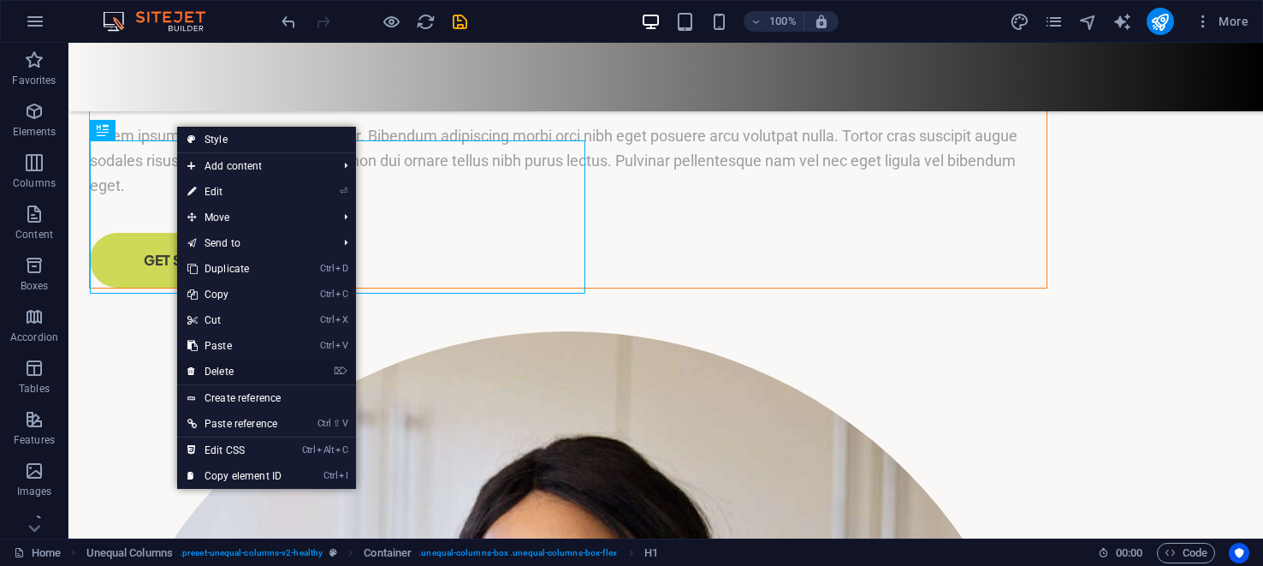
click at [223, 369] on link "⌦ Delete" at bounding box center [234, 372] width 115 height 26
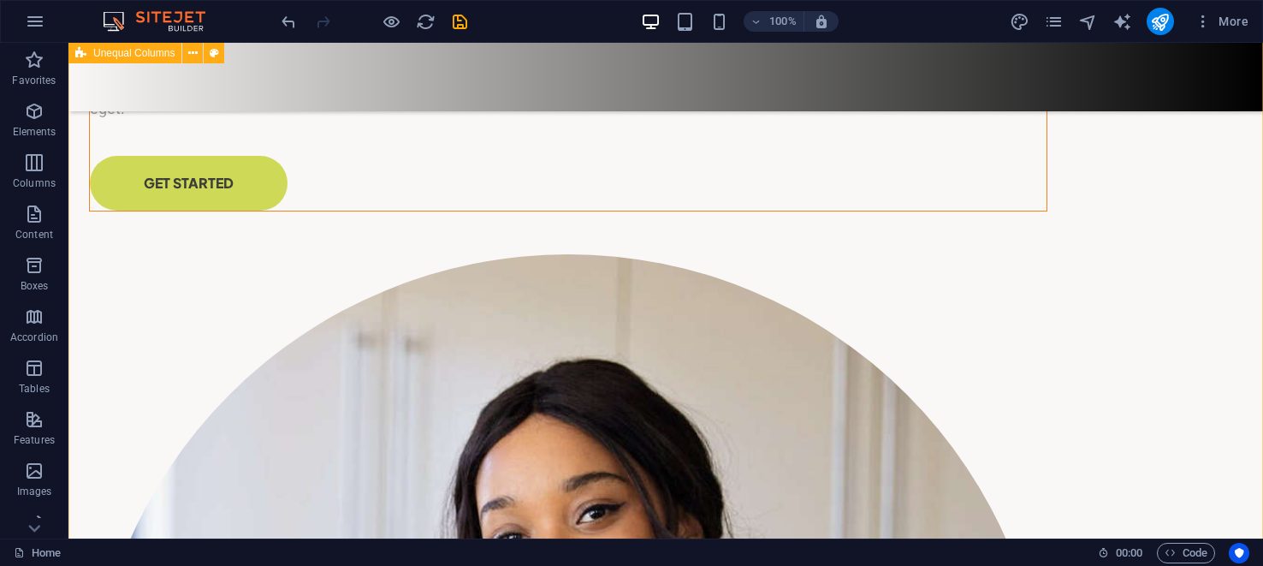
scroll to position [230, 0]
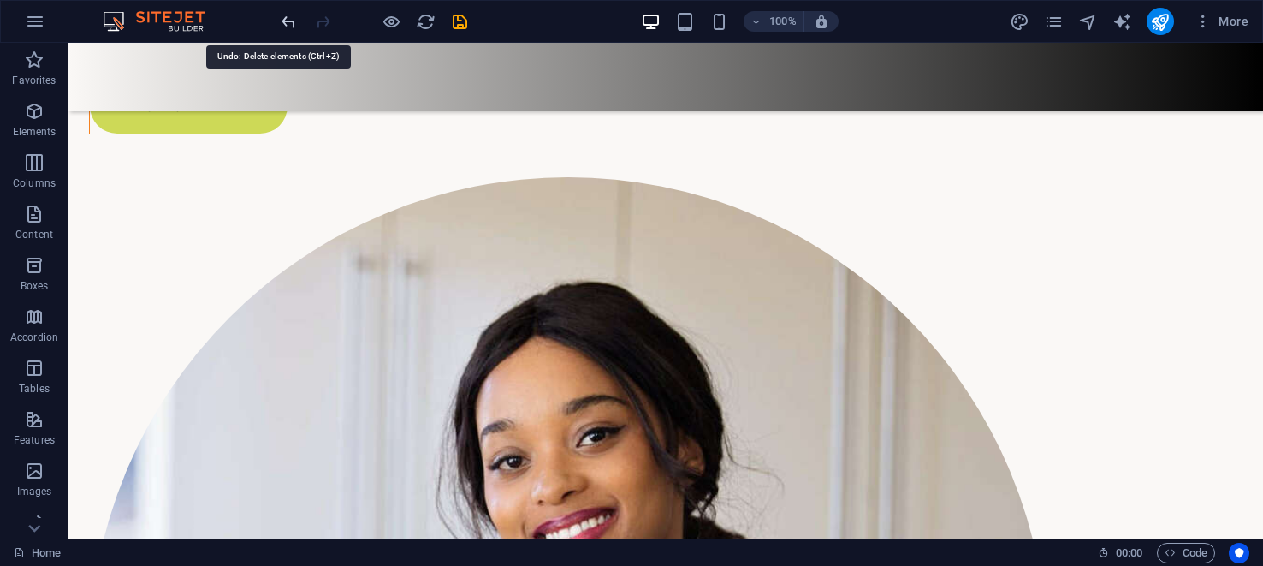
click at [292, 20] on icon "undo" at bounding box center [289, 22] width 20 height 20
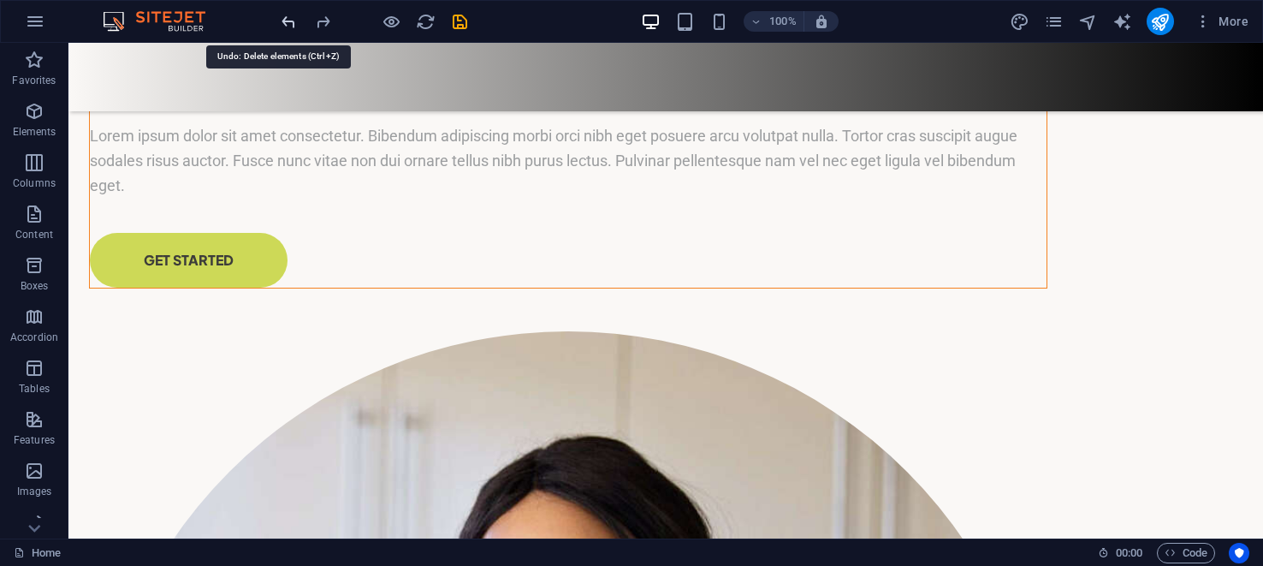
click at [292, 20] on icon "undo" at bounding box center [289, 22] width 20 height 20
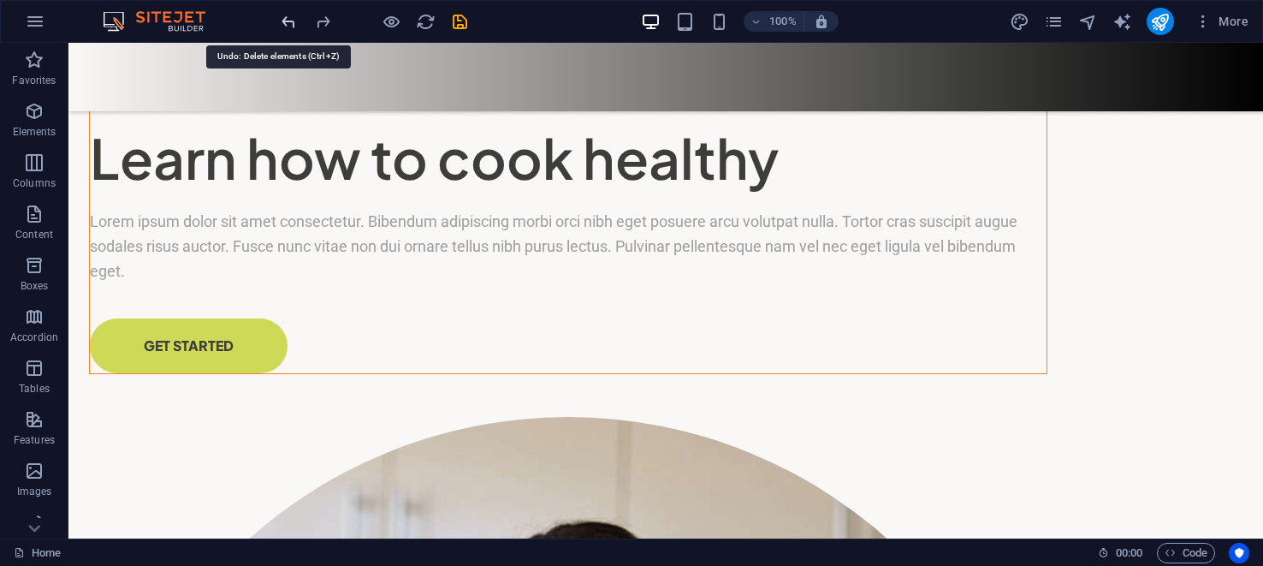
click at [292, 20] on icon "undo" at bounding box center [289, 22] width 20 height 20
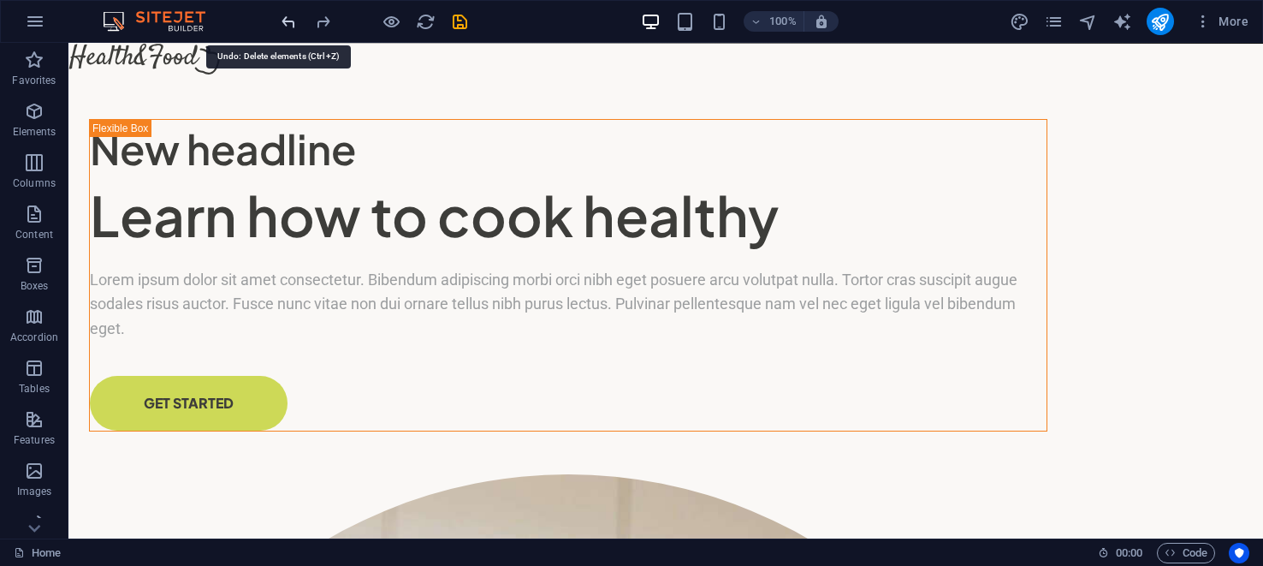
click at [294, 21] on icon "undo" at bounding box center [289, 22] width 20 height 20
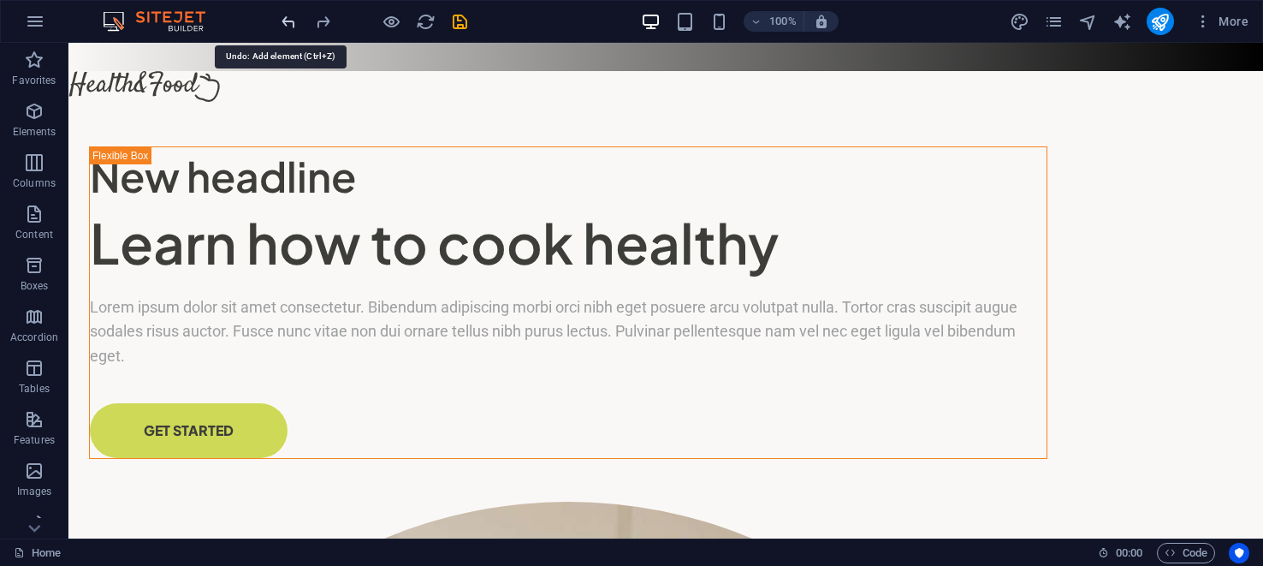
scroll to position [0, 0]
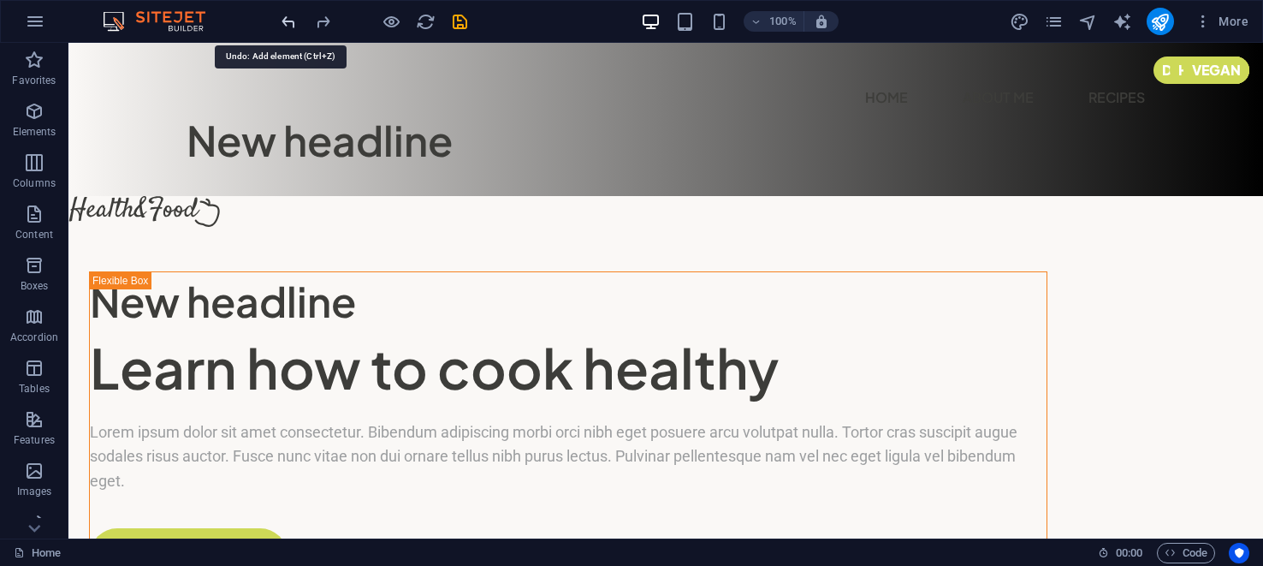
click at [294, 21] on icon "undo" at bounding box center [289, 22] width 20 height 20
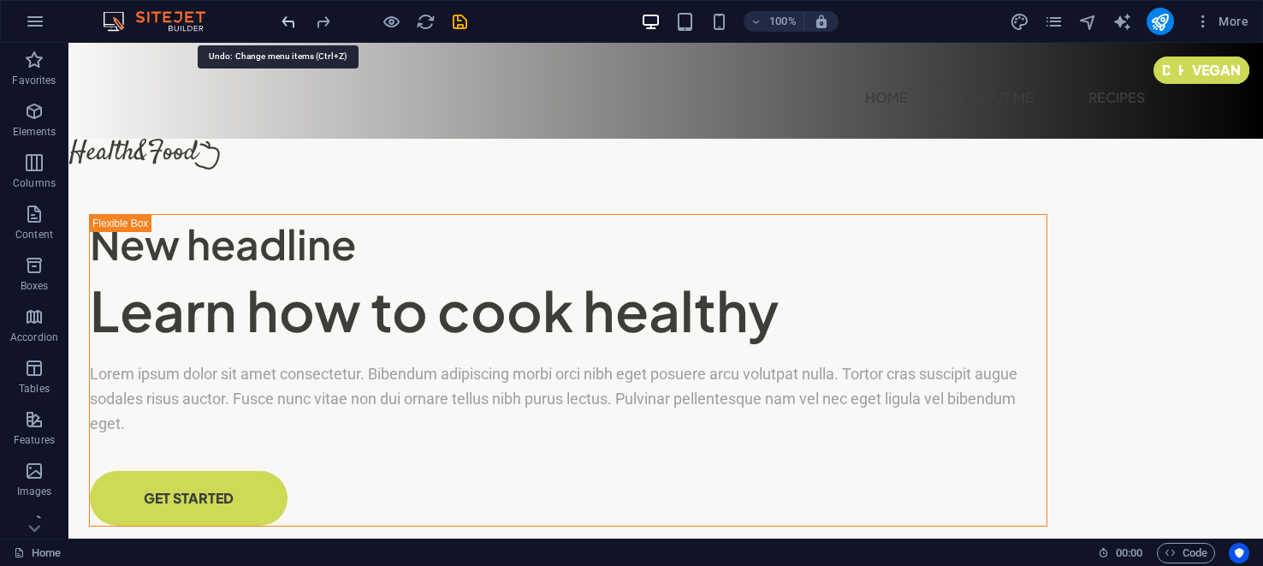
click at [294, 21] on icon "undo" at bounding box center [289, 22] width 20 height 20
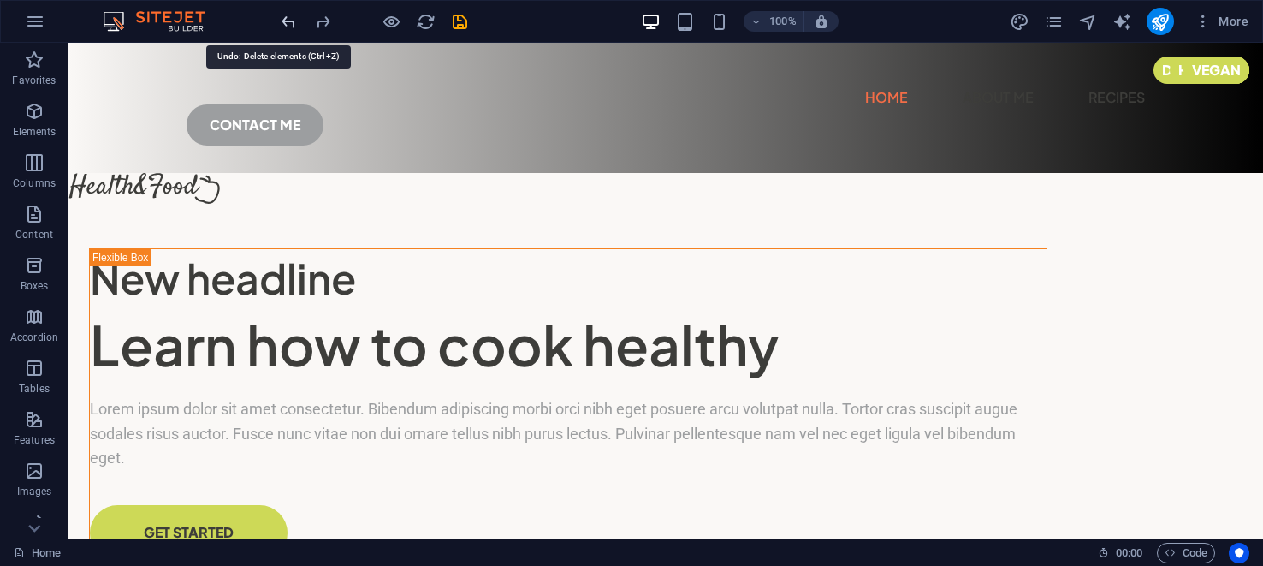
click at [294, 21] on icon "undo" at bounding box center [289, 22] width 20 height 20
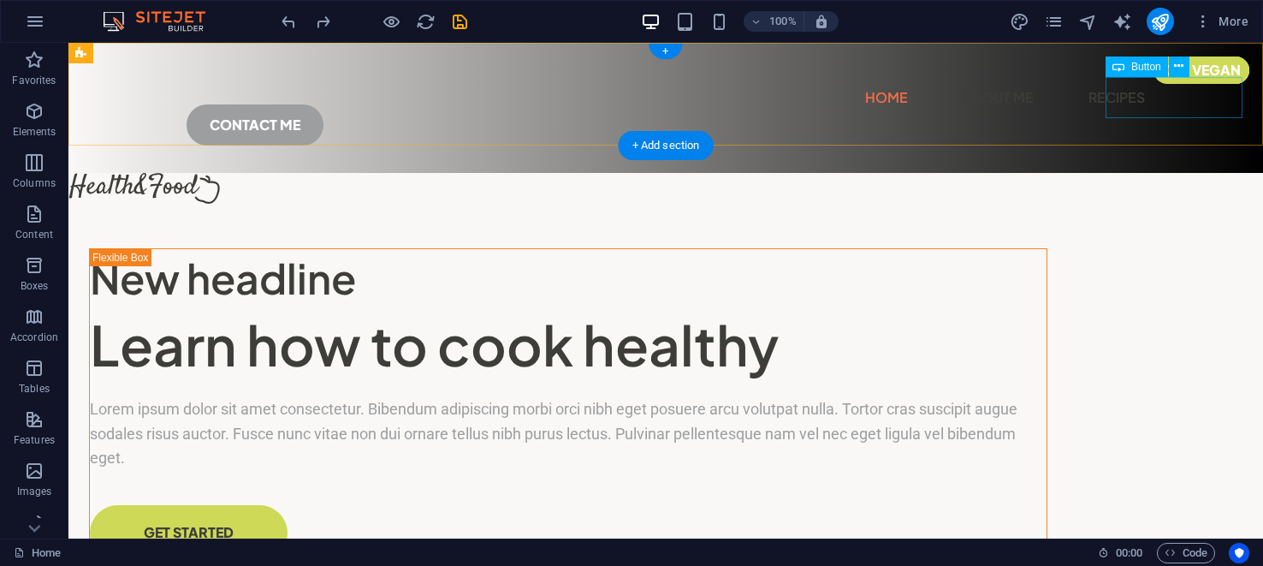
click at [1145, 104] on div "CONTACT ME" at bounding box center [666, 124] width 959 height 41
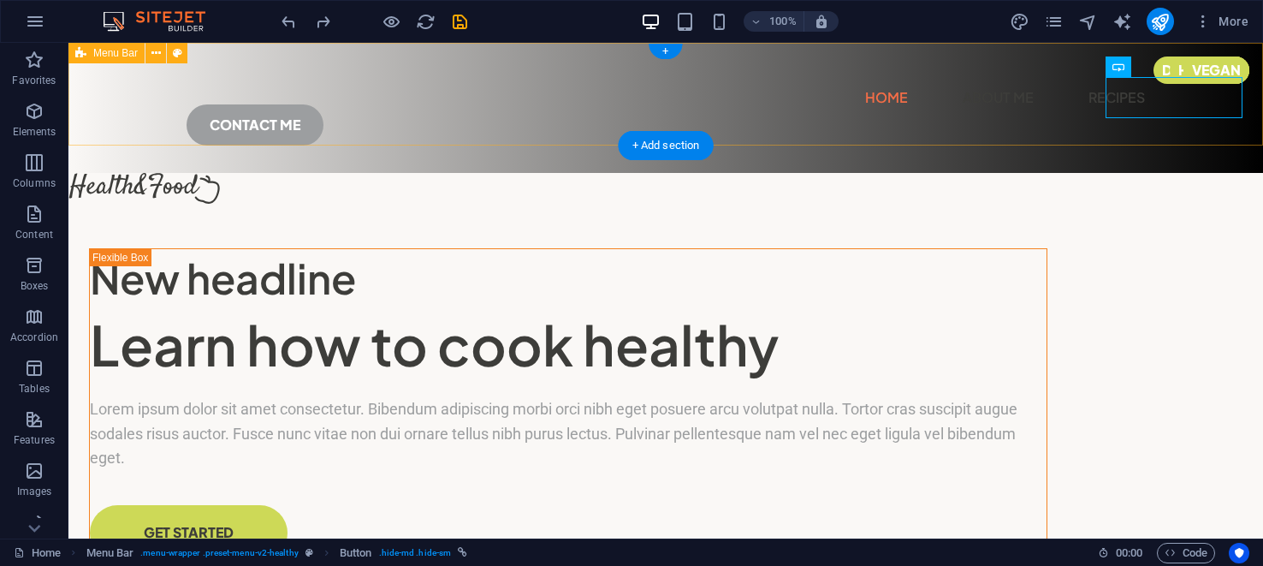
click at [892, 98] on div "New headline New text element New headline New headline Menu Home About Me Reci…" at bounding box center [665, 108] width 1195 height 130
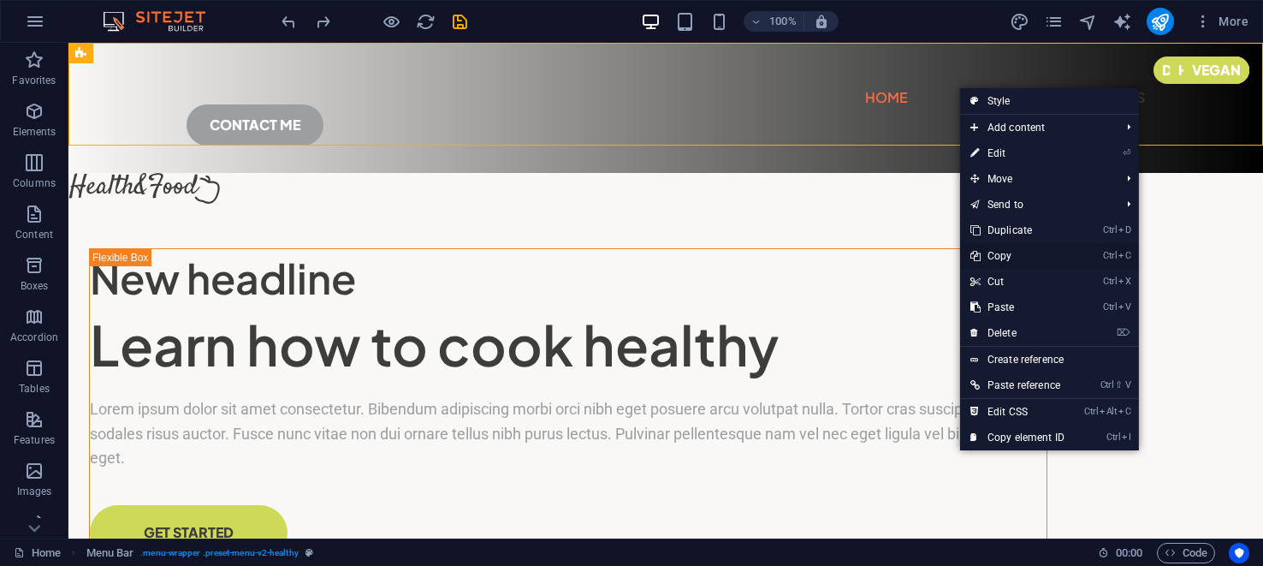
click at [1005, 256] on link "Ctrl C Copy" at bounding box center [1017, 256] width 115 height 26
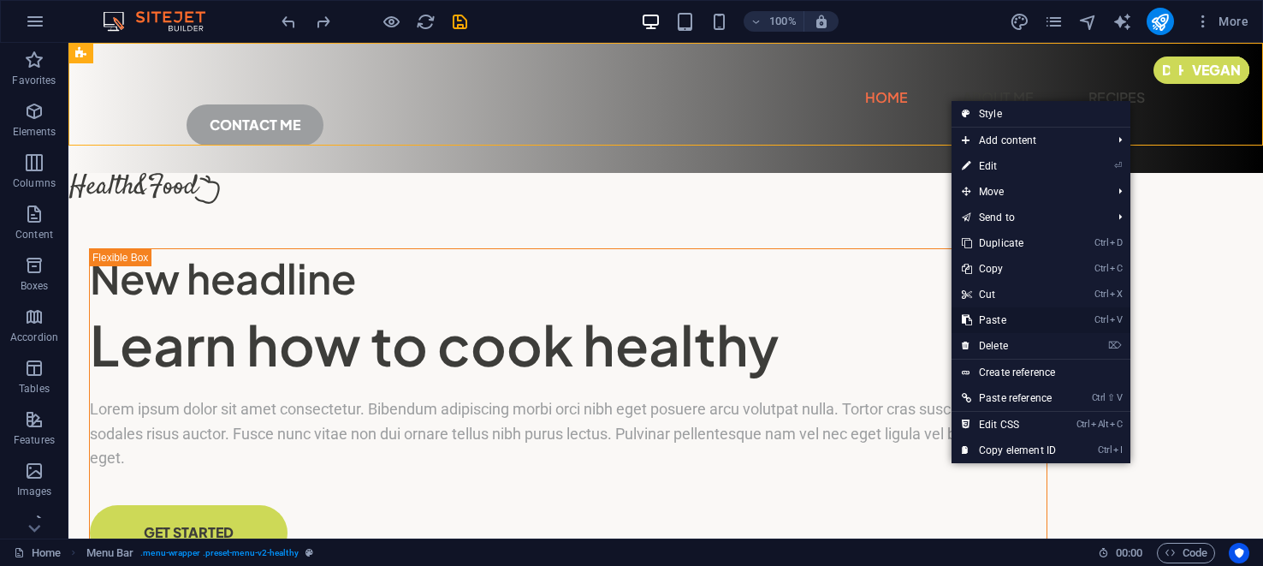
click at [995, 315] on link "Ctrl V Paste" at bounding box center [1009, 320] width 115 height 26
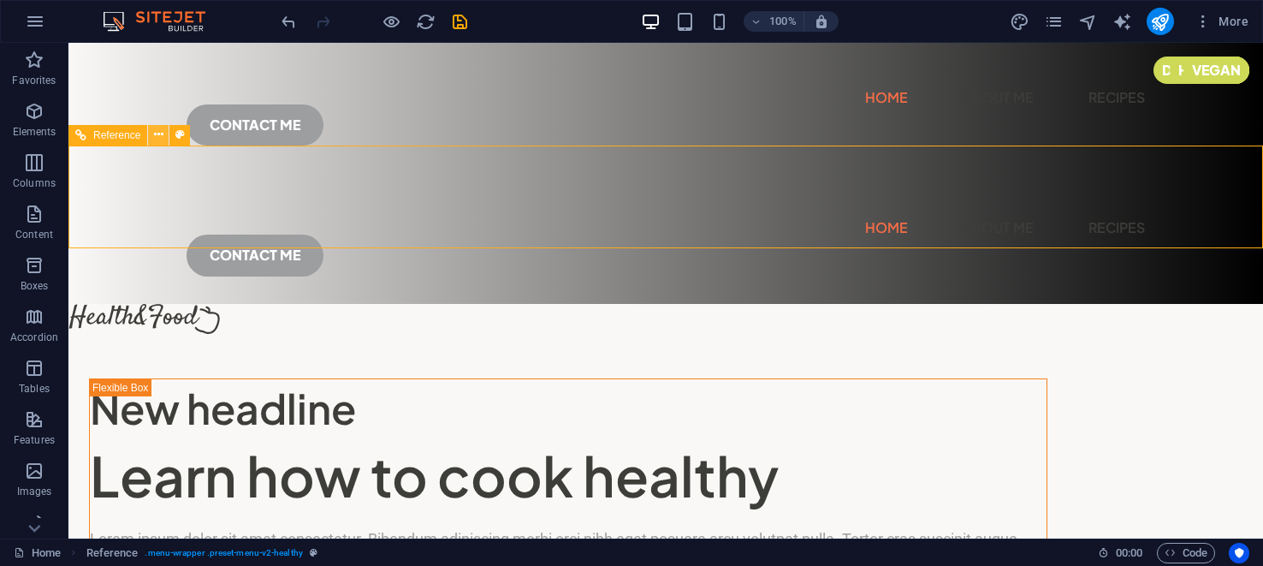
click at [162, 134] on icon at bounding box center [158, 135] width 9 height 18
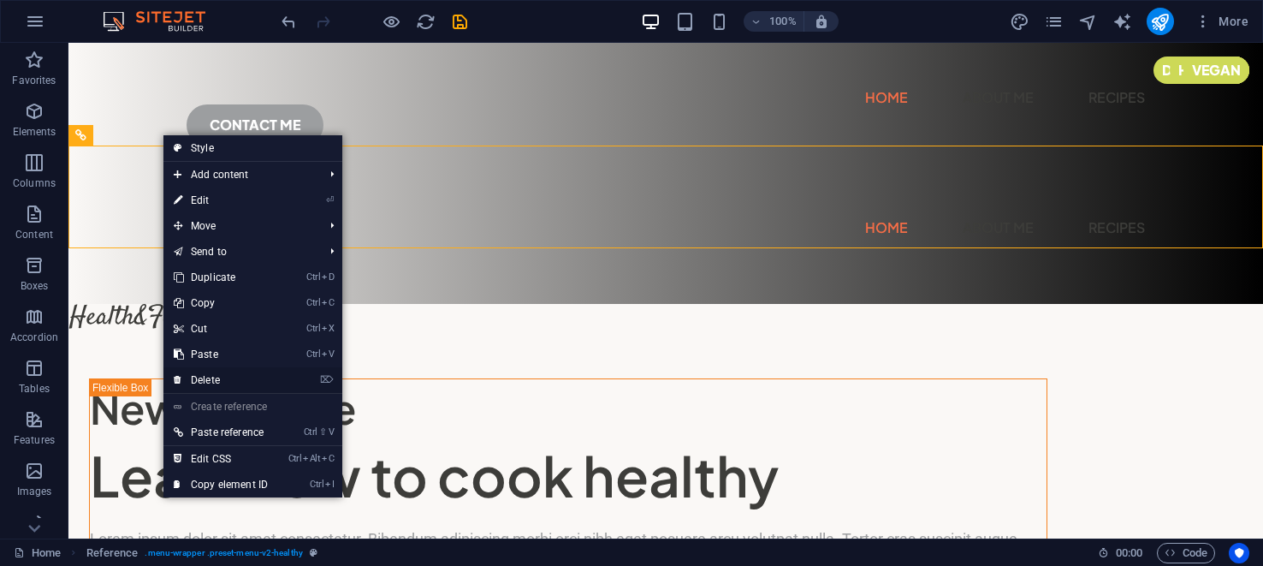
click at [210, 378] on link "⌦ Delete" at bounding box center [220, 380] width 115 height 26
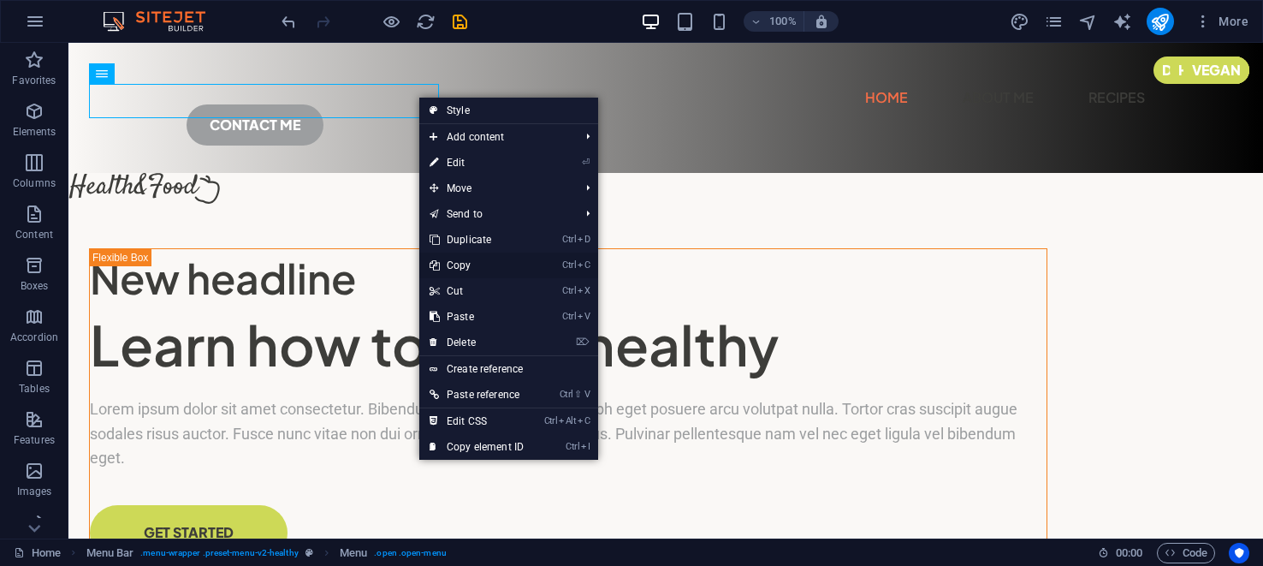
click at [457, 264] on link "Ctrl C Copy" at bounding box center [476, 265] width 115 height 26
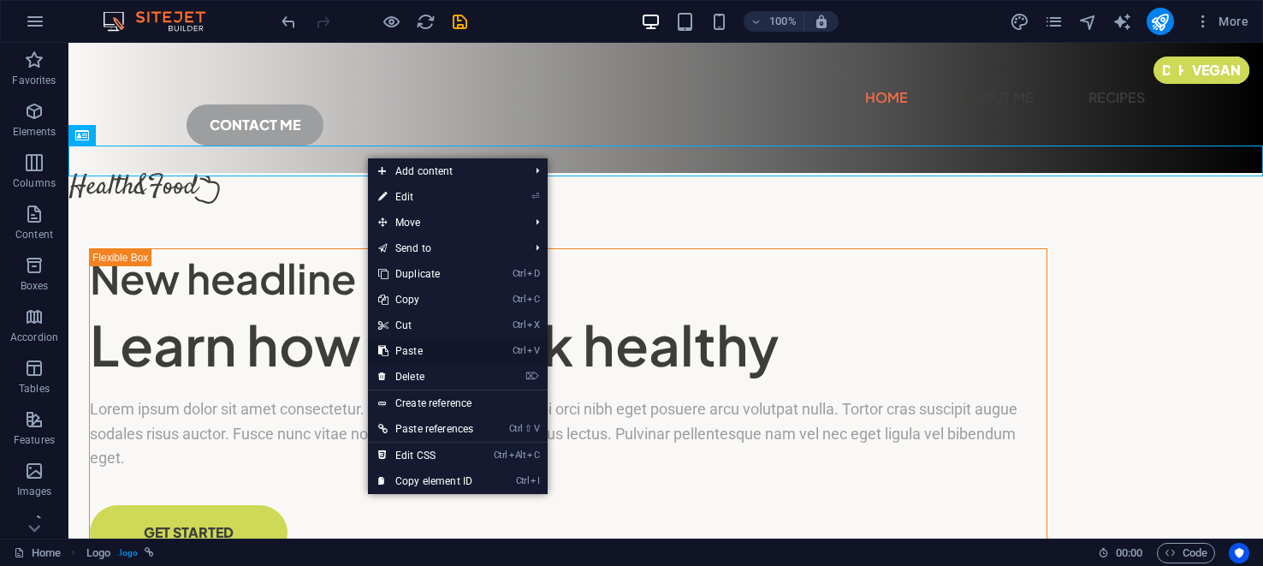
click at [411, 350] on link "Ctrl V Paste" at bounding box center [426, 351] width 116 height 26
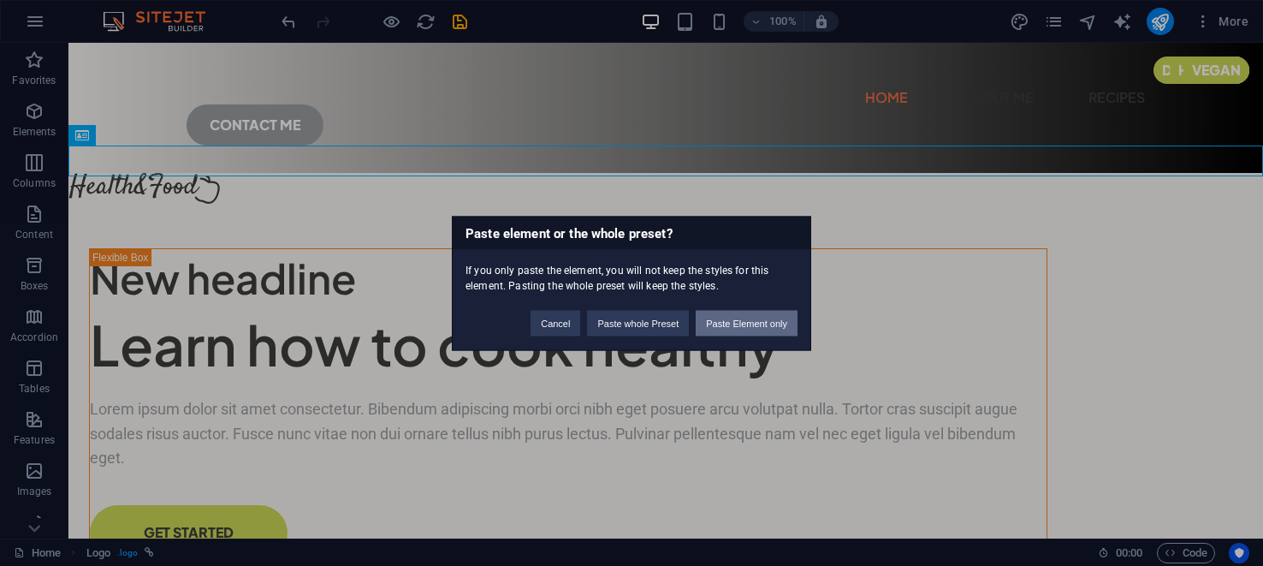
click at [766, 318] on button "Paste Element only" at bounding box center [747, 323] width 102 height 26
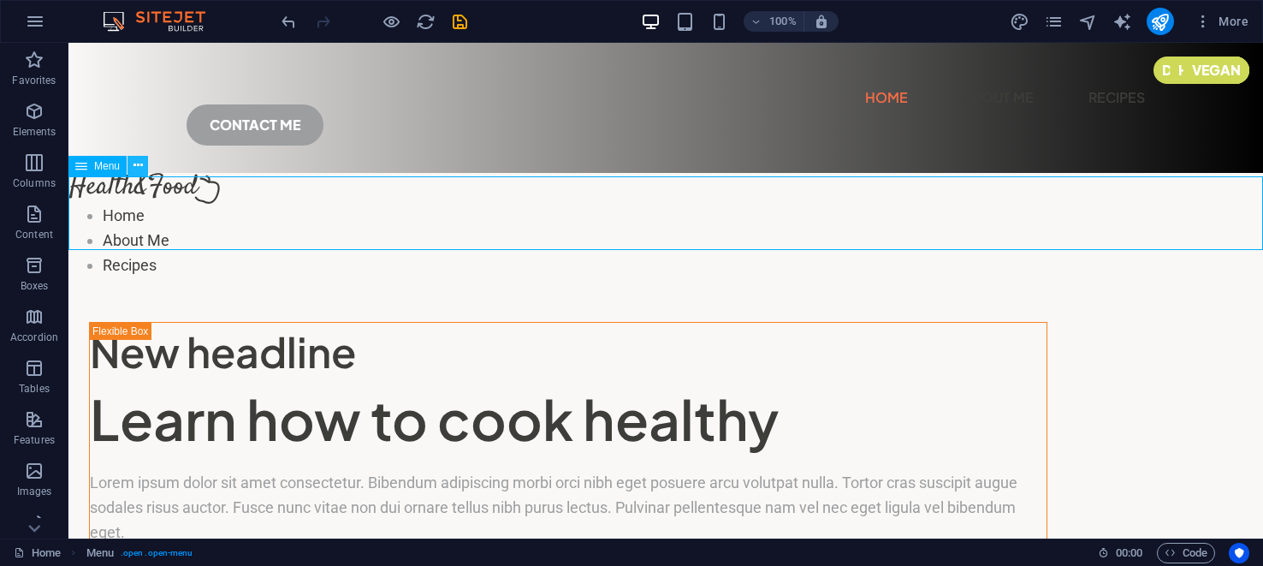
click at [135, 164] on icon at bounding box center [138, 166] width 9 height 18
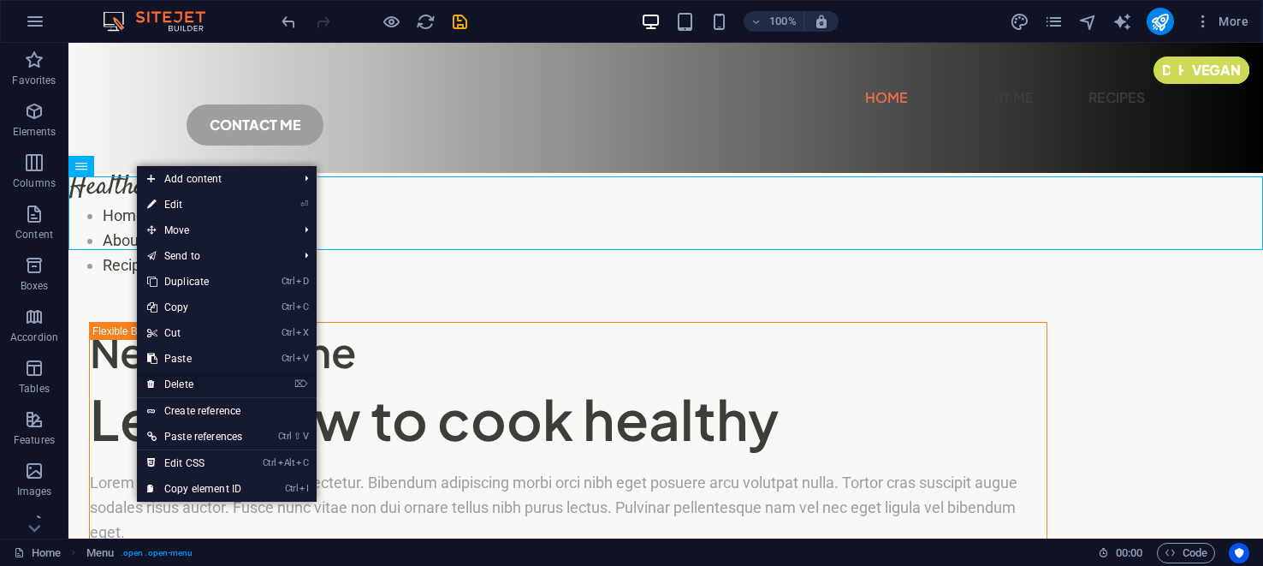
click at [180, 381] on link "⌦ Delete" at bounding box center [195, 384] width 116 height 26
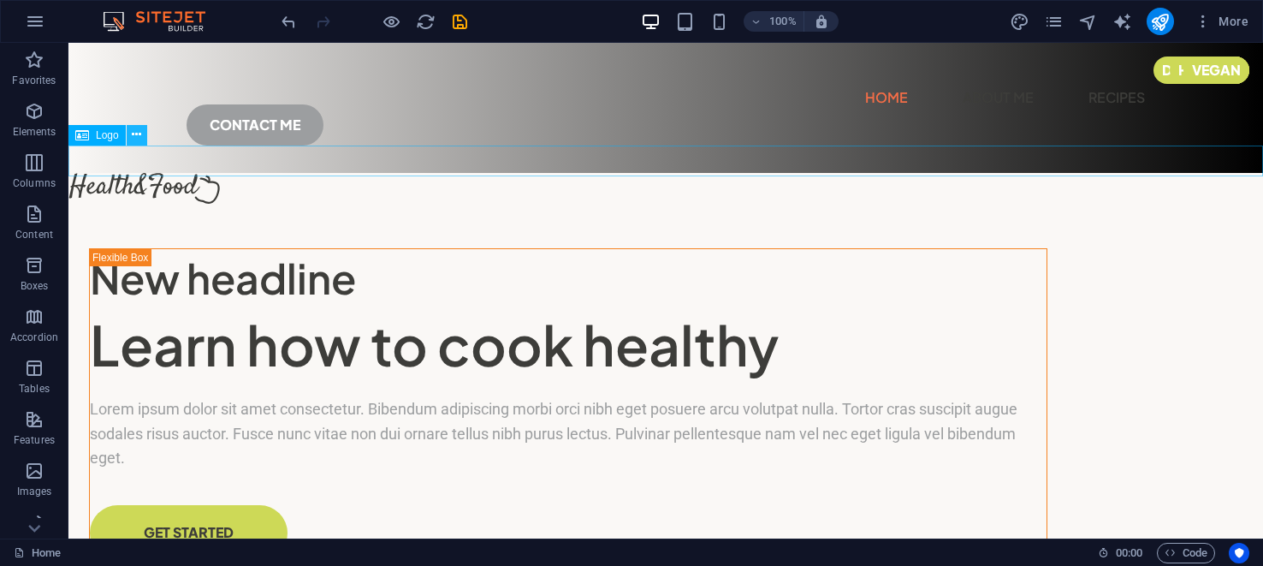
click at [136, 134] on icon at bounding box center [136, 135] width 9 height 18
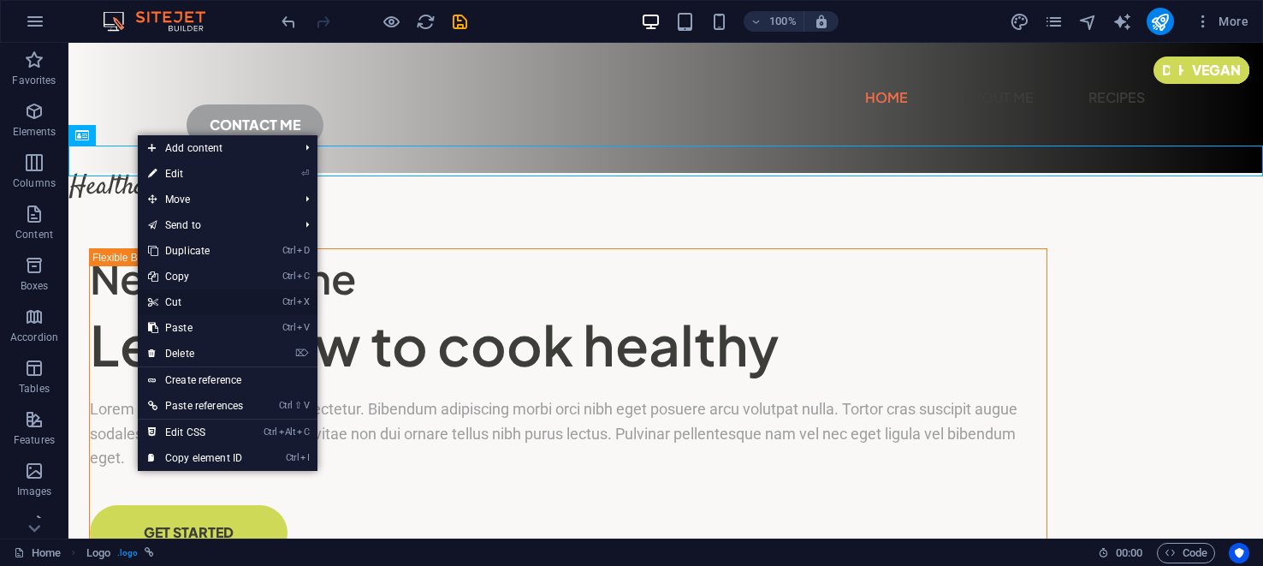
click at [176, 299] on link "Ctrl X Cut" at bounding box center [196, 302] width 116 height 26
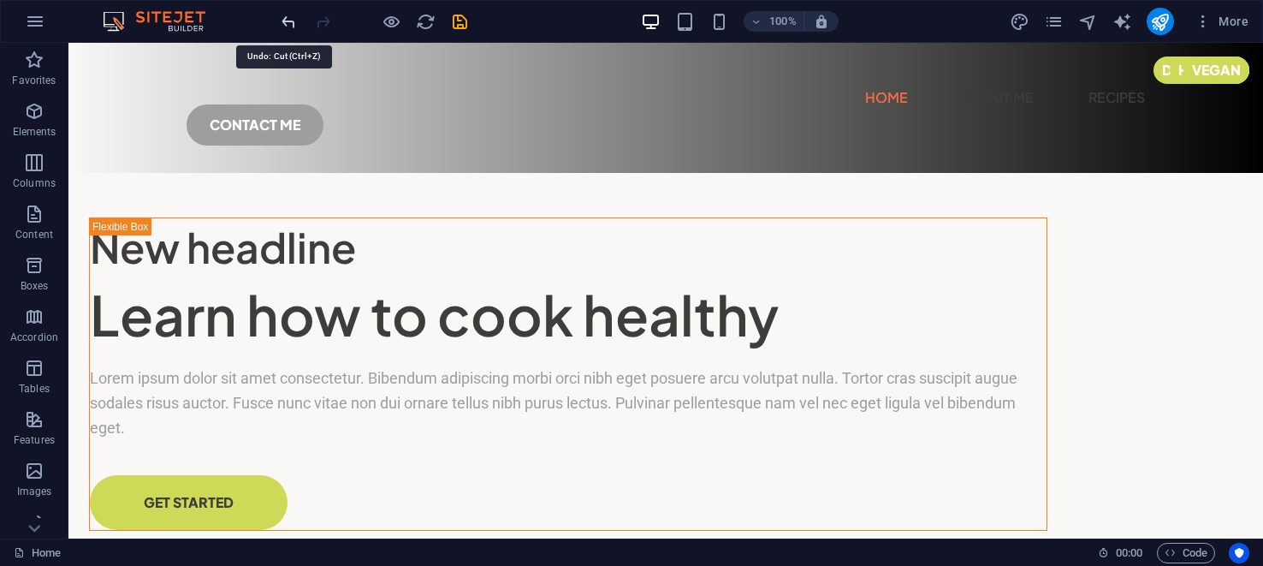
click at [293, 17] on icon "undo" at bounding box center [289, 22] width 20 height 20
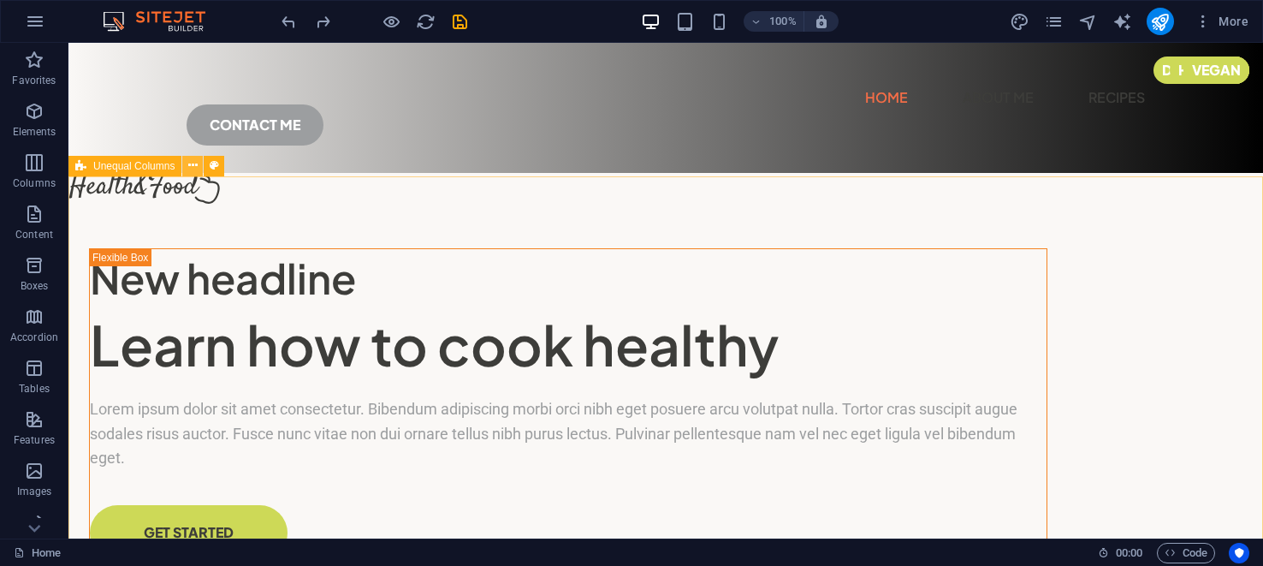
click at [196, 165] on icon at bounding box center [192, 166] width 9 height 18
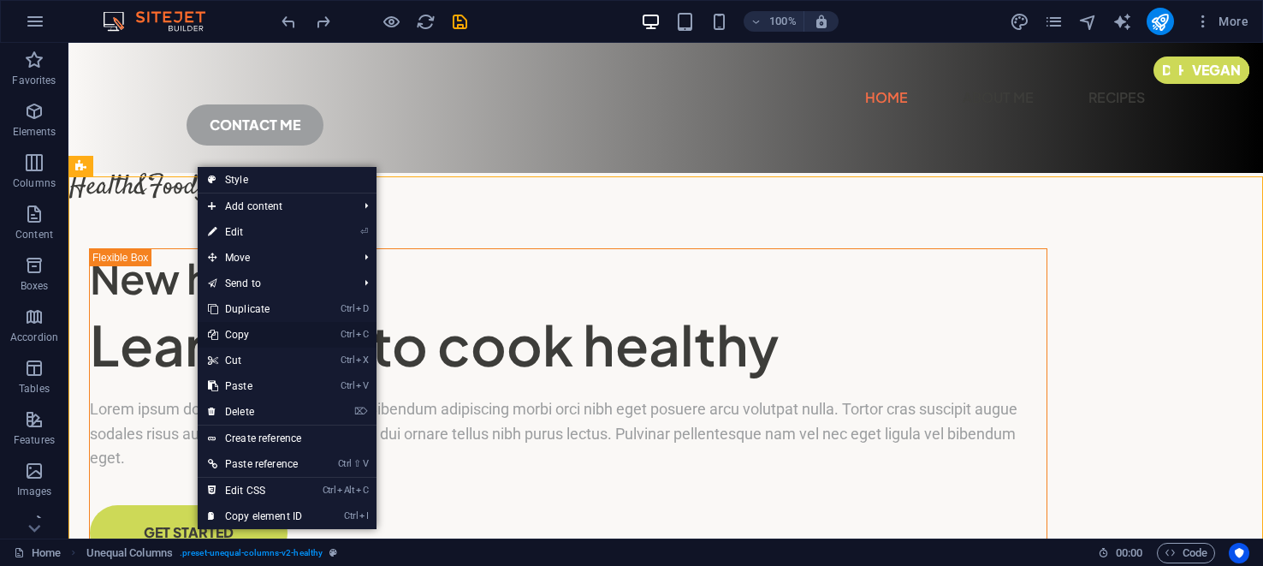
click at [241, 331] on link "Ctrl C Copy" at bounding box center [255, 335] width 115 height 26
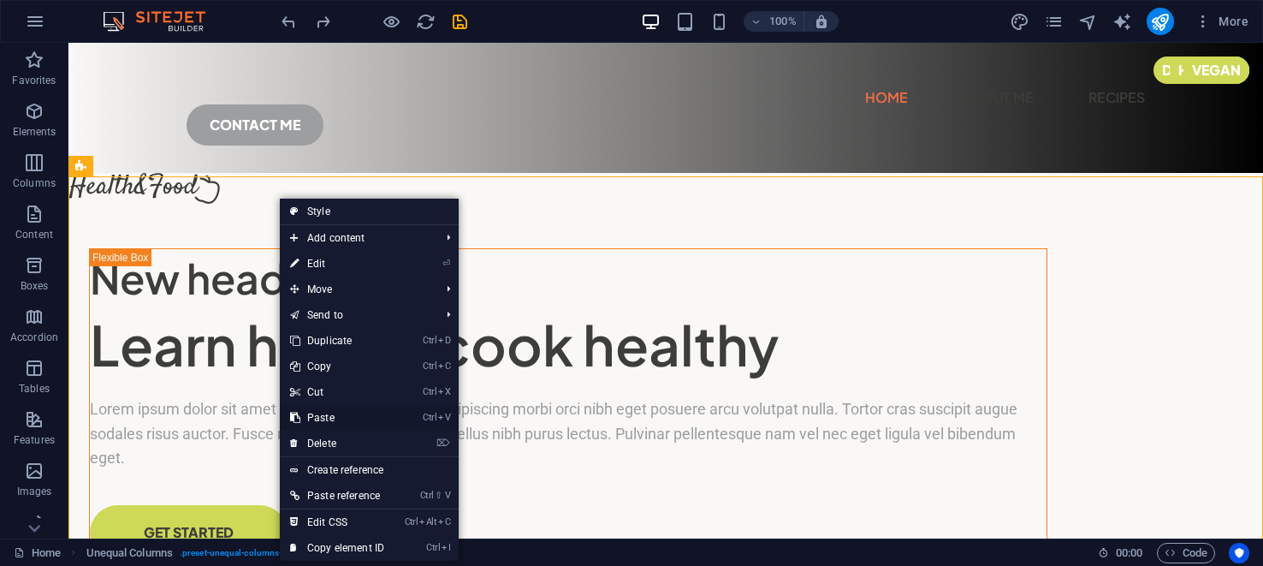
click at [317, 413] on link "Ctrl V Paste" at bounding box center [337, 418] width 115 height 26
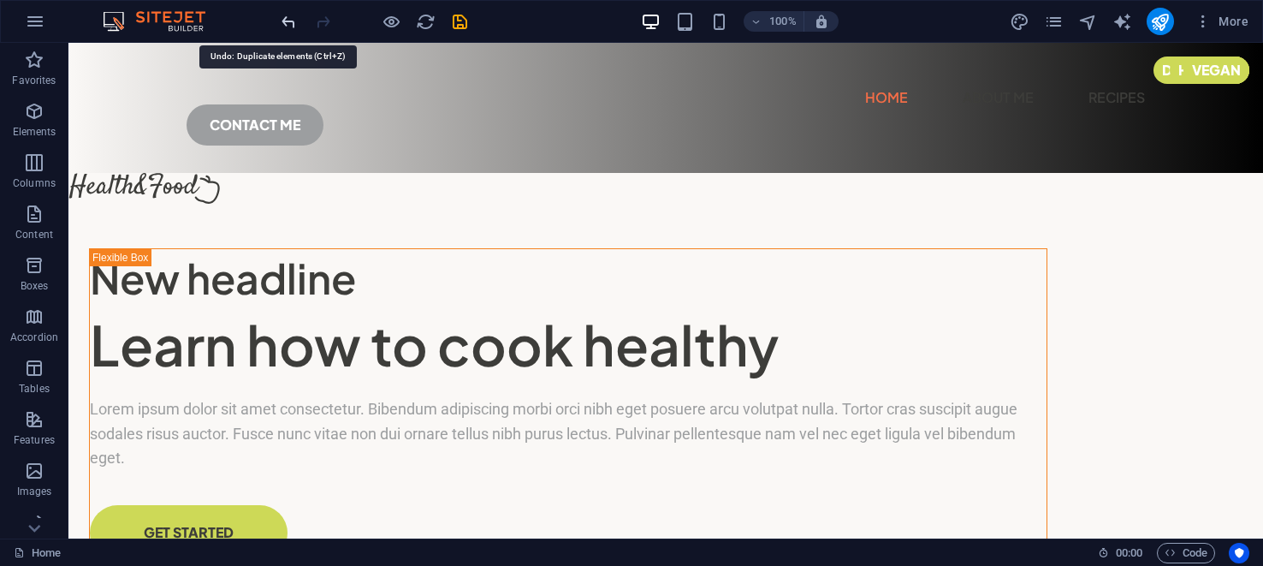
click at [296, 21] on icon "undo" at bounding box center [289, 22] width 20 height 20
click at [295, 21] on icon "undo" at bounding box center [289, 22] width 20 height 20
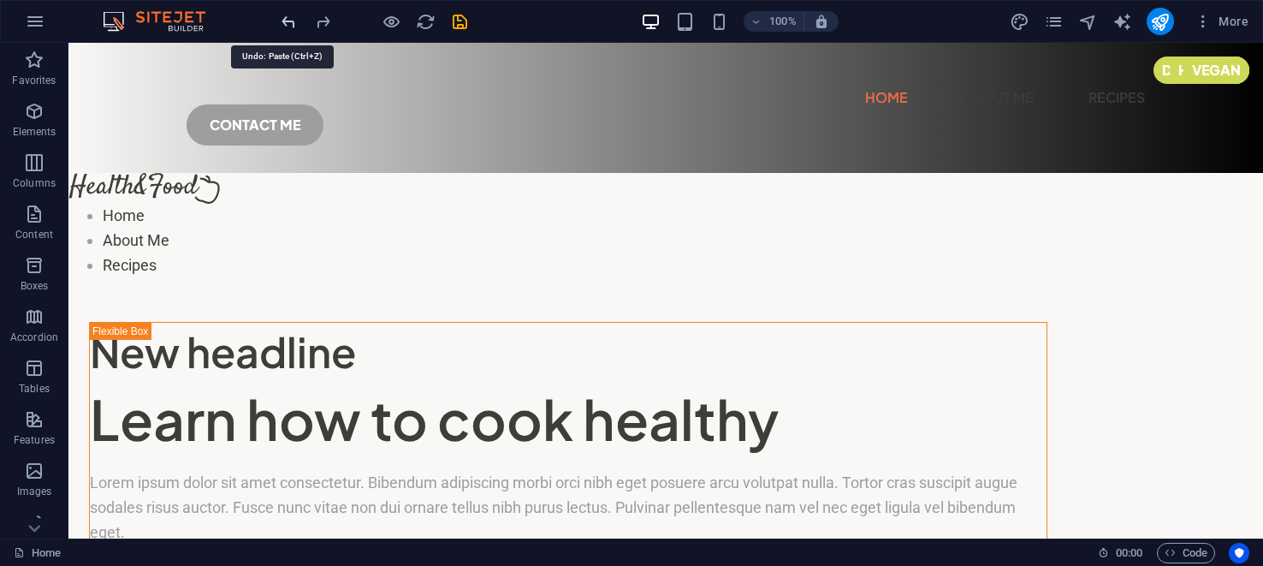
click at [295, 21] on icon "undo" at bounding box center [289, 22] width 20 height 20
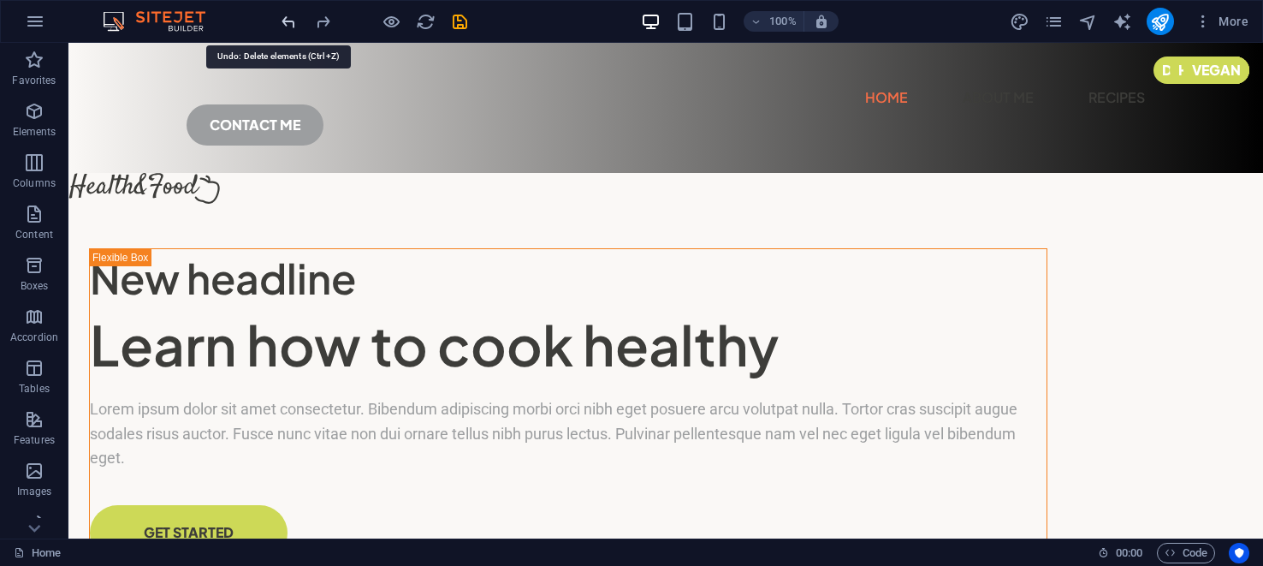
click at [295, 21] on icon "undo" at bounding box center [289, 22] width 20 height 20
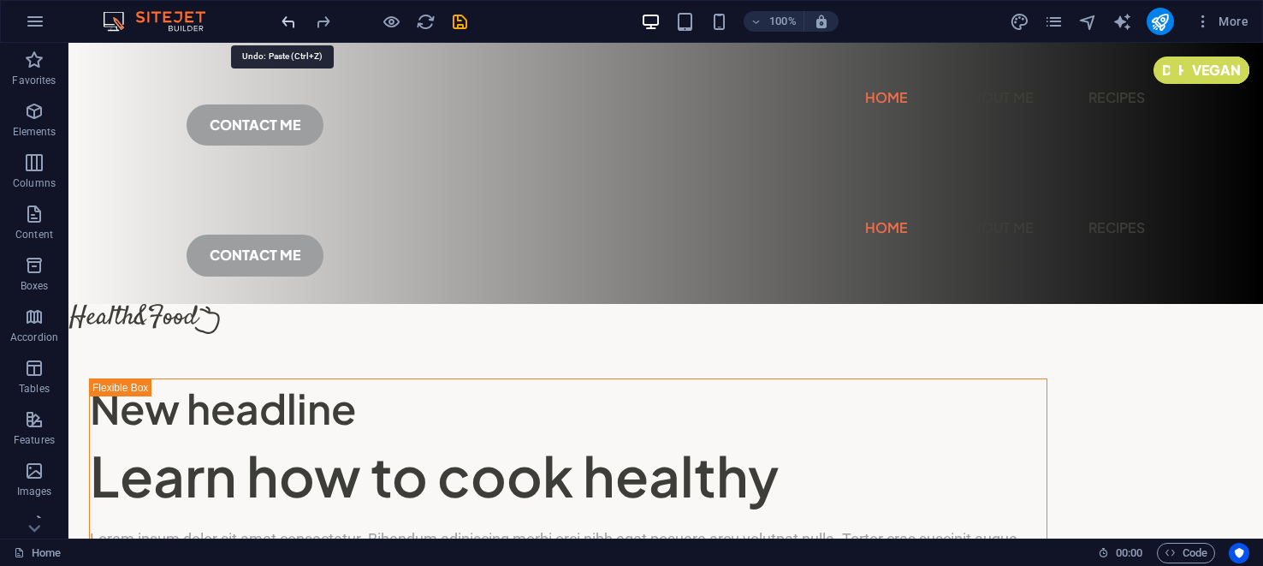
click at [295, 21] on icon "undo" at bounding box center [289, 22] width 20 height 20
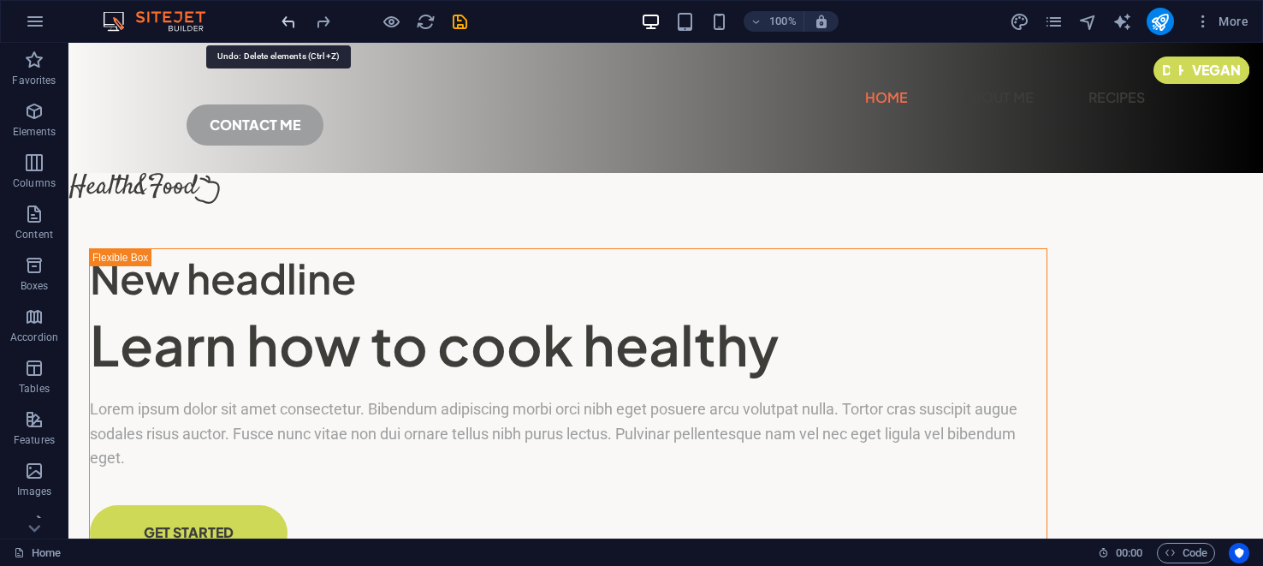
click at [295, 21] on icon "undo" at bounding box center [289, 22] width 20 height 20
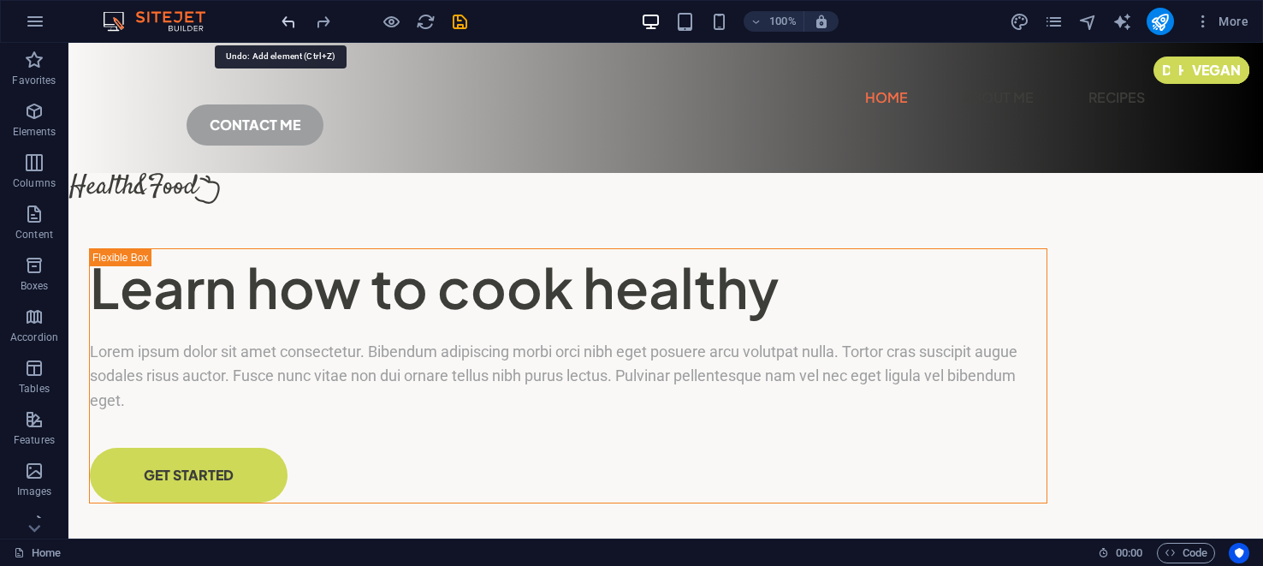
click at [295, 21] on icon "undo" at bounding box center [289, 22] width 20 height 20
click at [295, 19] on icon "undo" at bounding box center [289, 22] width 20 height 20
click at [295, 17] on icon "undo" at bounding box center [289, 22] width 20 height 20
click at [295, 15] on icon "undo" at bounding box center [289, 22] width 20 height 20
click at [294, 22] on icon "undo" at bounding box center [289, 22] width 20 height 20
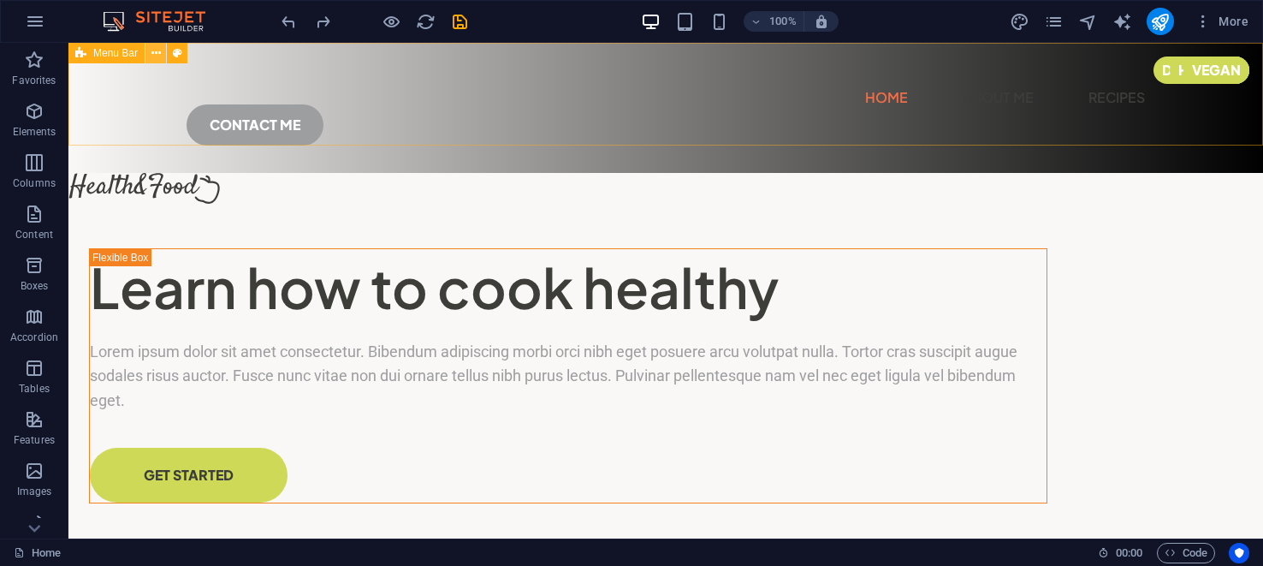
click at [156, 55] on icon at bounding box center [155, 54] width 9 height 18
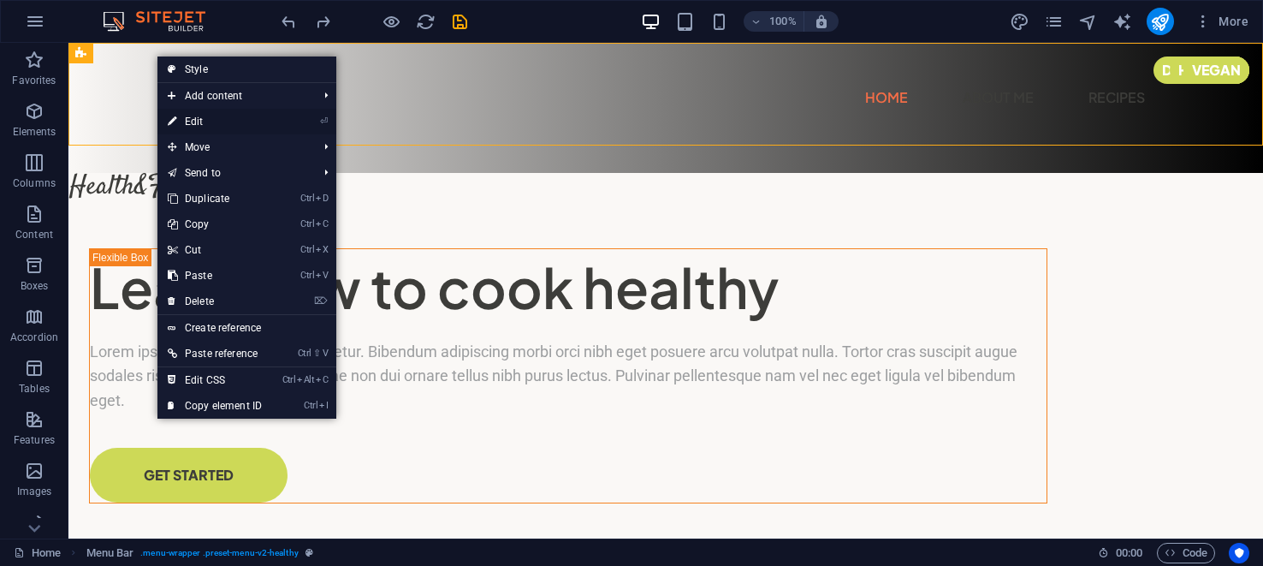
click at [195, 116] on link "⏎ Edit" at bounding box center [214, 122] width 115 height 26
select select "px"
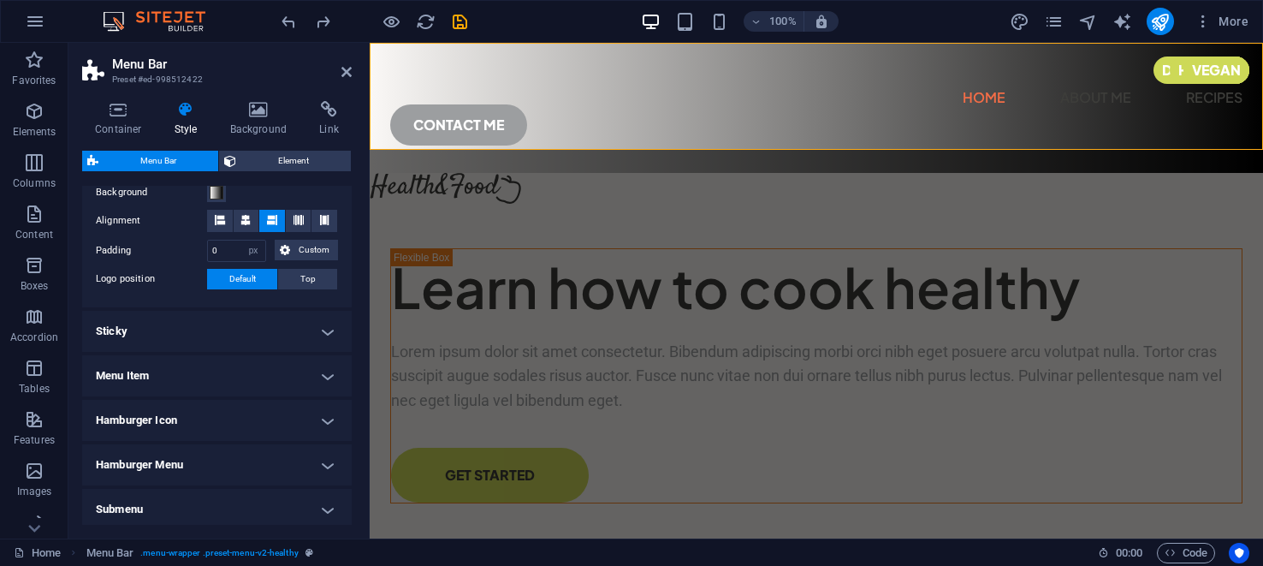
scroll to position [102, 0]
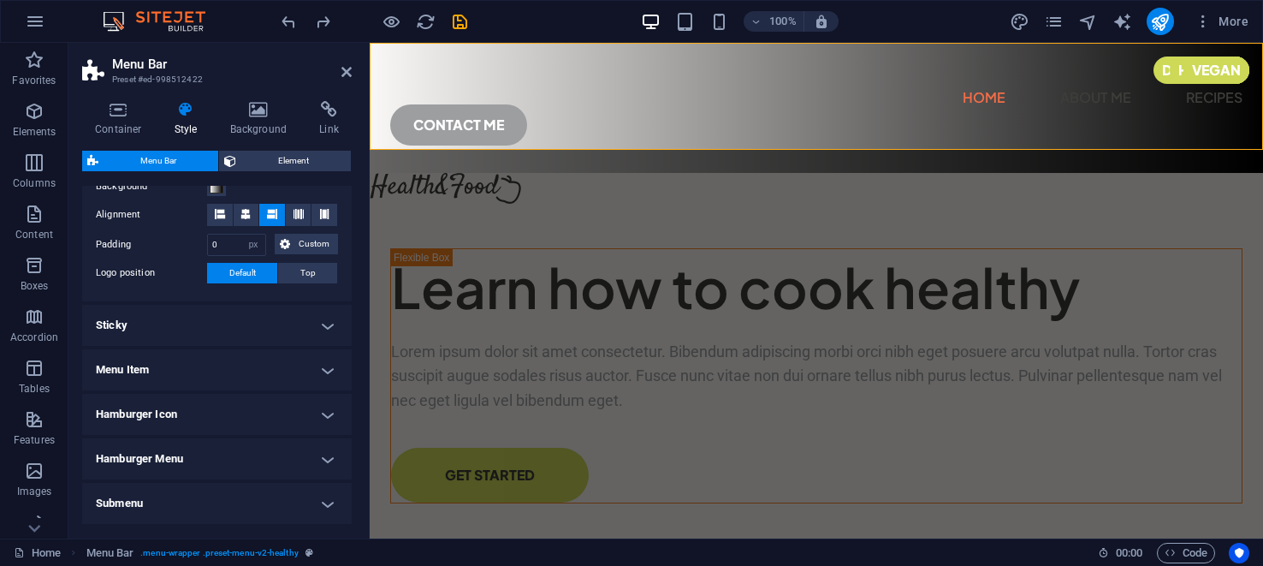
click at [324, 367] on h4 "Menu Item" at bounding box center [217, 369] width 270 height 41
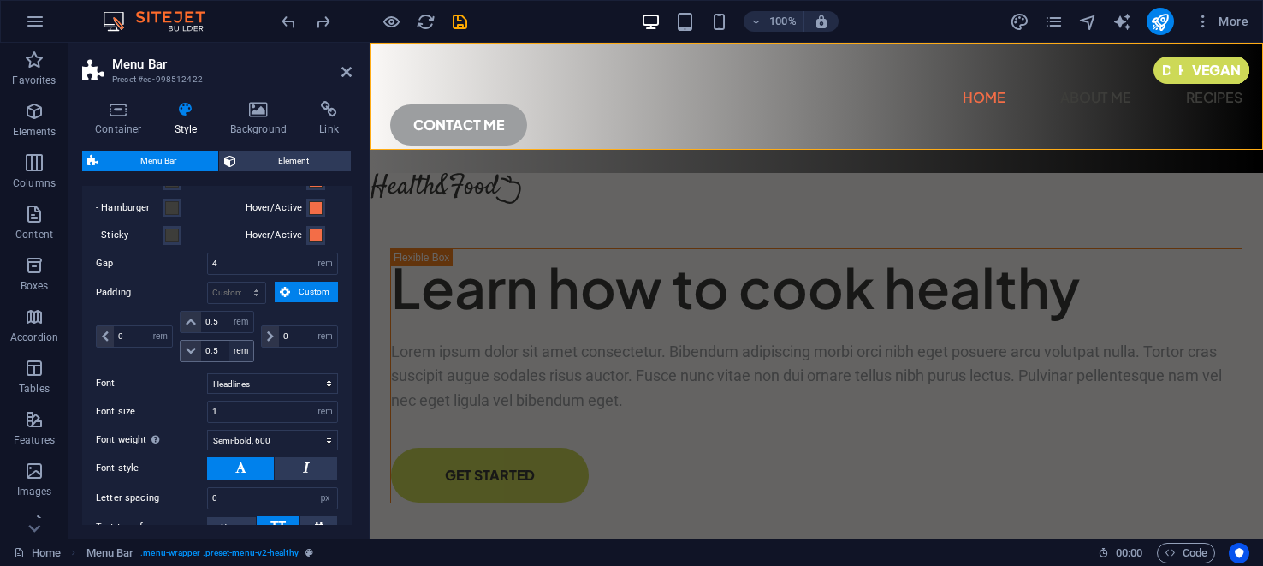
scroll to position [380, 0]
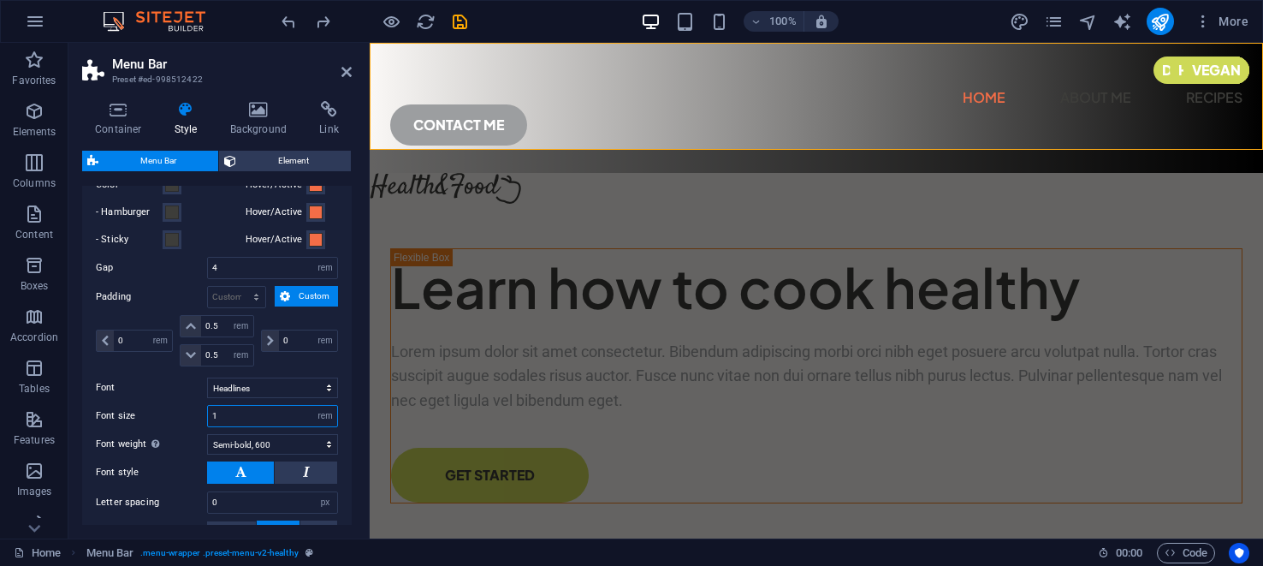
click at [239, 408] on input "1" at bounding box center [272, 416] width 129 height 21
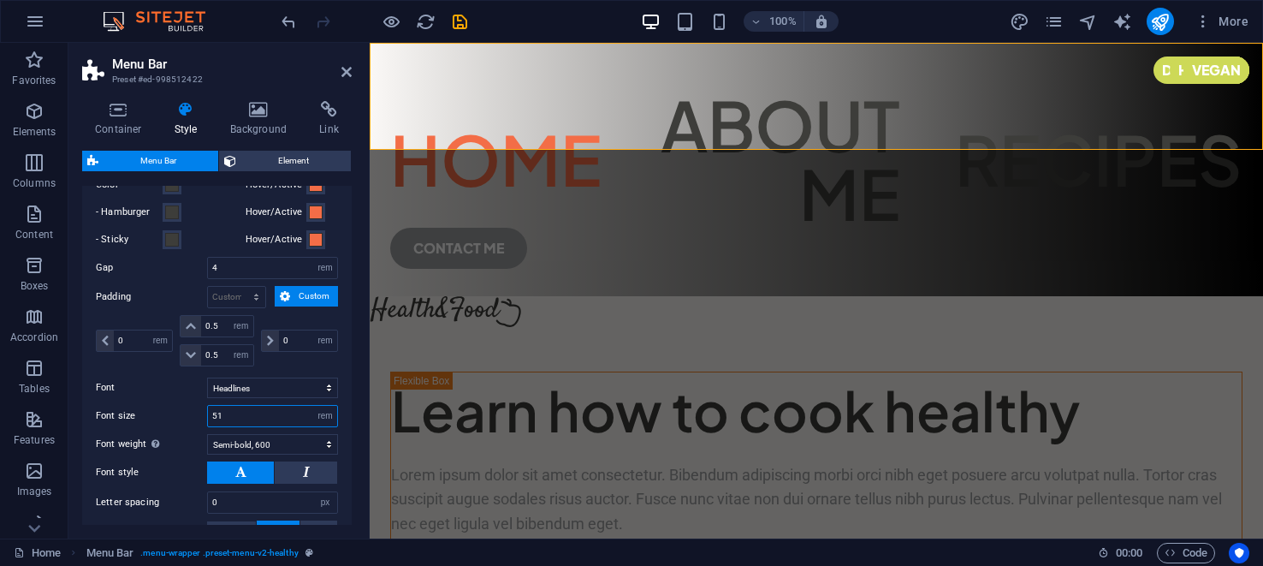
type input "5"
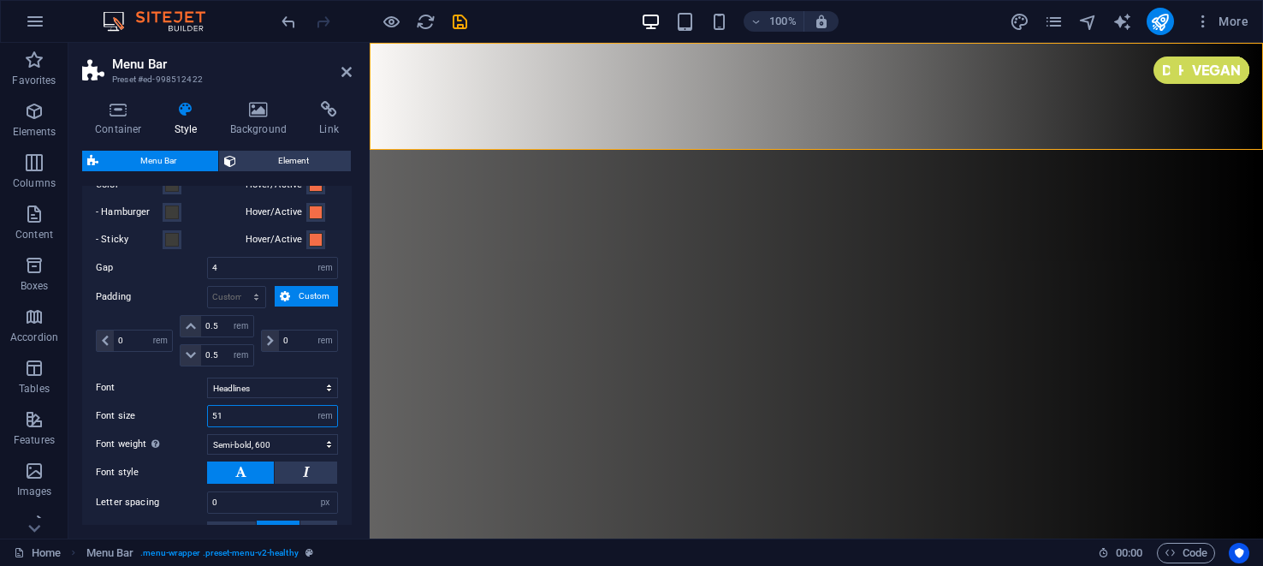
type input "5"
type input "1"
click at [259, 410] on input "1000" at bounding box center [272, 416] width 129 height 21
type input "1"
click at [261, 415] on input "1" at bounding box center [272, 416] width 129 height 21
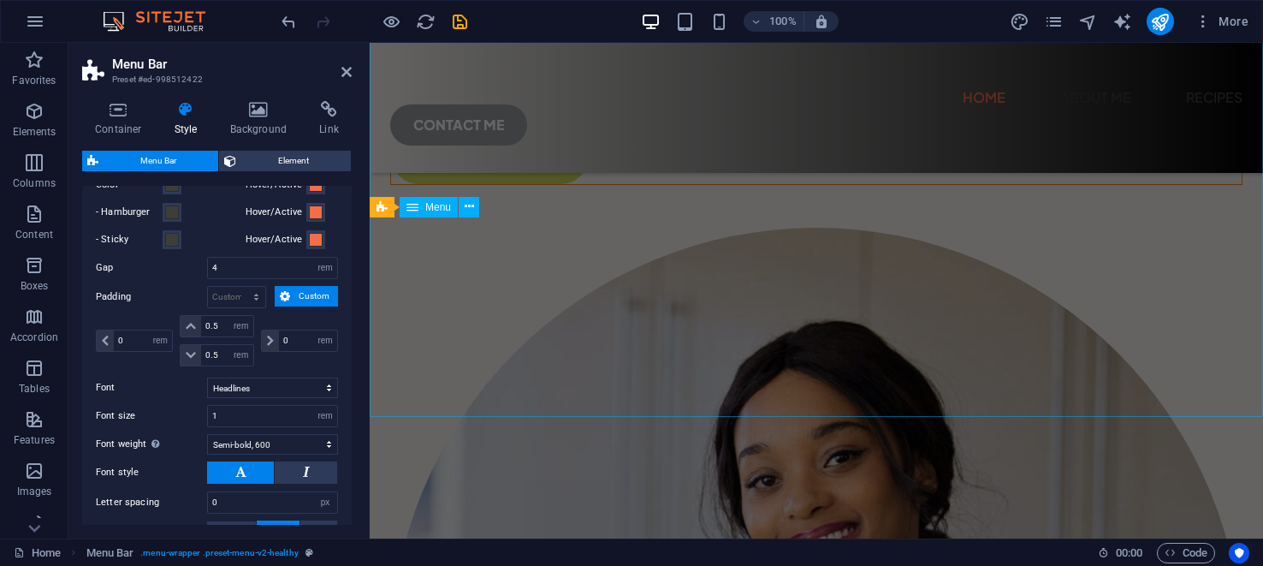
scroll to position [122, 0]
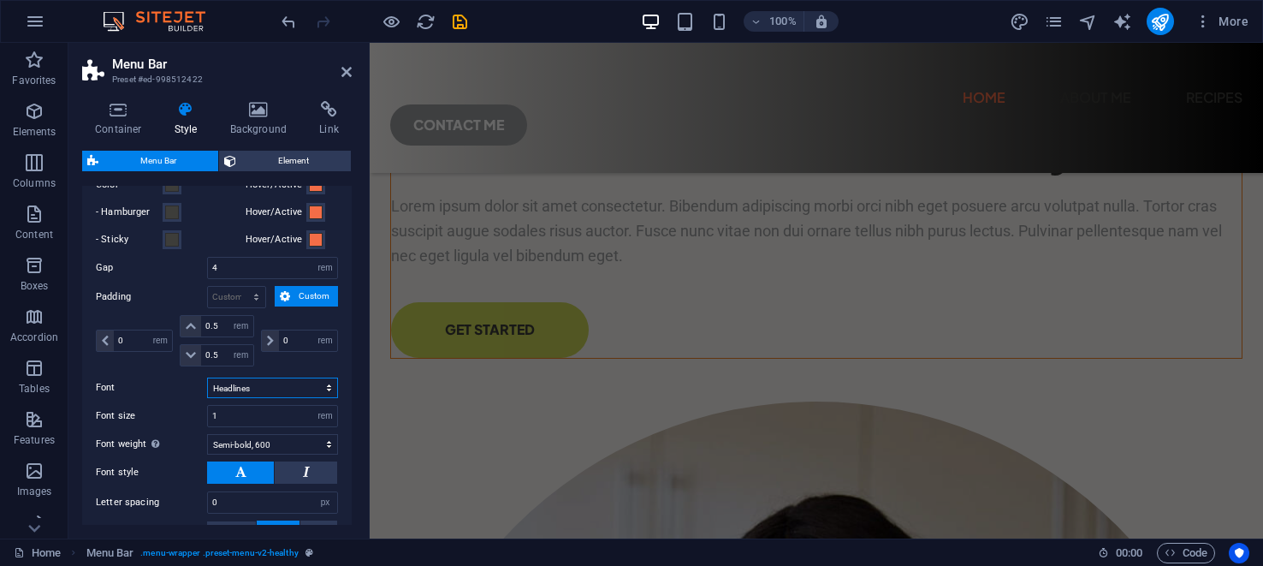
click at [269, 382] on select "Default Headlines" at bounding box center [272, 387] width 131 height 21
click at [207, 377] on select "Default Headlines" at bounding box center [272, 387] width 131 height 21
click at [270, 380] on select "Default Headlines" at bounding box center [272, 387] width 131 height 21
select select "link-default-font"
click at [207, 377] on select "Default Headlines" at bounding box center [272, 387] width 131 height 21
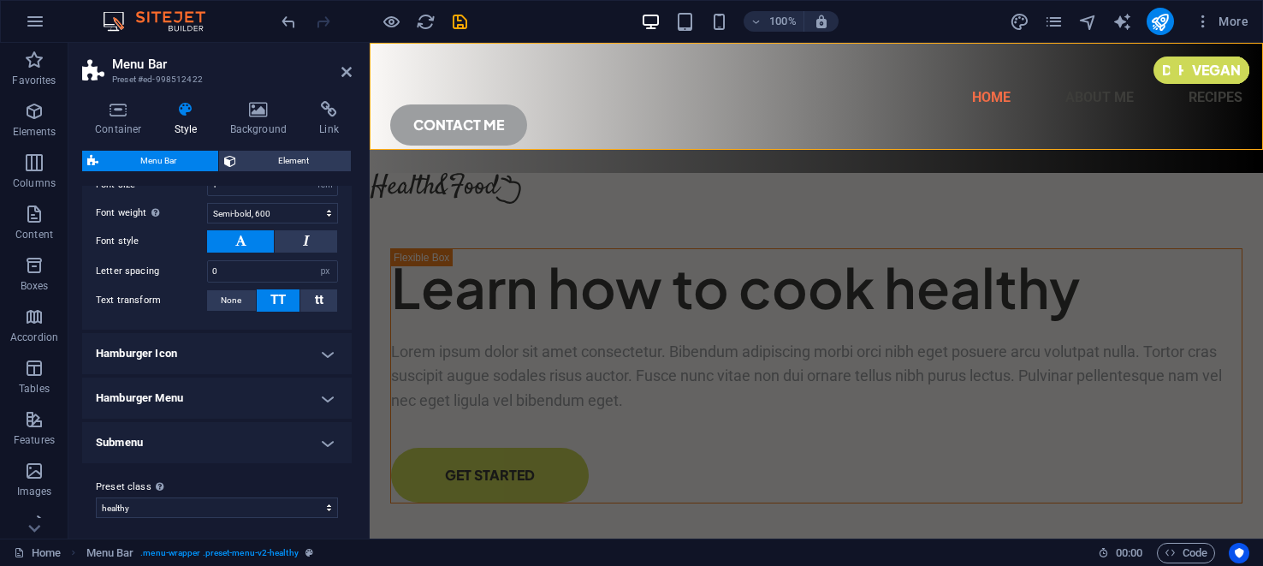
scroll to position [613, 0]
click at [322, 347] on h4 "Hamburger Icon" at bounding box center [217, 351] width 270 height 41
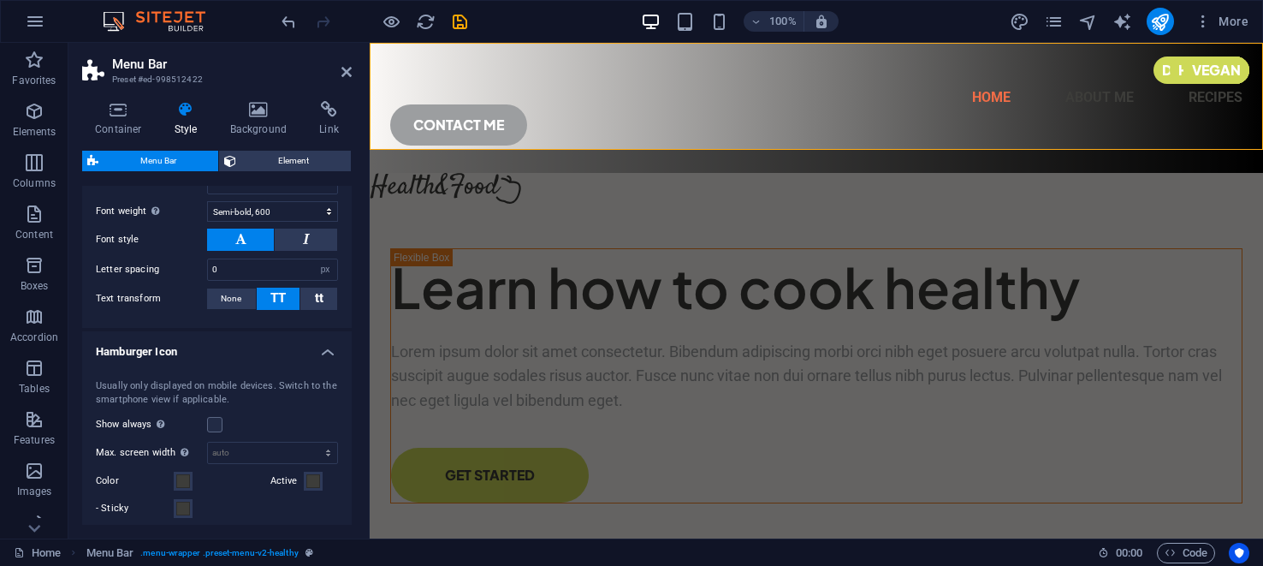
click at [318, 349] on h4 "Hamburger Icon" at bounding box center [217, 346] width 270 height 31
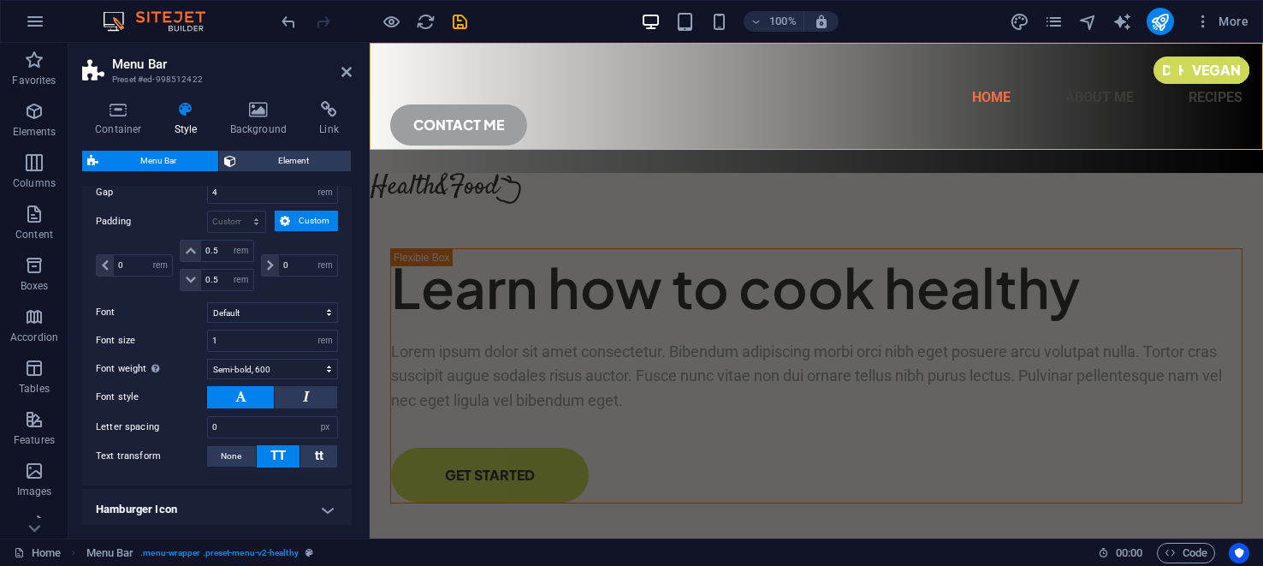
scroll to position [449, 0]
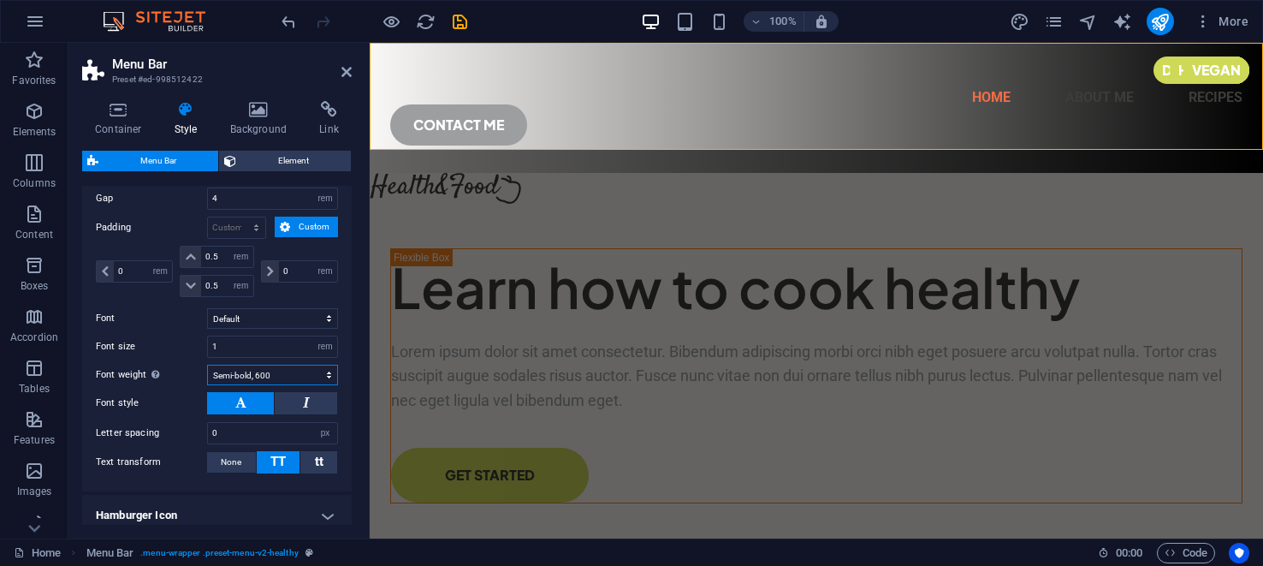
click at [325, 372] on select "Thin, 100 Extra-light, 200 Light, 300 Regular, 400 Medium, 500 Semi-bold, 600 B…" at bounding box center [272, 375] width 131 height 21
click at [207, 365] on select "Thin, 100 Extra-light, 200 Light, 300 Regular, 400 Medium, 500 Semi-bold, 600 B…" at bounding box center [272, 375] width 131 height 21
click at [325, 368] on select "Thin, 100 Extra-light, 200 Light, 300 Regular, 400 Medium, 500 Semi-bold, 600 B…" at bounding box center [272, 375] width 131 height 21
click at [207, 365] on select "Thin, 100 Extra-light, 200 Light, 300 Regular, 400 Medium, 500 Semi-bold, 600 B…" at bounding box center [272, 375] width 131 height 21
click at [324, 370] on select "Thin, 100 Extra-light, 200 Light, 300 Regular, 400 Medium, 500 Semi-bold, 600 B…" at bounding box center [272, 375] width 131 height 21
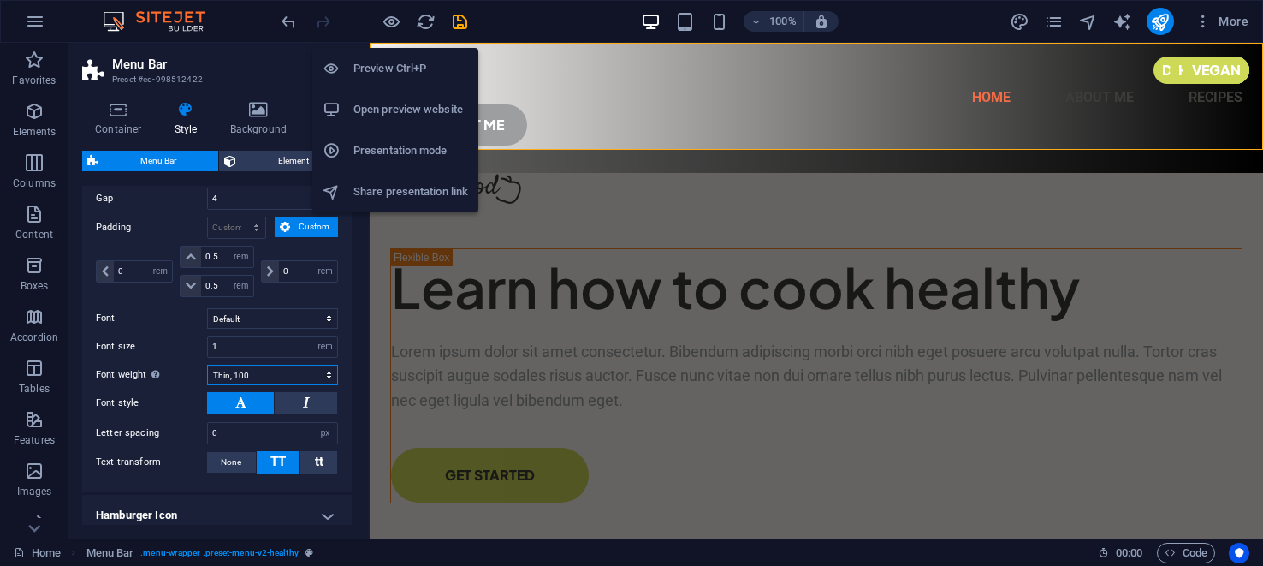
click at [207, 365] on select "Thin, 100 Extra-light, 200 Light, 300 Regular, 400 Medium, 500 Semi-bold, 600 B…" at bounding box center [272, 375] width 131 height 21
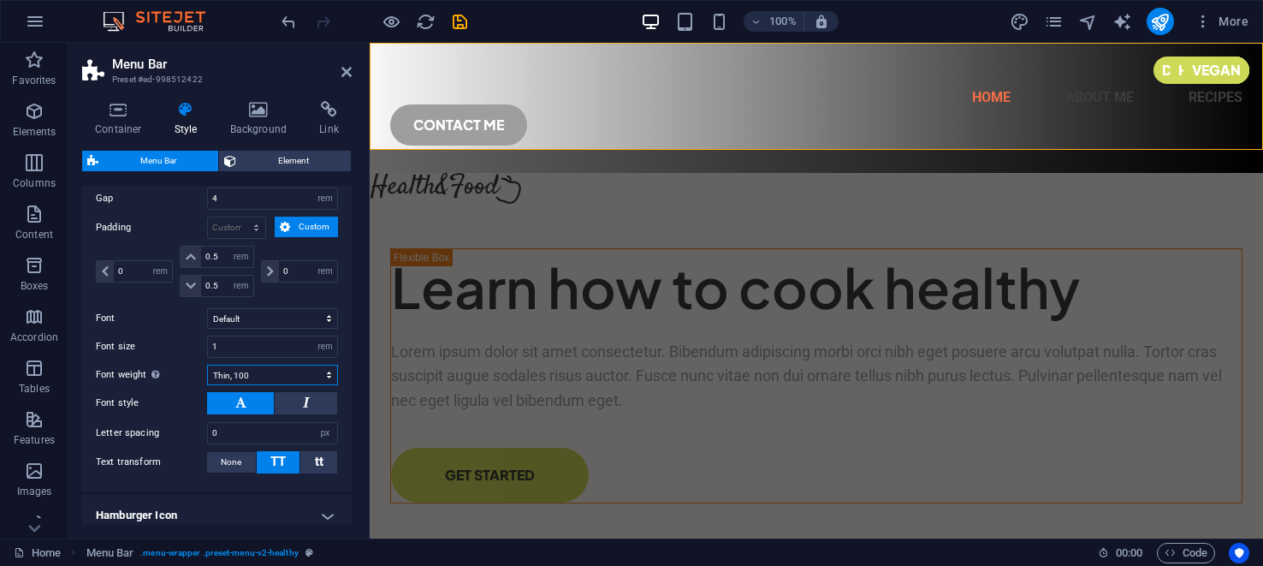
click at [303, 365] on select "Thin, 100 Extra-light, 200 Light, 300 Regular, 400 Medium, 500 Semi-bold, 600 B…" at bounding box center [272, 375] width 131 height 21
click at [326, 371] on select "Thin, 100 Extra-light, 200 Light, 300 Regular, 400 Medium, 500 Semi-bold, 600 B…" at bounding box center [272, 375] width 131 height 21
select select "600"
click at [207, 365] on select "Thin, 100 Extra-light, 200 Light, 300 Regular, 400 Medium, 500 Semi-bold, 600 B…" at bounding box center [272, 375] width 131 height 21
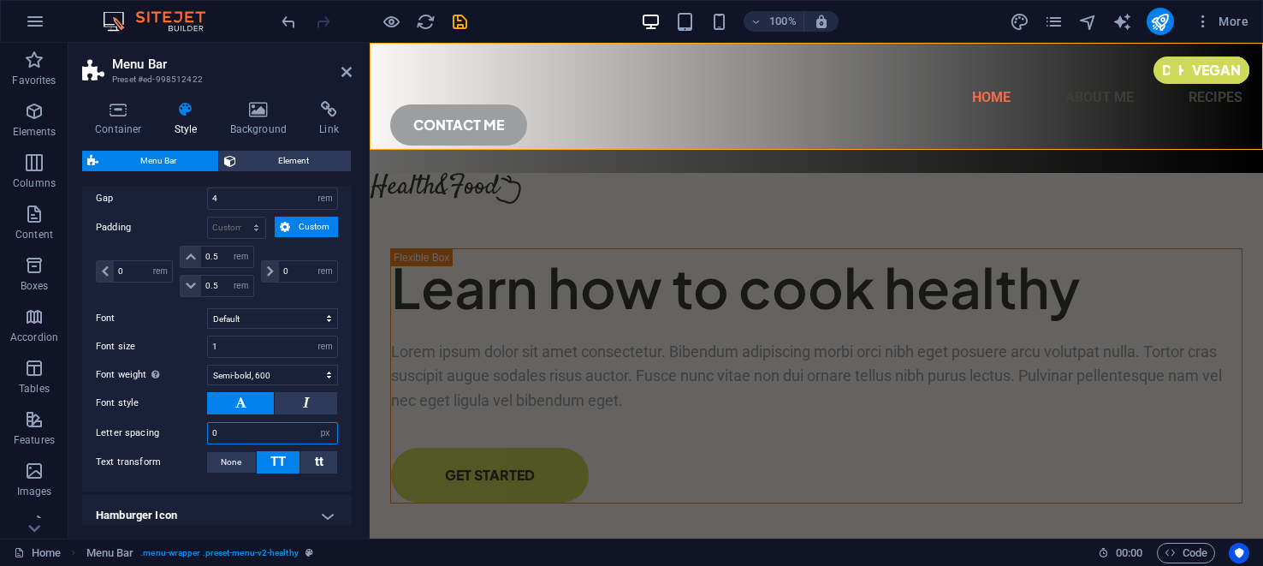
click at [235, 423] on input "0" at bounding box center [272, 433] width 129 height 21
type input "01"
click at [228, 430] on input "01" at bounding box center [272, 433] width 129 height 21
click at [320, 428] on select "px rem vh vw" at bounding box center [325, 433] width 24 height 21
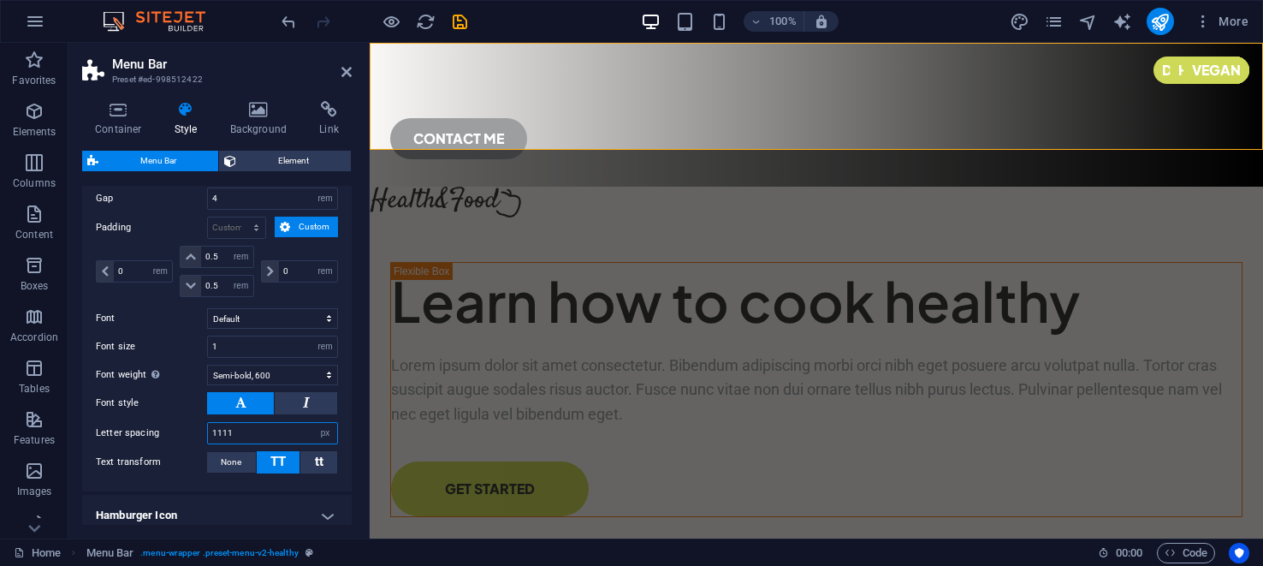
click at [236, 426] on input "1111" at bounding box center [272, 433] width 129 height 21
type input "1"
